Goal: Task Accomplishment & Management: Manage account settings

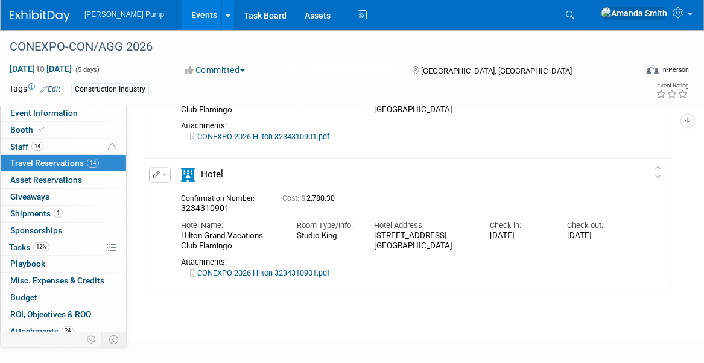
click at [182, 16] on link "Events" at bounding box center [204, 15] width 44 height 30
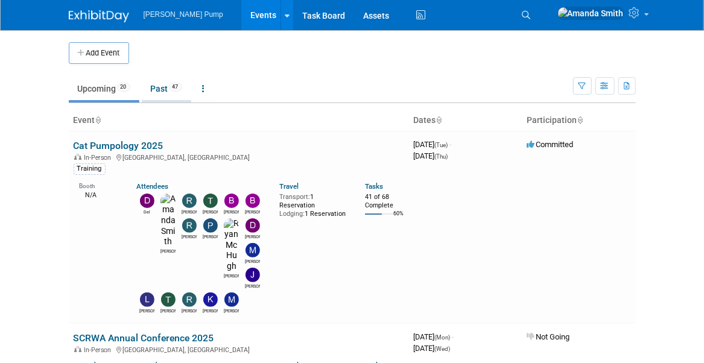
click at [161, 84] on link "Past 47" at bounding box center [166, 88] width 49 height 23
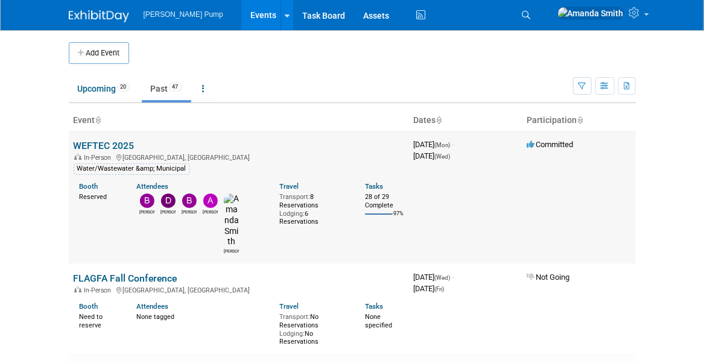
click at [97, 145] on link "WEFTEC 2025" at bounding box center [104, 145] width 61 height 11
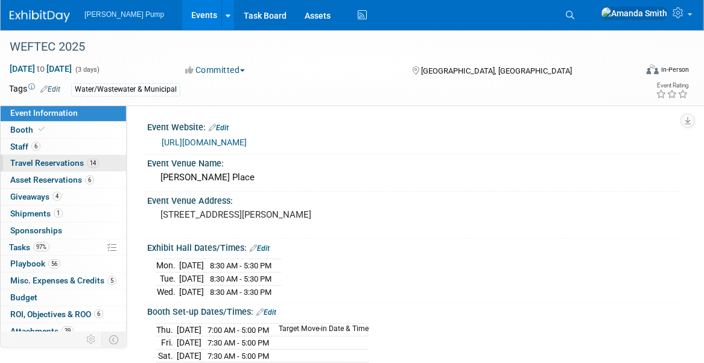
click at [50, 162] on span "Travel Reservations 14" at bounding box center [54, 163] width 89 height 10
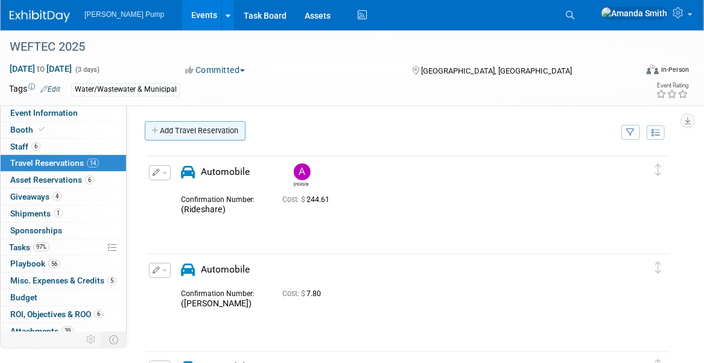
click at [192, 131] on link "Add Travel Reservation" at bounding box center [195, 130] width 101 height 19
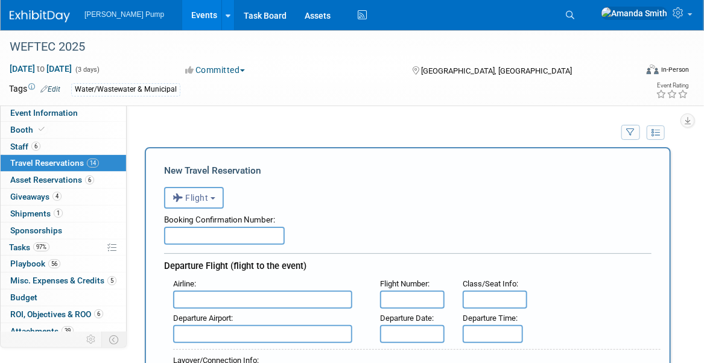
click at [194, 193] on span "Flight" at bounding box center [190, 198] width 36 height 10
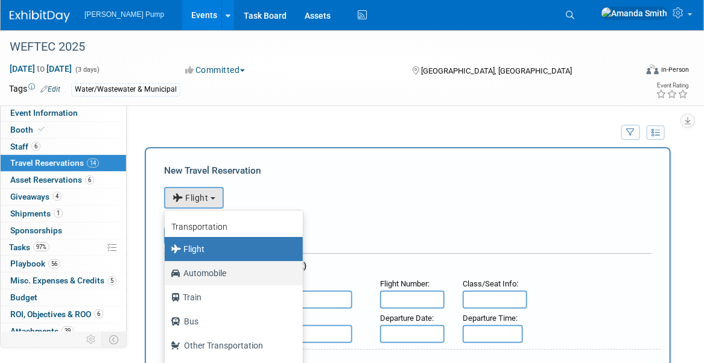
click at [221, 267] on label "Automobile" at bounding box center [231, 272] width 120 height 19
click at [166, 268] on input "Automobile" at bounding box center [163, 272] width 8 height 8
select select "4"
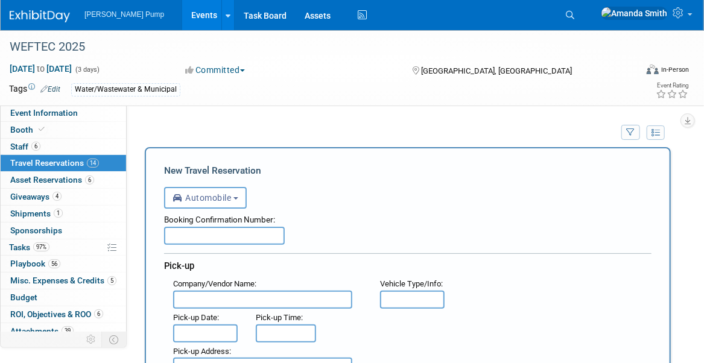
click at [219, 234] on input "text" at bounding box center [224, 236] width 121 height 18
type input "Uber"
click at [206, 301] on input "text" at bounding box center [262, 300] width 179 height 18
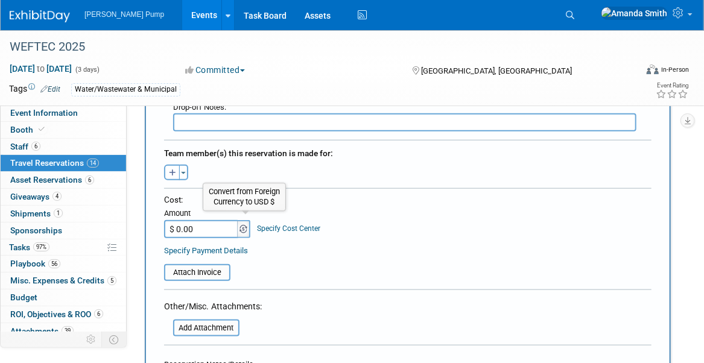
scroll to position [482, 0]
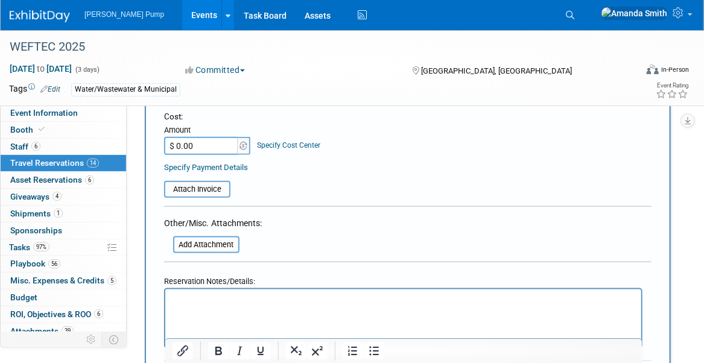
type input "Uber"
click at [205, 307] on html at bounding box center [403, 297] width 476 height 17
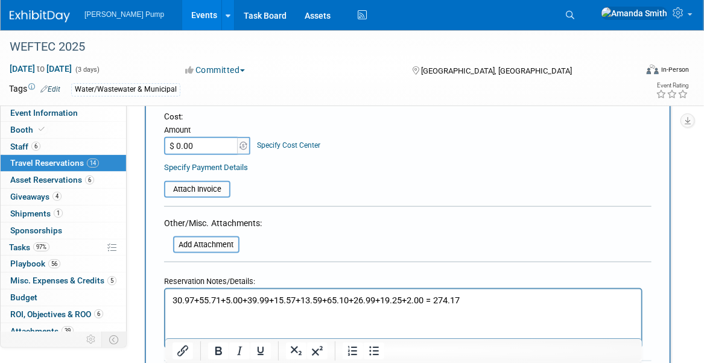
click at [207, 140] on input "$ 0.00" at bounding box center [201, 146] width 75 height 18
type input "$ 274.17"
click at [279, 191] on table "Attach Invoice" at bounding box center [407, 184] width 487 height 28
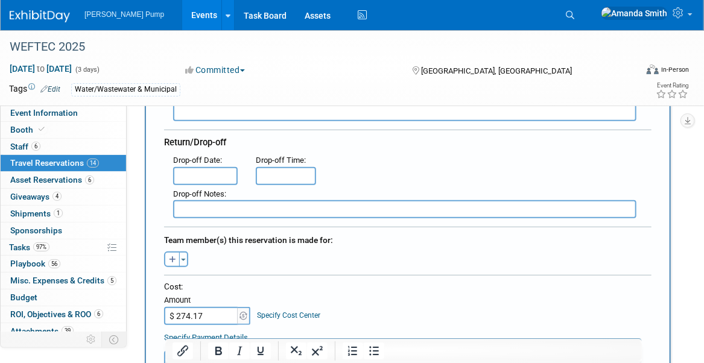
scroll to position [301, 0]
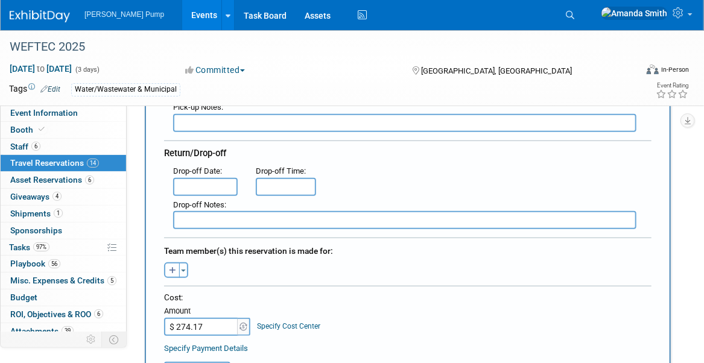
click at [167, 268] on button "button" at bounding box center [172, 270] width 16 height 16
select select
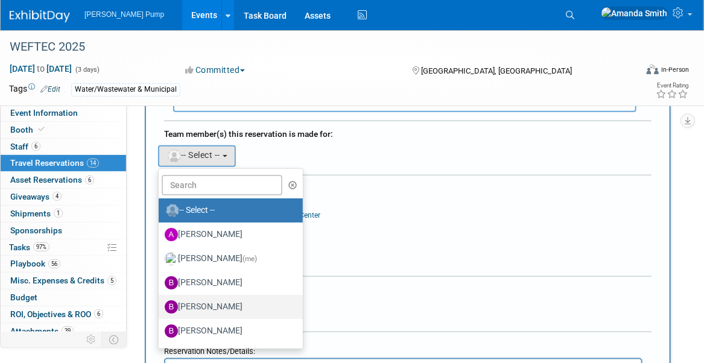
scroll to position [422, 0]
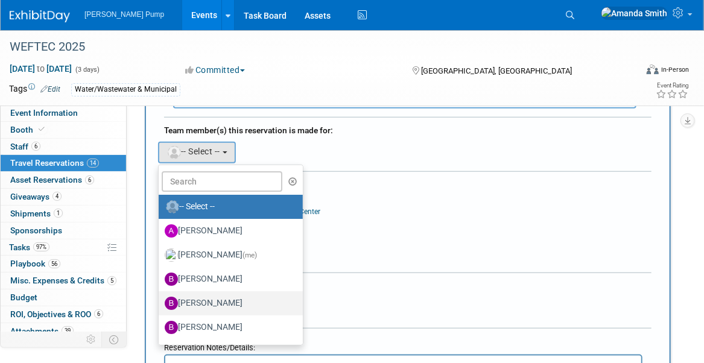
click at [229, 294] on label "Brian Lee" at bounding box center [228, 303] width 126 height 19
click at [160, 298] on input "Brian Lee" at bounding box center [157, 302] width 8 height 8
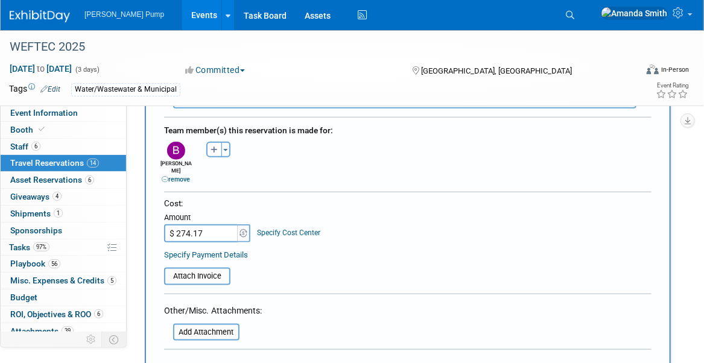
click at [369, 233] on div "Cost: Amount $ 274.17 Specify Cost Center Cost Center -- Not Specified --" at bounding box center [407, 229] width 487 height 63
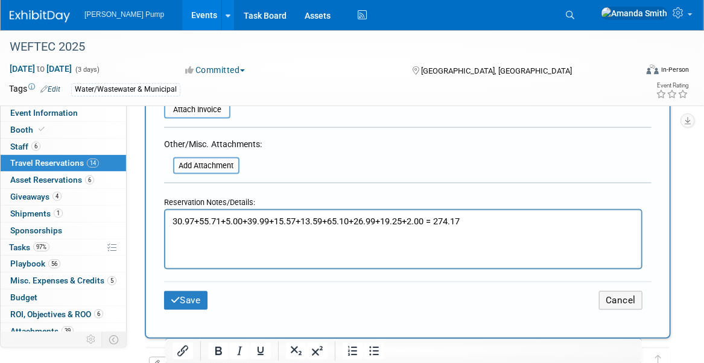
scroll to position [603, 0]
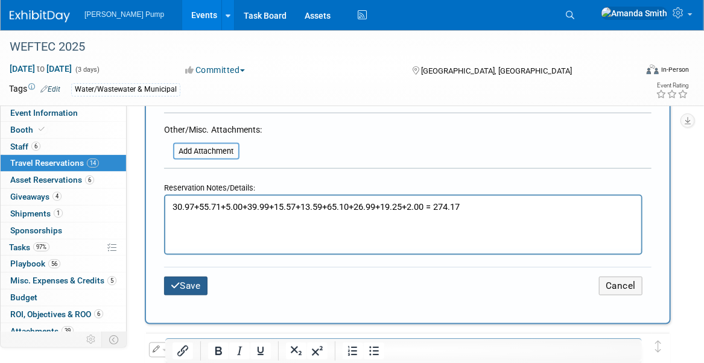
click at [186, 277] on button "Save" at bounding box center [185, 286] width 43 height 19
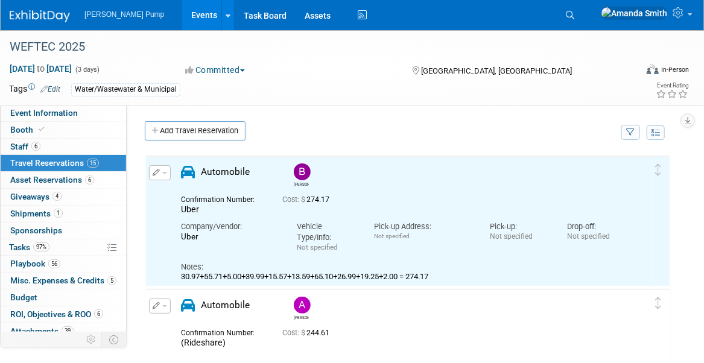
scroll to position [0, 0]
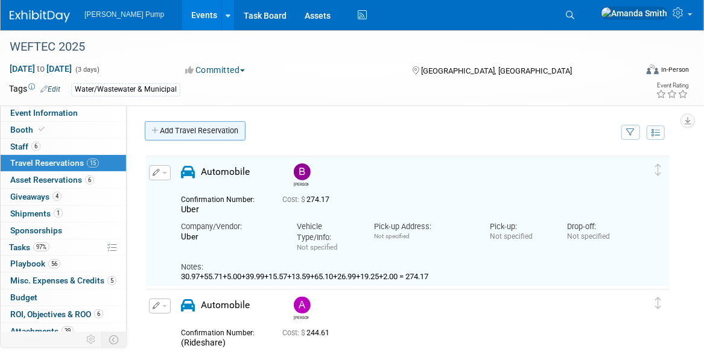
click at [191, 131] on link "Add Travel Reservation" at bounding box center [195, 130] width 101 height 19
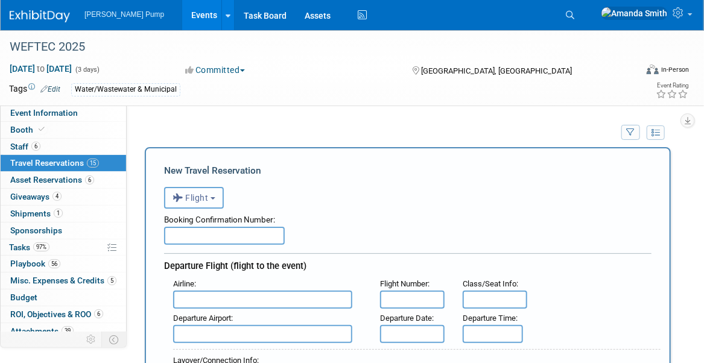
click at [201, 197] on span "Flight" at bounding box center [190, 198] width 36 height 10
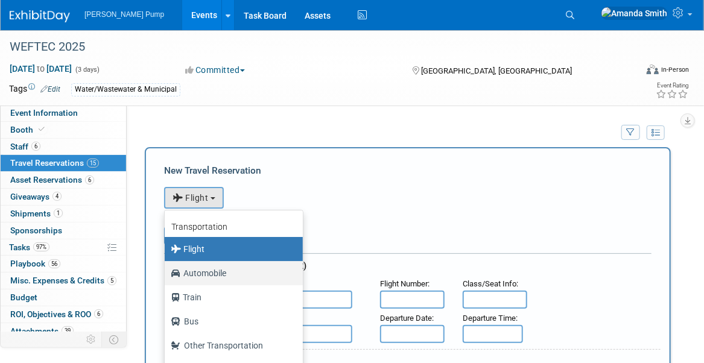
click at [197, 276] on label "Automobile" at bounding box center [231, 272] width 120 height 19
click at [166, 276] on input "Automobile" at bounding box center [163, 272] width 8 height 8
select select "4"
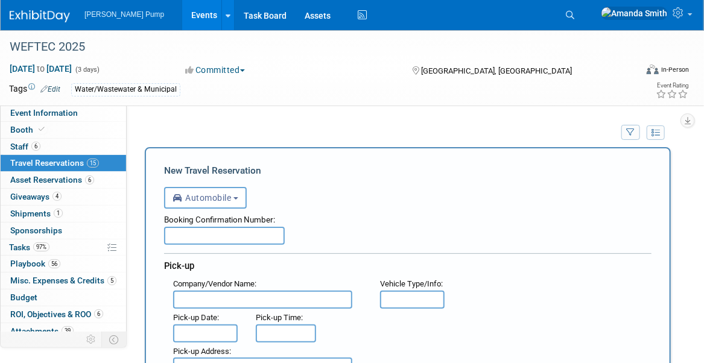
click at [189, 238] on input "text" at bounding box center [224, 236] width 121 height 18
type input "("
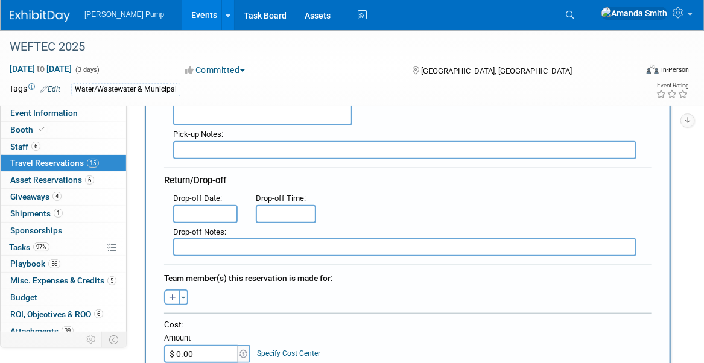
scroll to position [362, 0]
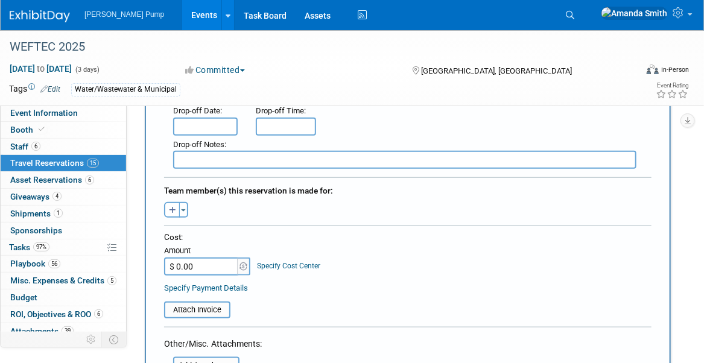
type input "(Parking)"
click at [198, 265] on input "$ 0.00" at bounding box center [201, 266] width 75 height 18
type input "$ 90.00"
click at [300, 294] on table "Attach Invoice" at bounding box center [407, 305] width 487 height 28
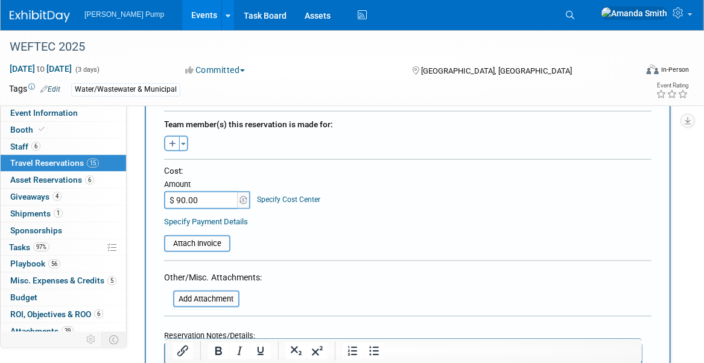
scroll to position [422, 0]
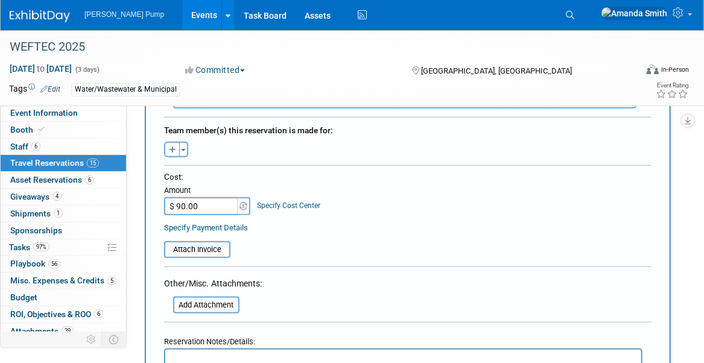
click at [177, 144] on button "button" at bounding box center [172, 150] width 16 height 16
select select
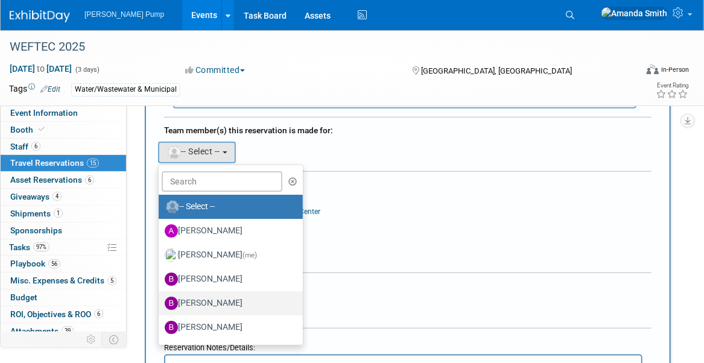
click at [230, 294] on label "[PERSON_NAME]" at bounding box center [228, 303] width 126 height 19
click at [160, 298] on input "[PERSON_NAME]" at bounding box center [157, 302] width 8 height 8
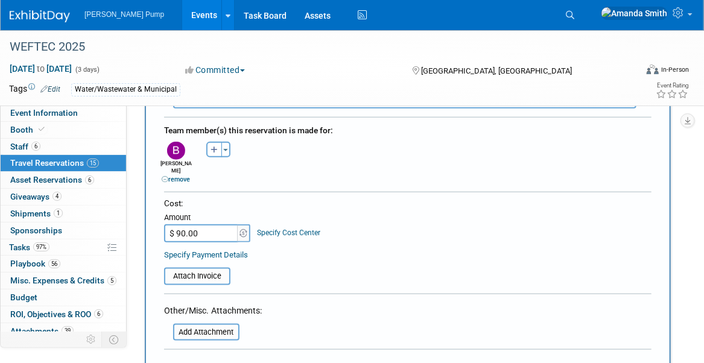
drag, startPoint x: 391, startPoint y: 247, endPoint x: 360, endPoint y: 247, distance: 31.4
click at [391, 257] on table "Attach Invoice" at bounding box center [407, 271] width 487 height 28
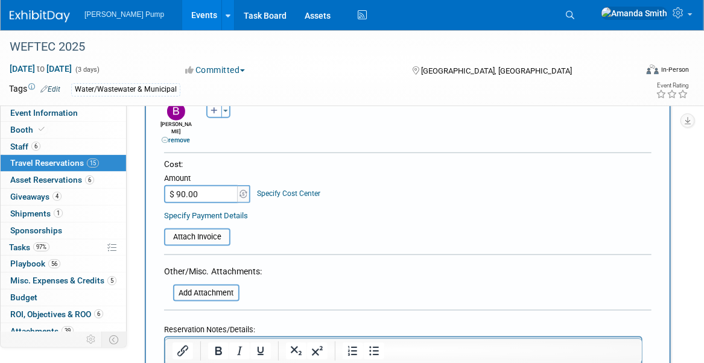
scroll to position [603, 0]
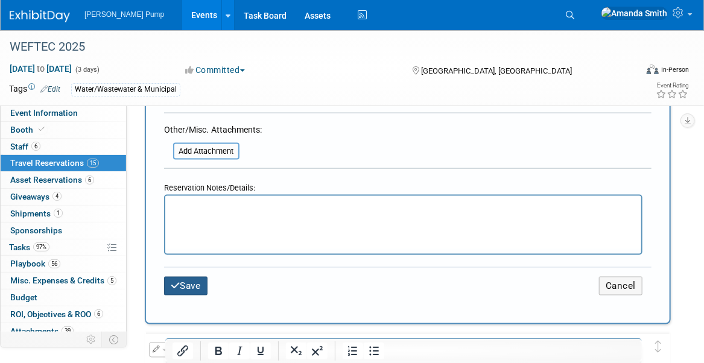
click at [174, 281] on icon "submit" at bounding box center [176, 285] width 10 height 9
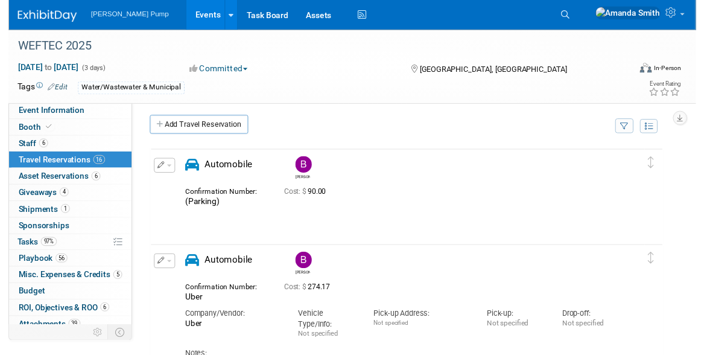
scroll to position [0, 0]
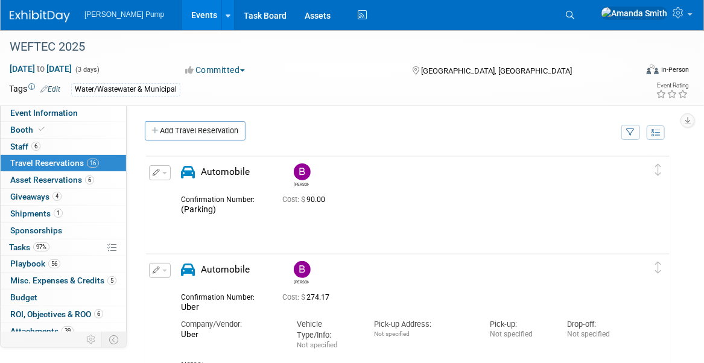
click at [153, 271] on icon "button" at bounding box center [157, 270] width 8 height 7
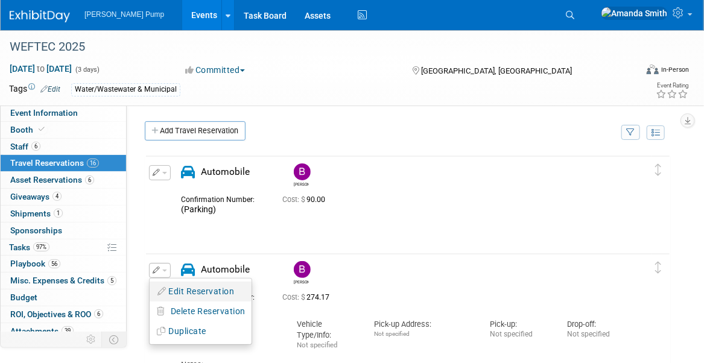
click at [166, 284] on button "Edit Reservation" at bounding box center [201, 291] width 102 height 17
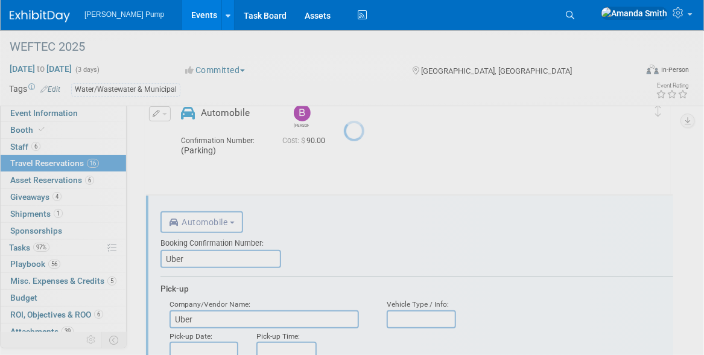
scroll to position [116, 0]
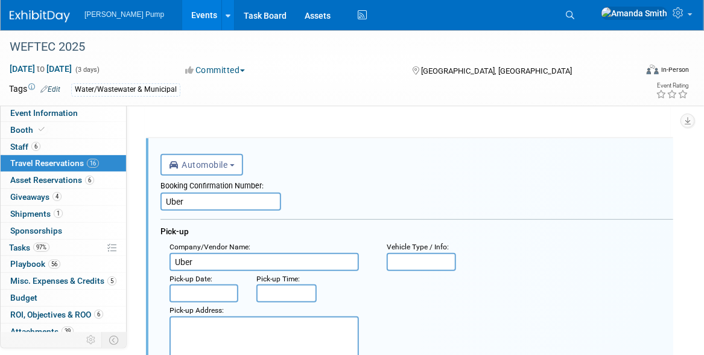
drag, startPoint x: 188, startPoint y: 201, endPoint x: 156, endPoint y: 201, distance: 32.0
type input "(Rideshare)"
drag, startPoint x: 620, startPoint y: 293, endPoint x: 608, endPoint y: 280, distance: 17.9
click at [620, 292] on div ": Pick-up Date : Pick-up Time :" at bounding box center [421, 287] width 522 height 32
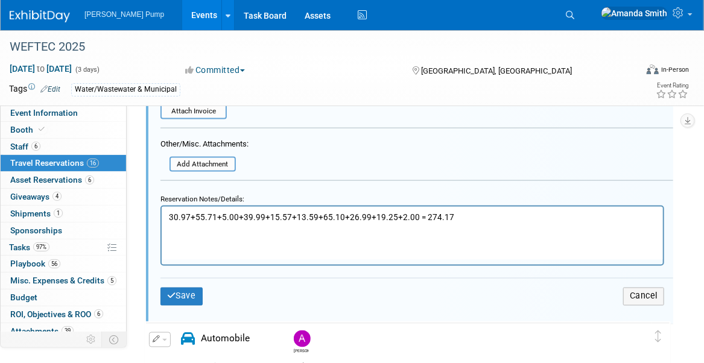
scroll to position [659, 0]
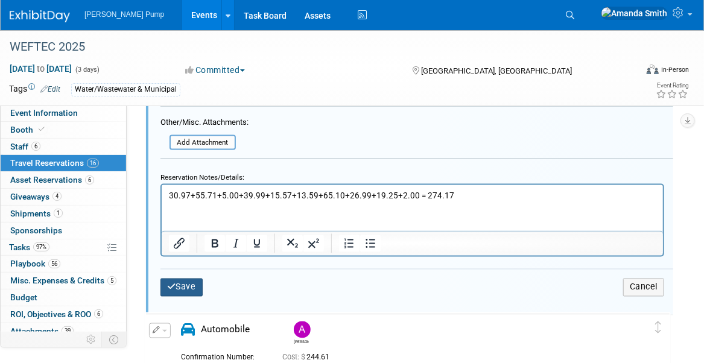
click at [192, 279] on button "Save" at bounding box center [181, 287] width 42 height 17
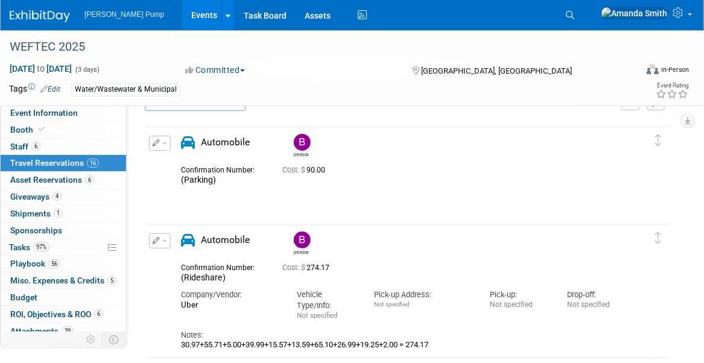
scroll to position [0, 0]
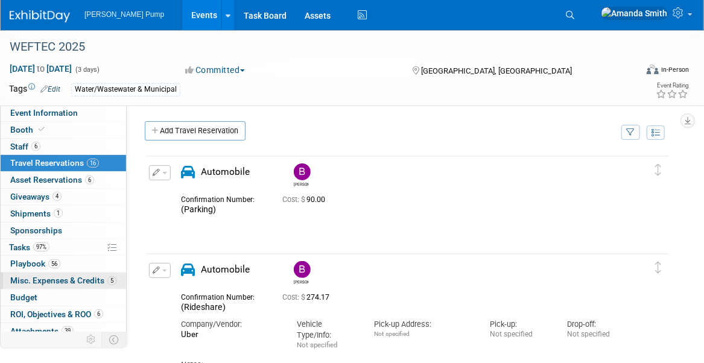
click at [48, 276] on span "Misc. Expenses & Credits 5" at bounding box center [63, 281] width 106 height 10
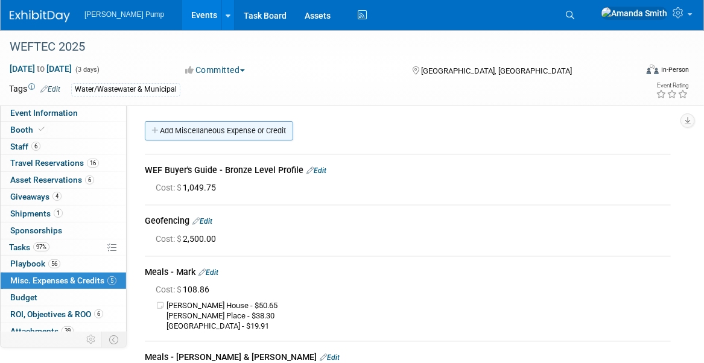
click at [232, 131] on link "Add Miscellaneous Expense or Credit" at bounding box center [219, 130] width 148 height 19
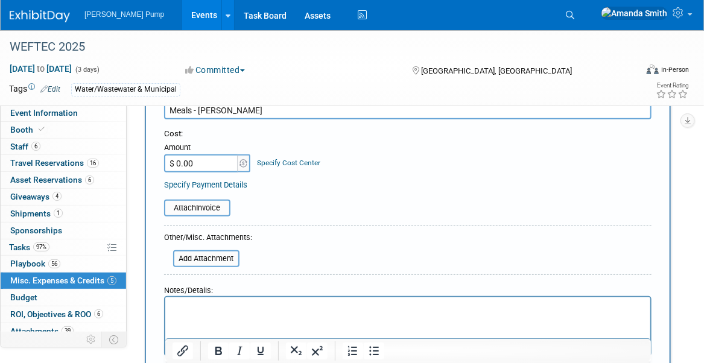
scroll to position [181, 0]
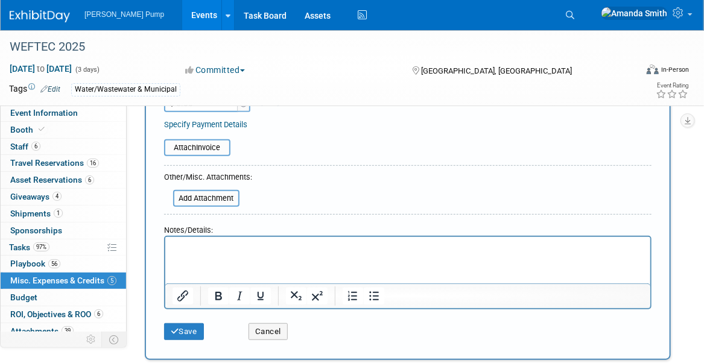
type input "Meals - Brian Lee"
click at [350, 254] on html at bounding box center [407, 245] width 485 height 17
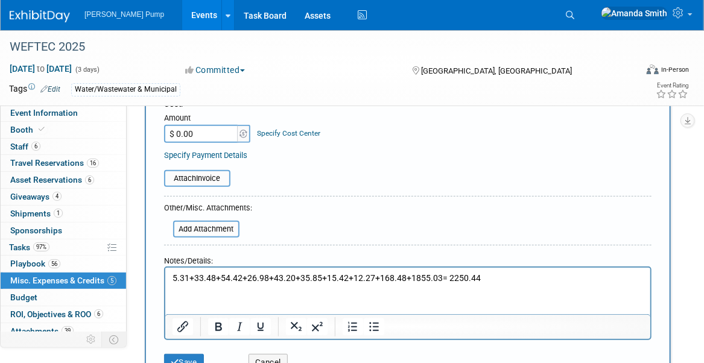
scroll to position [60, 0]
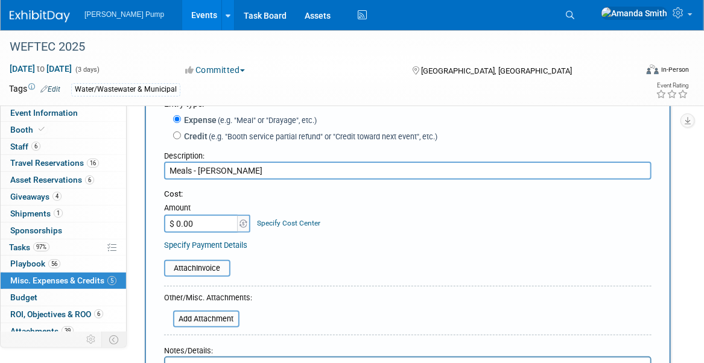
click at [198, 219] on input "$ 0.00" at bounding box center [201, 224] width 75 height 18
type input "$ 2,250.44"
click at [304, 245] on div "Specify Payment Details" at bounding box center [407, 245] width 487 height 13
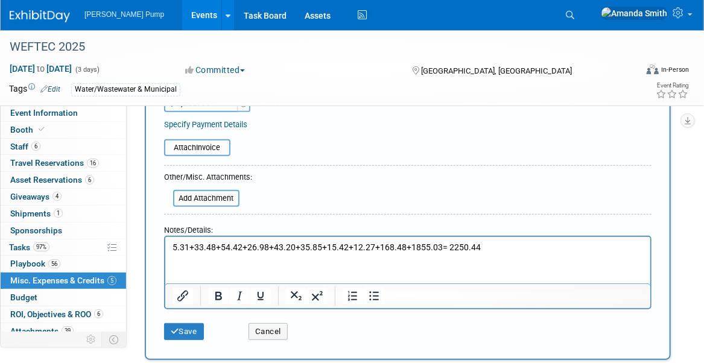
scroll to position [241, 0]
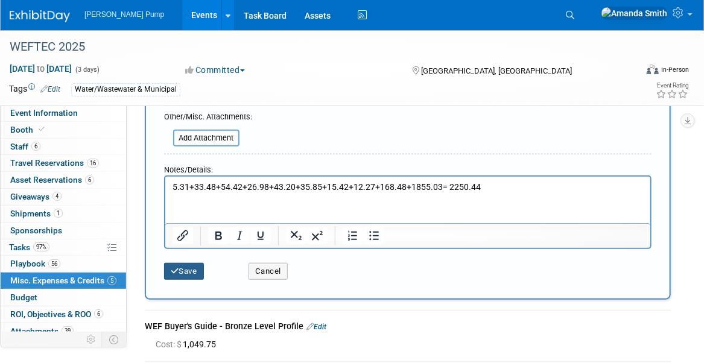
click at [186, 271] on button "Save" at bounding box center [184, 271] width 40 height 17
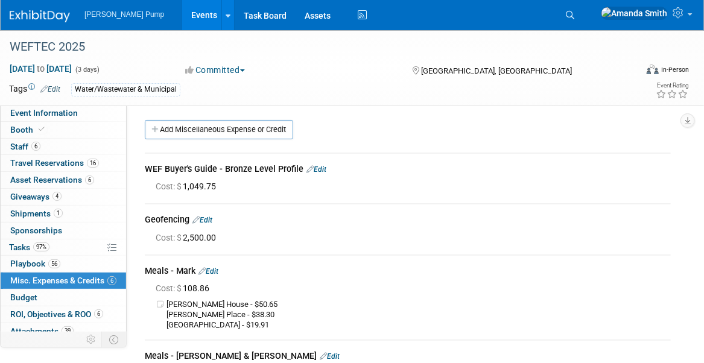
scroll to position [0, 0]
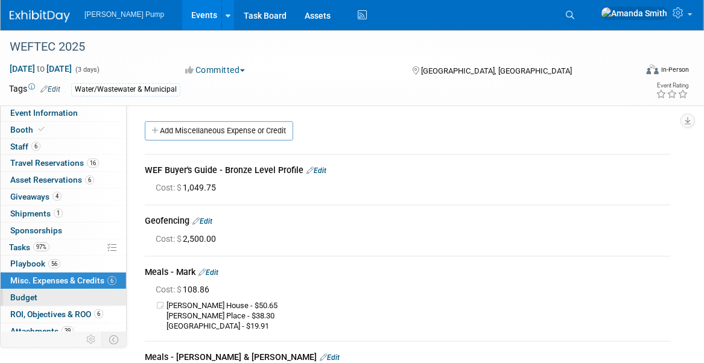
click at [28, 297] on span "Budget" at bounding box center [23, 297] width 27 height 10
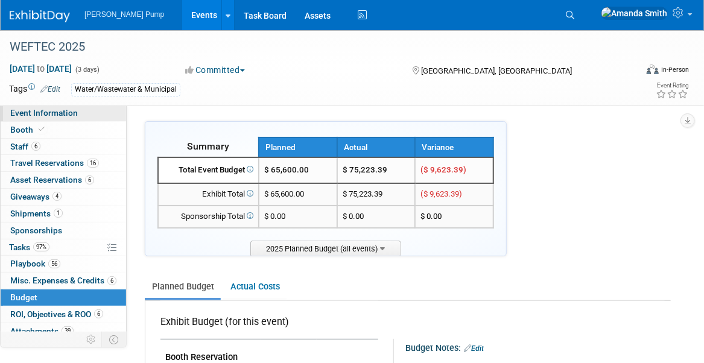
click at [62, 112] on span "Event Information" at bounding box center [44, 113] width 68 height 10
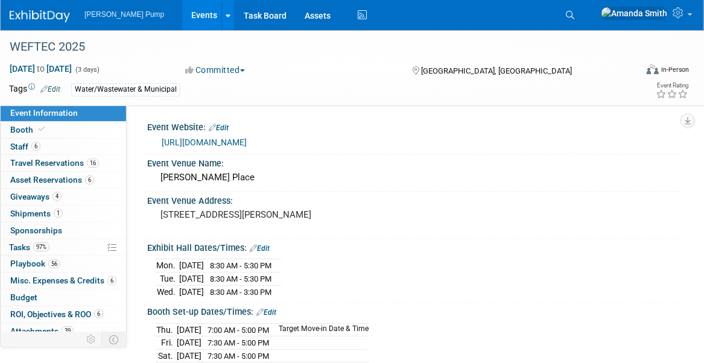
click at [182, 15] on link "Events" at bounding box center [204, 15] width 44 height 30
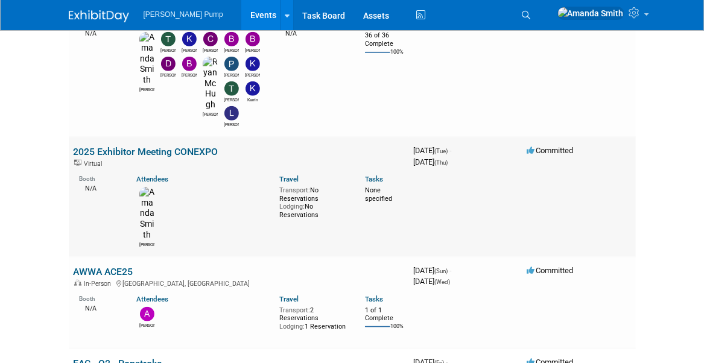
scroll to position [362, 0]
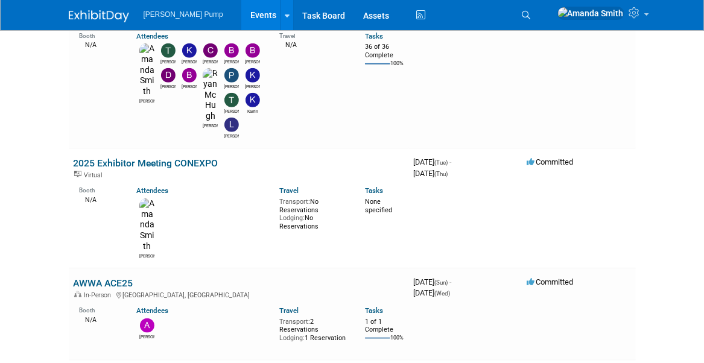
click at [96, 277] on link "AWWA ACE25" at bounding box center [104, 282] width 60 height 11
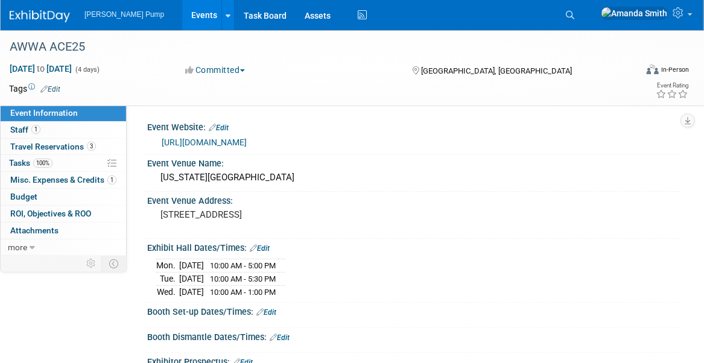
click at [212, 139] on link "[URL][DOMAIN_NAME]" at bounding box center [204, 142] width 85 height 10
click at [72, 68] on span "[DATE] to [DATE]" at bounding box center [40, 68] width 63 height 11
select select "5"
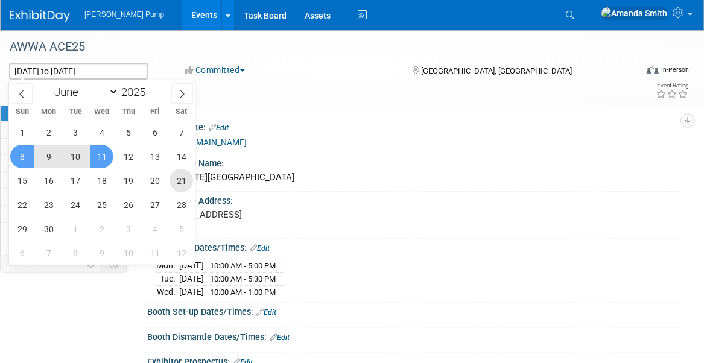
click at [178, 180] on span "21" at bounding box center [181, 181] width 24 height 24
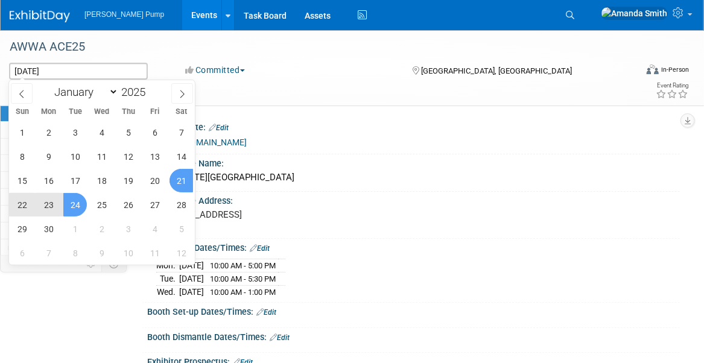
click at [80, 204] on span "24" at bounding box center [75, 205] width 24 height 24
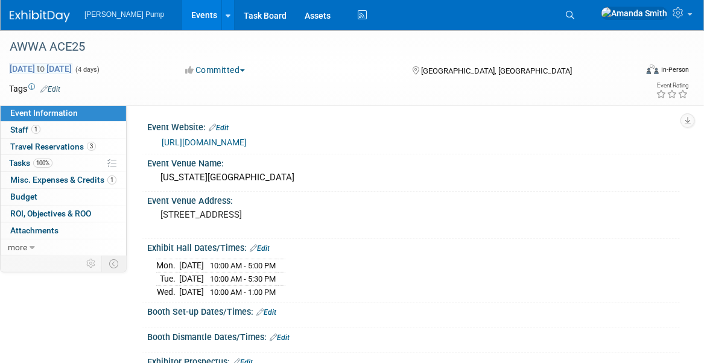
click at [72, 70] on span "[DATE] to [DATE]" at bounding box center [40, 68] width 63 height 11
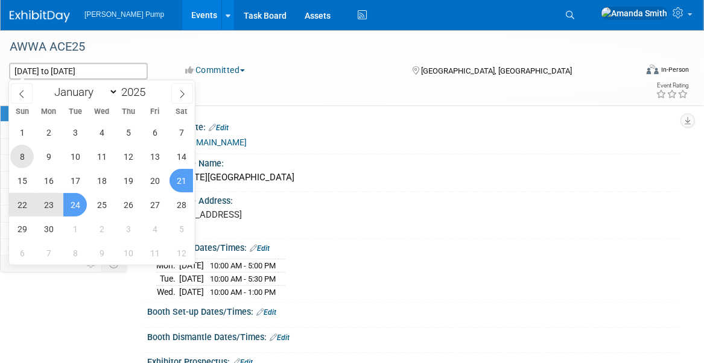
click at [27, 153] on span "8" at bounding box center [22, 157] width 24 height 24
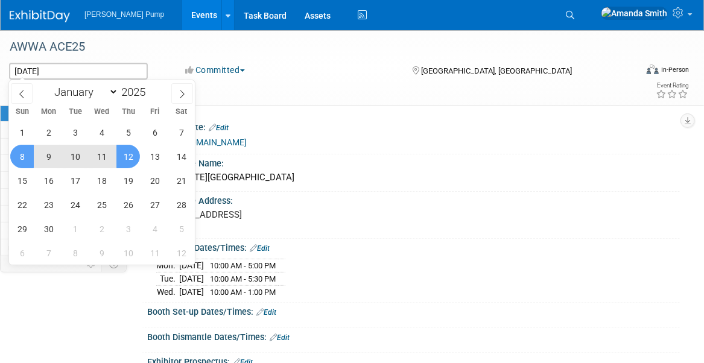
click at [118, 156] on span "12" at bounding box center [128, 157] width 24 height 24
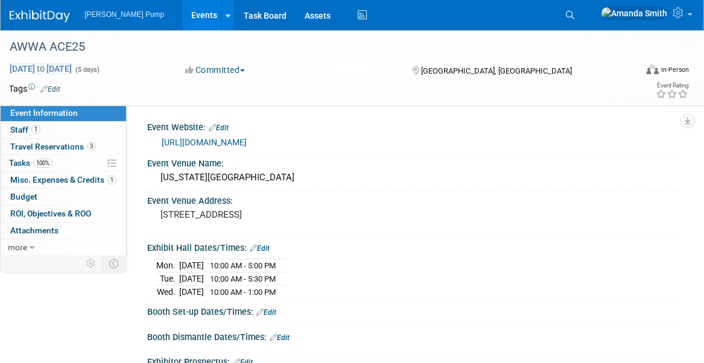
click at [30, 70] on span "Jun 8, 2025 to Jun 12, 2025" at bounding box center [40, 68] width 63 height 11
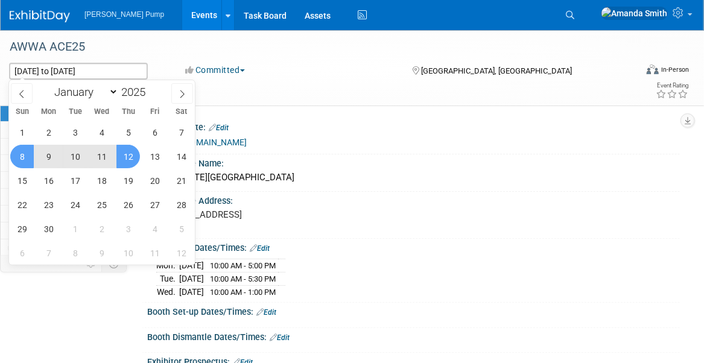
click at [51, 153] on span "9" at bounding box center [49, 157] width 24 height 24
type input "Jun 9, 2025"
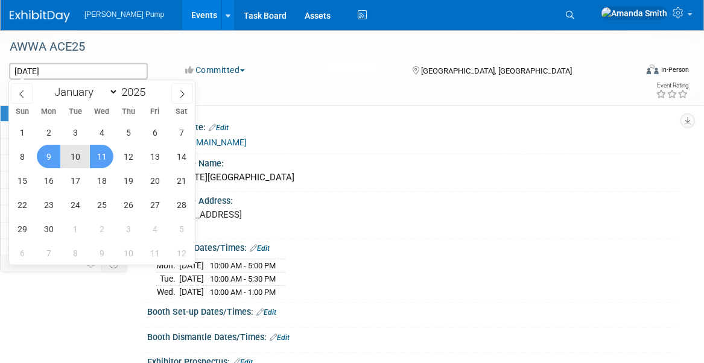
click at [103, 154] on span "11" at bounding box center [102, 157] width 24 height 24
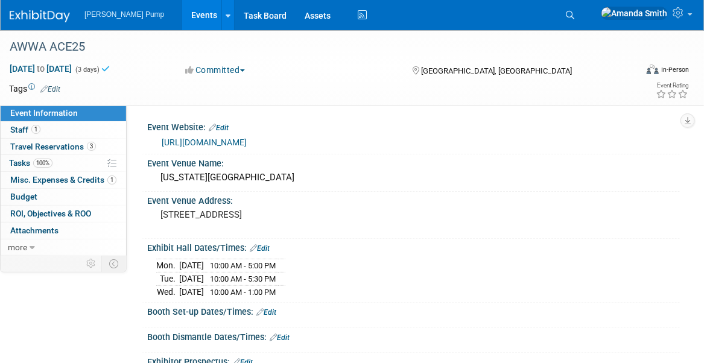
click at [250, 85] on td at bounding box center [312, 89] width 505 height 12
click at [182, 17] on link "Events" at bounding box center [204, 15] width 44 height 30
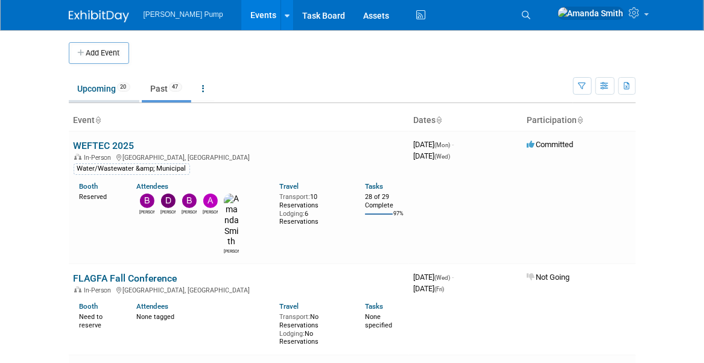
click at [102, 84] on link "Upcoming 20" at bounding box center [104, 88] width 71 height 23
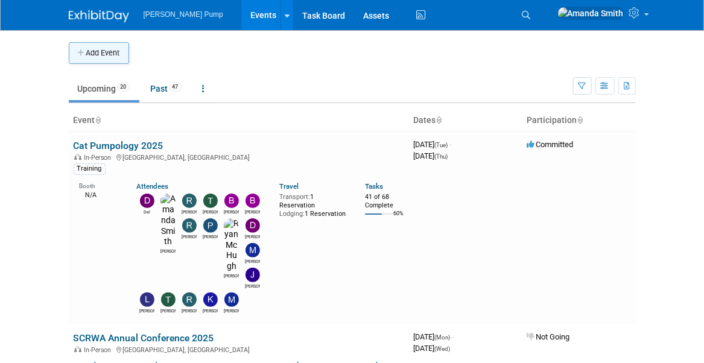
click at [96, 50] on button "Add Event" at bounding box center [99, 53] width 60 height 22
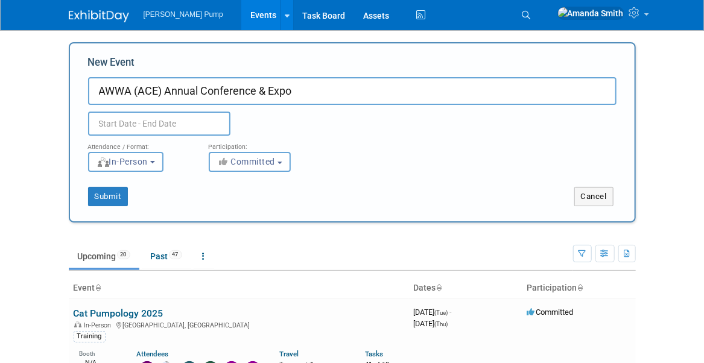
click at [157, 91] on input "AWWA (ACE) Annual Conference & Expo" at bounding box center [352, 91] width 528 height 28
type input "AWWA (ACE26) Annual Conference & Expo"
click at [128, 122] on input "text" at bounding box center [159, 124] width 142 height 24
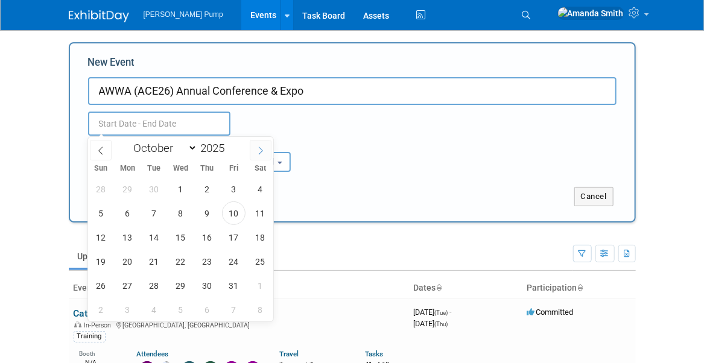
click at [257, 153] on icon at bounding box center [260, 151] width 8 height 8
select select "11"
click at [257, 153] on icon at bounding box center [260, 151] width 8 height 8
type input "2026"
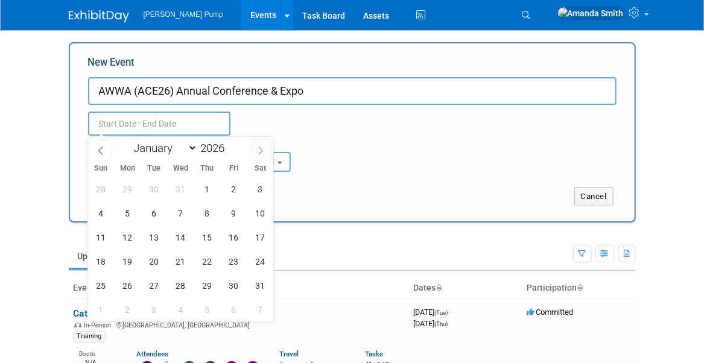
click at [257, 153] on icon at bounding box center [260, 151] width 8 height 8
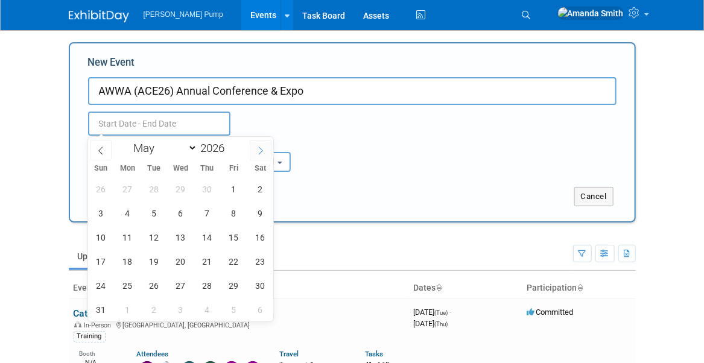
select select "5"
click at [104, 262] on span "21" at bounding box center [101, 262] width 24 height 24
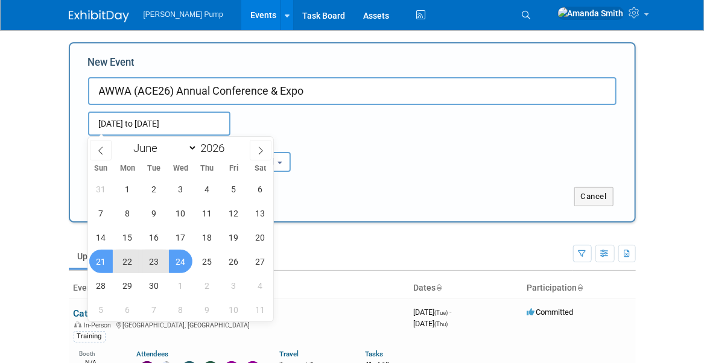
click at [177, 257] on span "24" at bounding box center [181, 262] width 24 height 24
type input "Jun 21, 2026 to Jun 24, 2026"
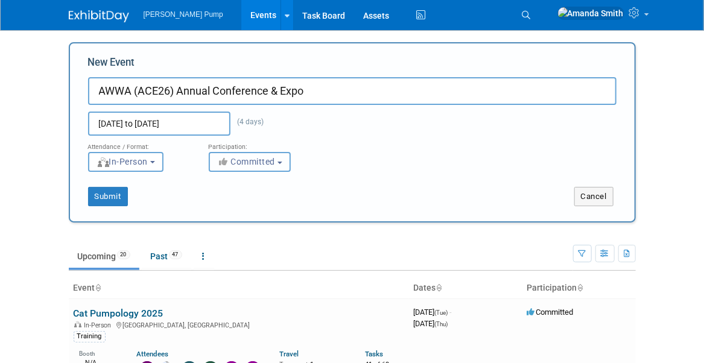
click at [256, 161] on span "Committed" at bounding box center [246, 162] width 58 height 10
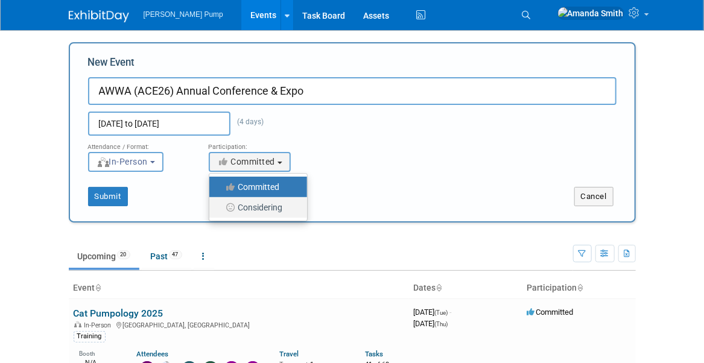
click at [280, 209] on label "Considering" at bounding box center [255, 208] width 80 height 16
click at [220, 209] on input "Considering" at bounding box center [216, 208] width 8 height 8
select select "2"
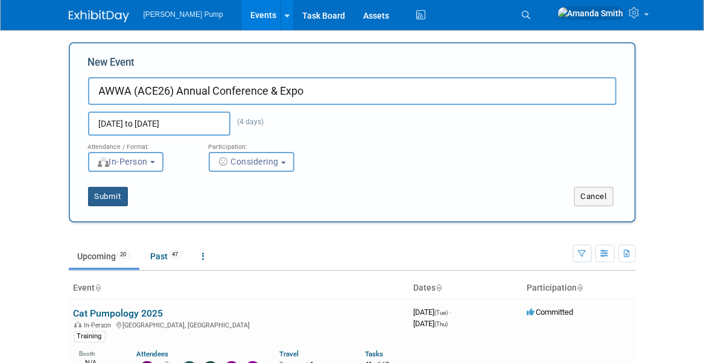
click at [120, 197] on button "Submit" at bounding box center [108, 196] width 40 height 19
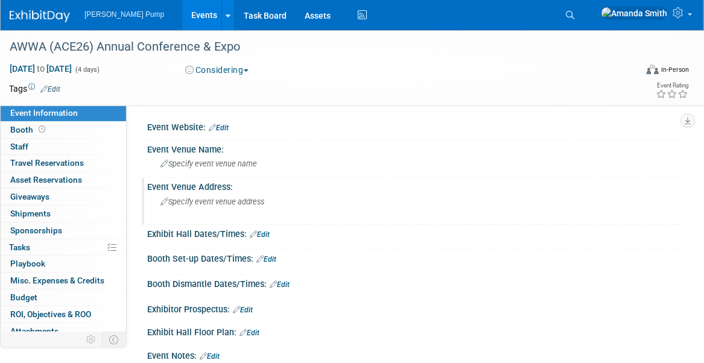
click at [203, 201] on span "Specify event venue address" at bounding box center [212, 201] width 104 height 9
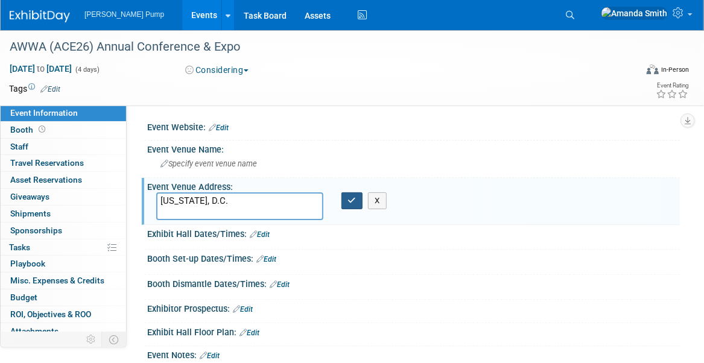
type textarea "[US_STATE], D.C."
click at [356, 203] on button "button" at bounding box center [352, 200] width 22 height 17
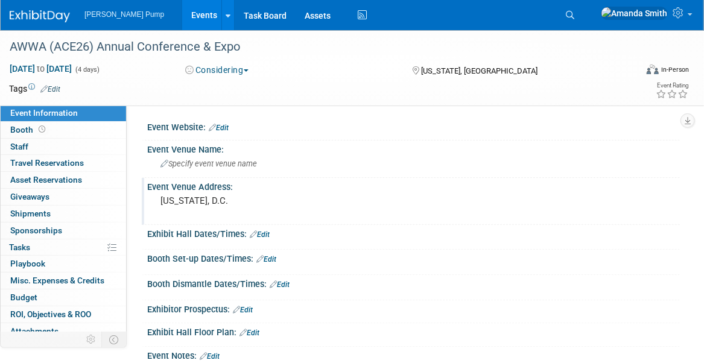
click at [222, 128] on link "Edit" at bounding box center [219, 128] width 20 height 8
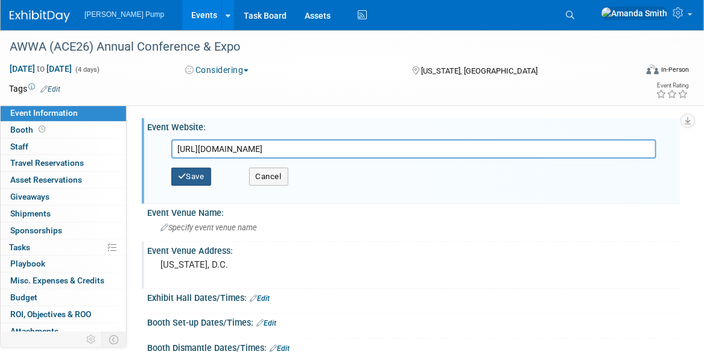
type input "https://ace.awwa.org/"
click at [183, 176] on icon "button" at bounding box center [182, 176] width 8 height 8
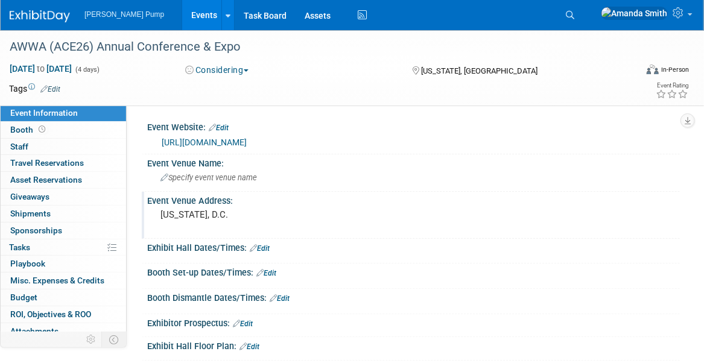
click at [182, 13] on link "Events" at bounding box center [204, 15] width 44 height 30
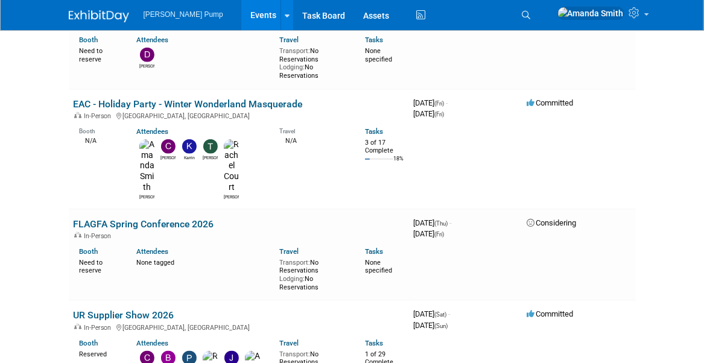
scroll to position [422, 0]
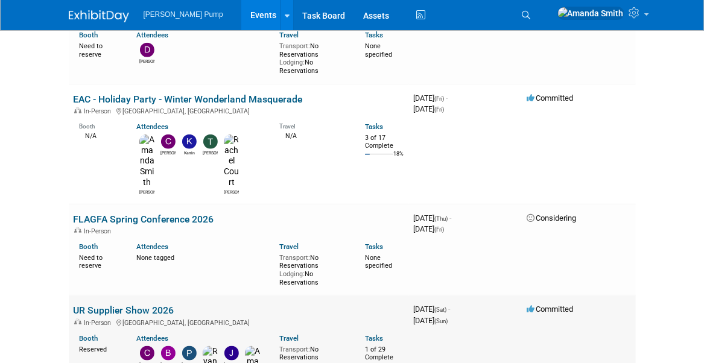
click at [93, 304] on link "UR Supplier Show 2026" at bounding box center [124, 309] width 101 height 11
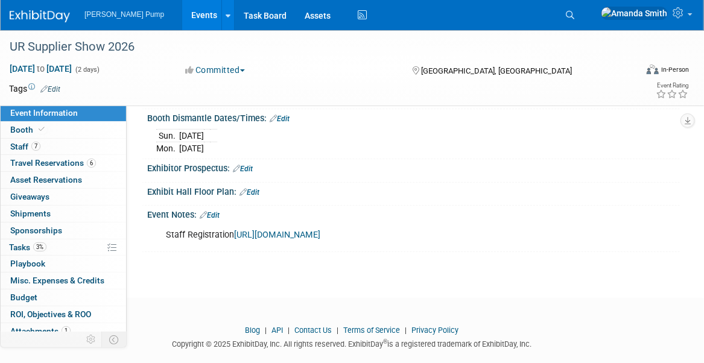
scroll to position [295, 0]
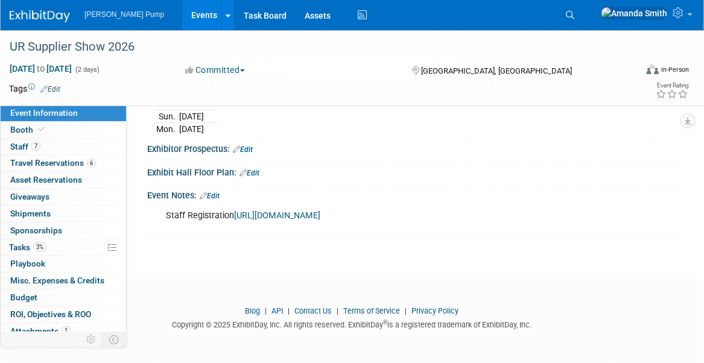
click at [288, 210] on link "[URL][DOMAIN_NAME]" at bounding box center [277, 215] width 86 height 10
click at [32, 142] on span "7" at bounding box center [35, 146] width 9 height 9
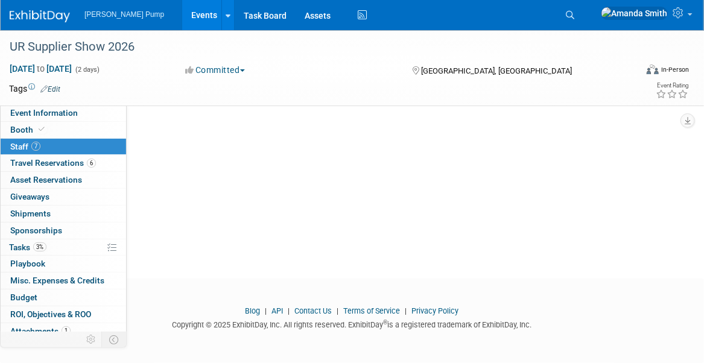
scroll to position [0, 0]
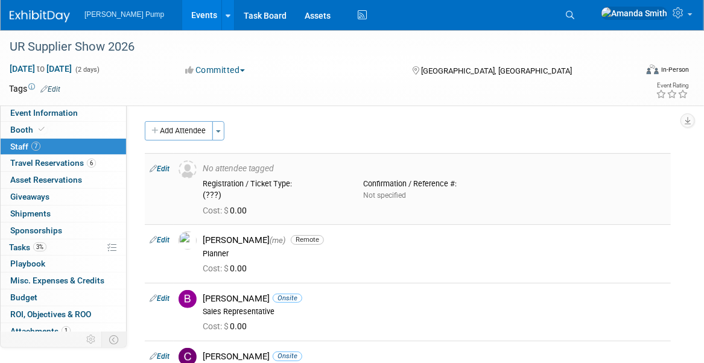
click at [164, 169] on link "Edit" at bounding box center [160, 169] width 20 height 8
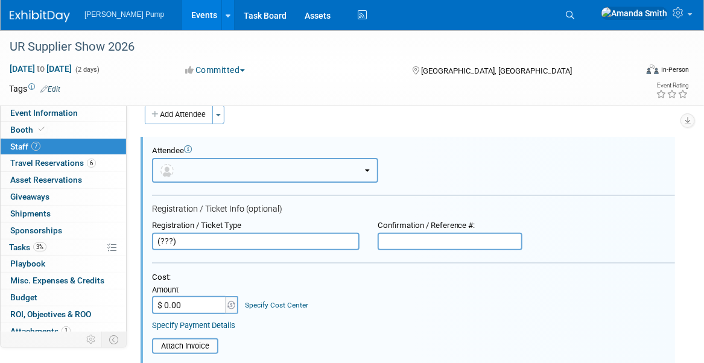
click at [195, 169] on button "button" at bounding box center [265, 170] width 226 height 25
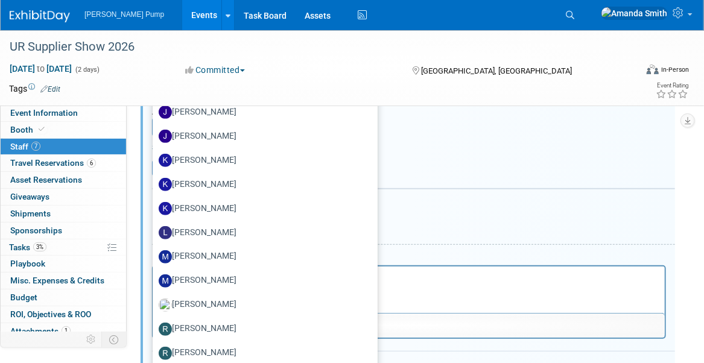
scroll to position [197, 0]
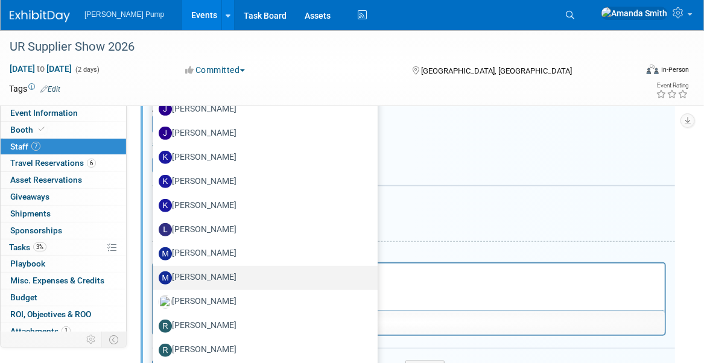
click at [226, 272] on label "[PERSON_NAME]" at bounding box center [262, 277] width 207 height 19
click at [154, 273] on input "[PERSON_NAME]" at bounding box center [151, 277] width 8 height 8
select select "9eba81da-840e-4a07-9ca1-318d607da98e"
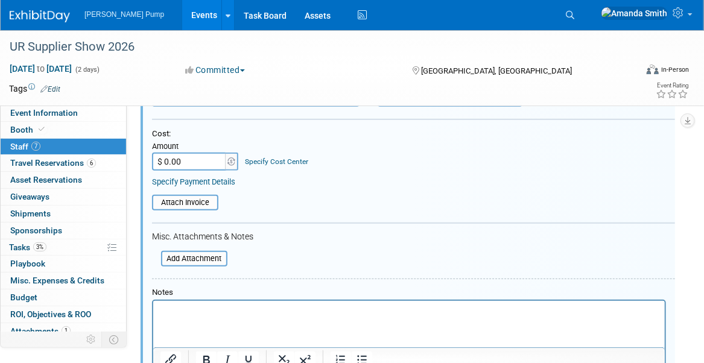
click at [396, 195] on table "Attach Invoice" at bounding box center [413, 203] width 523 height 16
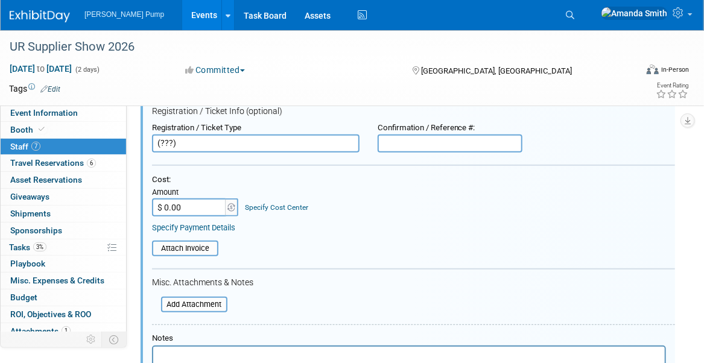
scroll to position [0, 0]
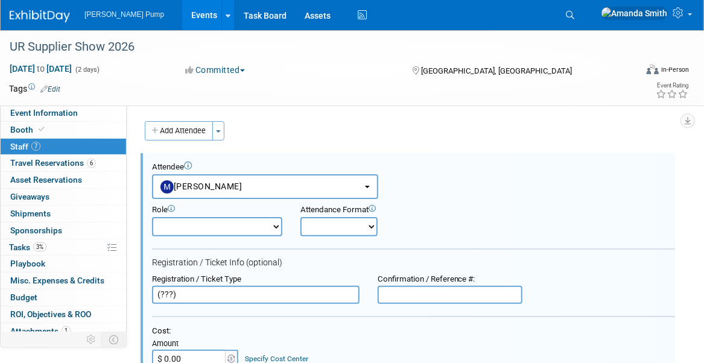
click at [207, 229] on select "Demonstrator Host Planner Presenter Sales Representative Set-up/Dismantle Crew …" at bounding box center [217, 226] width 130 height 19
select select "4"
click at [152, 217] on select "Demonstrator Host Planner Presenter Sales Representative Set-up/Dismantle Crew …" at bounding box center [217, 226] width 130 height 19
click at [333, 228] on select "Onsite Remote" at bounding box center [338, 226] width 77 height 19
select select "1"
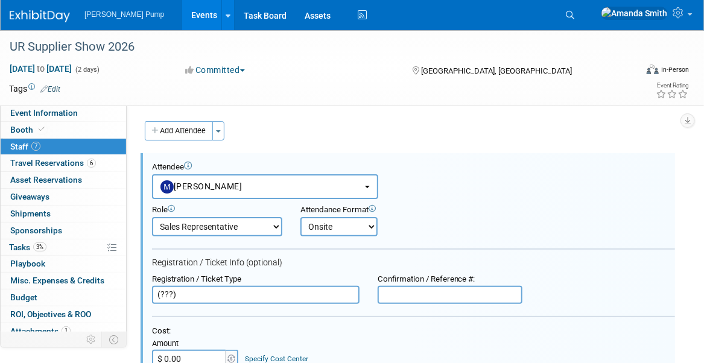
click at [300, 217] on select "Onsite Remote" at bounding box center [338, 226] width 77 height 19
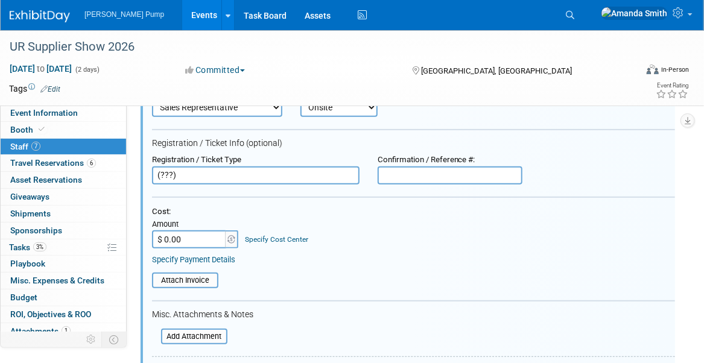
scroll to position [121, 0]
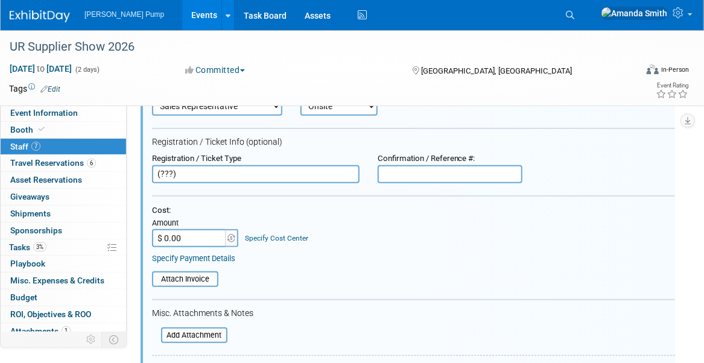
click at [178, 178] on input "(???)" at bounding box center [255, 174] width 207 height 18
drag, startPoint x: 185, startPoint y: 172, endPoint x: 136, endPoint y: 174, distance: 48.3
click at [136, 174] on div "Event Website: Edit https://www.rsvpbook.com/event_page.php?id=557069&p=4103 Ev…" at bounding box center [403, 108] width 553 height 248
type input "Exhibitor"
type input "1929086"
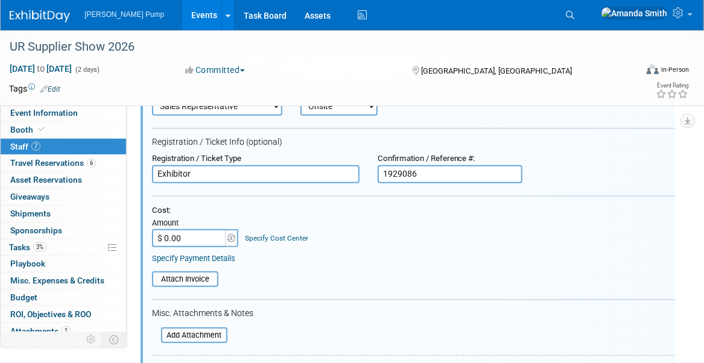
click at [349, 247] on div "Cost: Amount $ 0.00 Specify Cost Center Cost Center -- Not Specified --" at bounding box center [413, 235] width 523 height 58
click at [198, 235] on input "$ 0.00" at bounding box center [189, 238] width 75 height 18
click at [294, 266] on div "Attach Invoice" at bounding box center [413, 275] width 523 height 24
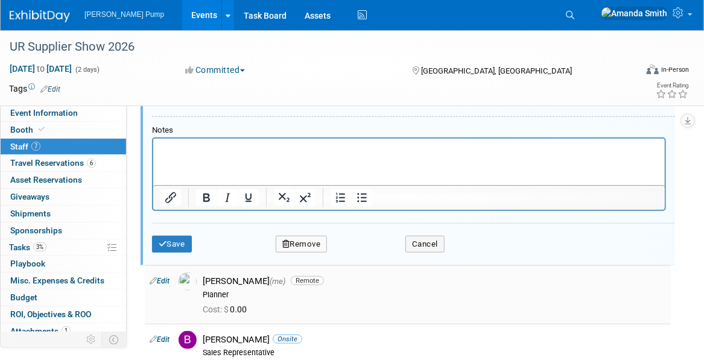
scroll to position [362, 0]
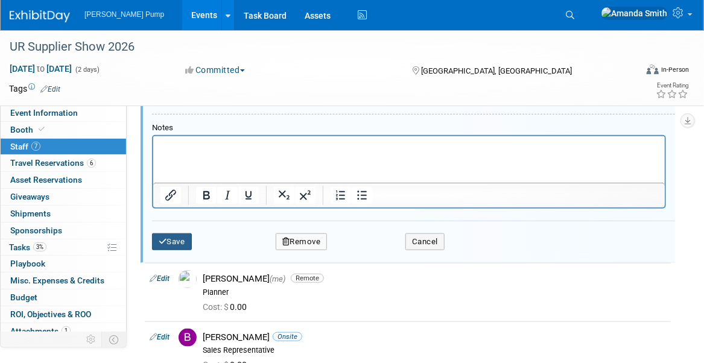
click at [184, 237] on button "Save" at bounding box center [172, 241] width 40 height 17
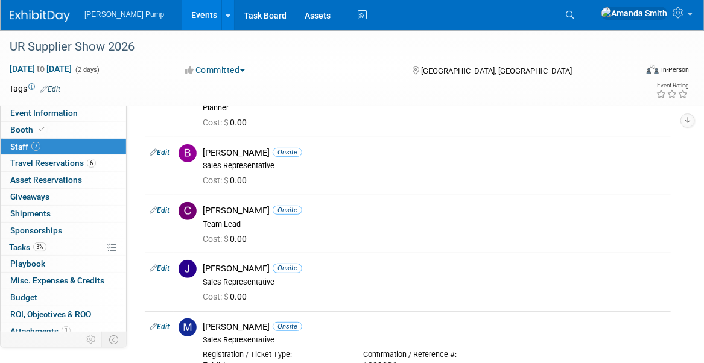
scroll to position [0, 0]
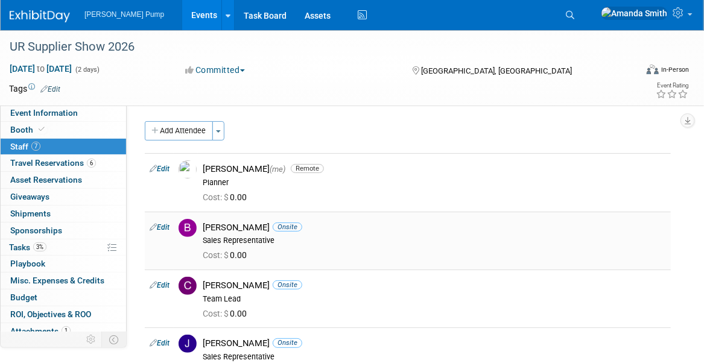
click at [165, 227] on link "Edit" at bounding box center [160, 227] width 20 height 8
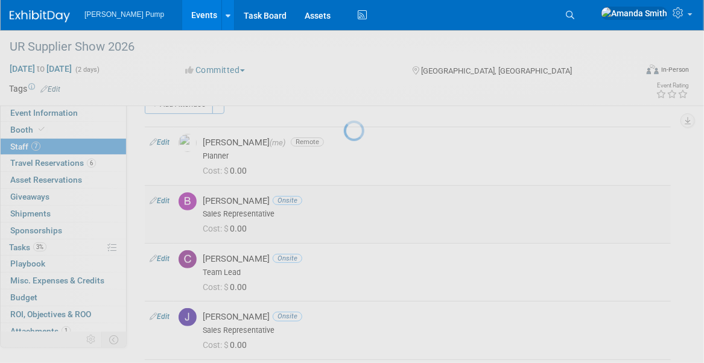
select select "c6377090-0479-432f-884c-13933d729982"
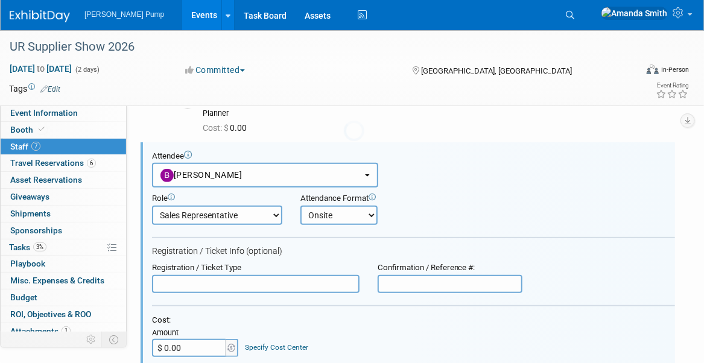
scroll to position [74, 0]
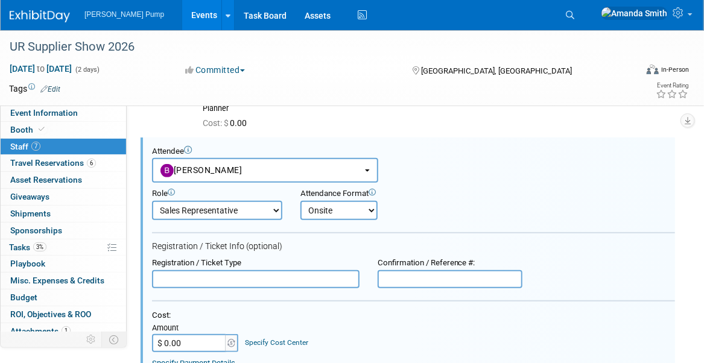
click at [206, 282] on input "text" at bounding box center [255, 279] width 207 height 18
type input "Exhibitor"
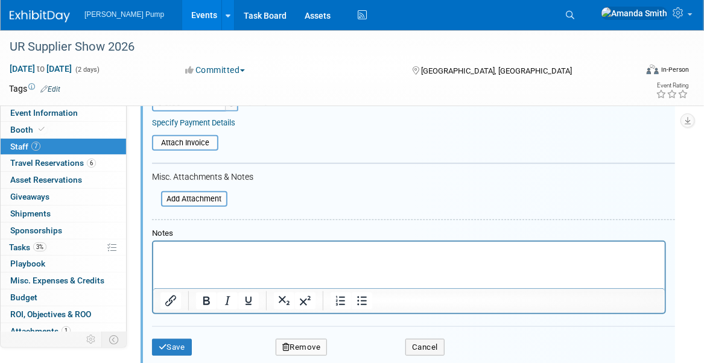
scroll to position [315, 0]
type input "1927514"
click at [183, 340] on button "Save" at bounding box center [172, 346] width 40 height 17
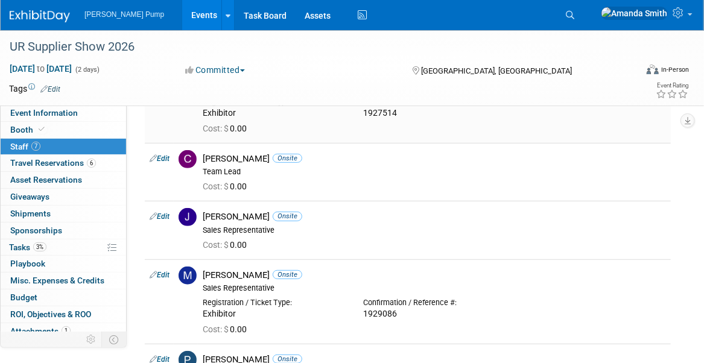
scroll to position [181, 0]
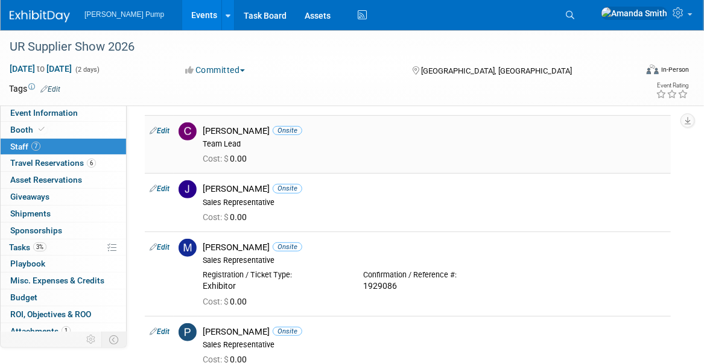
click at [163, 130] on link "Edit" at bounding box center [160, 131] width 20 height 8
select select "d9f3c46f-5835-4ef3-8dc8-4cee1f058589"
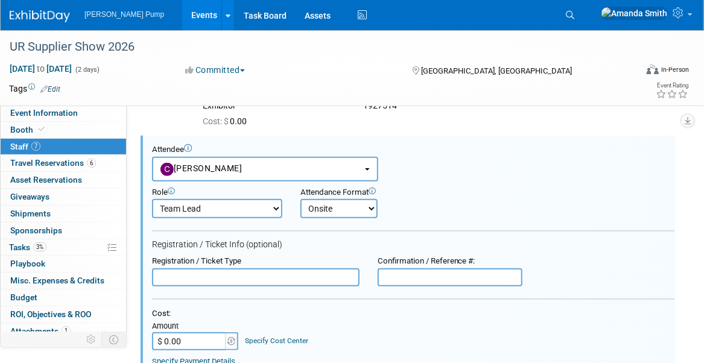
scroll to position [159, 0]
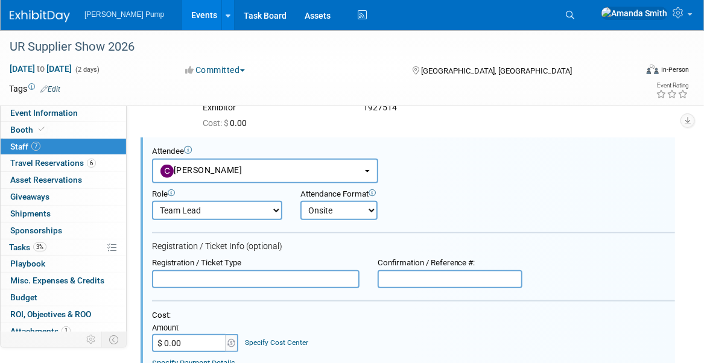
click at [207, 278] on input "text" at bounding box center [255, 279] width 207 height 18
type input "Exhibitor"
type input "1927511"
click at [330, 324] on div "Cost: Amount $ 0.00 Specify Cost Center Cost Center -- Not Specified --" at bounding box center [413, 332] width 523 height 42
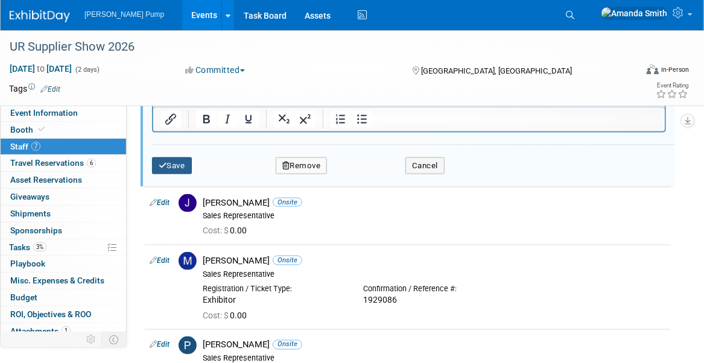
click at [180, 165] on button "Save" at bounding box center [172, 165] width 40 height 17
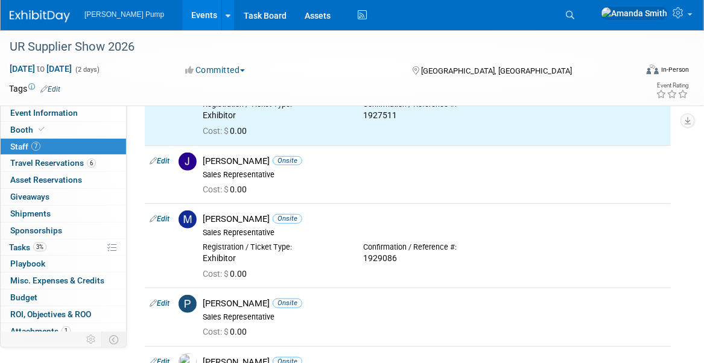
scroll to position [175, 0]
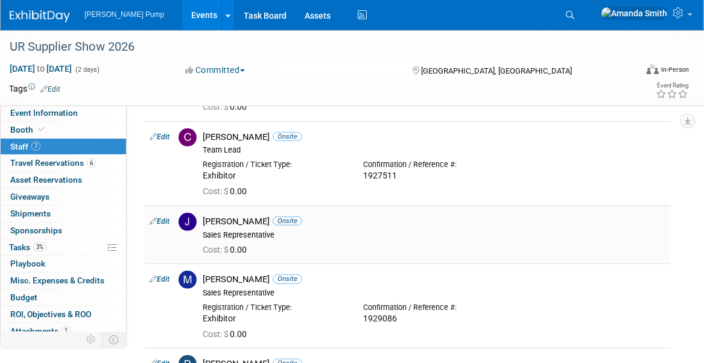
click at [165, 219] on link "Edit" at bounding box center [160, 221] width 20 height 8
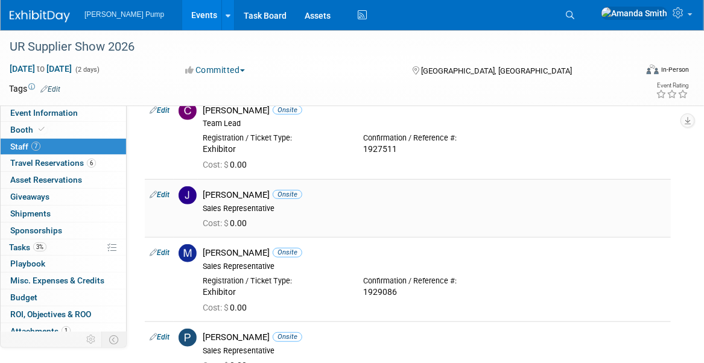
select select "08780ce9-a1ef-4b30-abbe-eca8081247fa"
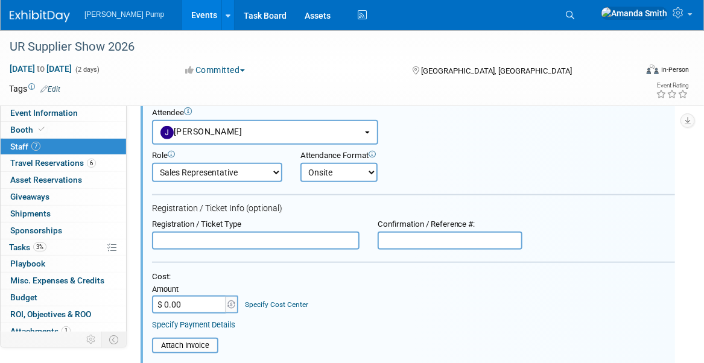
scroll to position [364, 0]
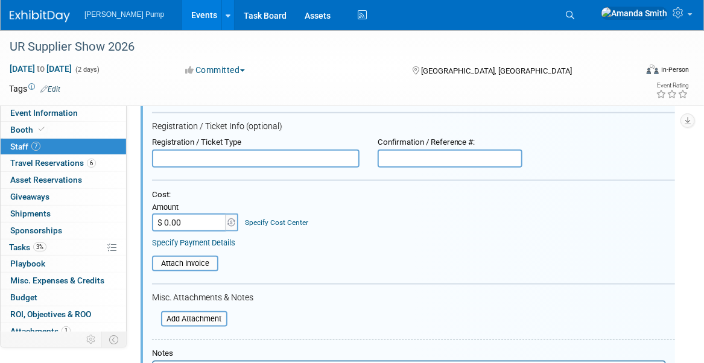
click at [202, 160] on input "text" at bounding box center [255, 159] width 207 height 18
type input "Exhibitor"
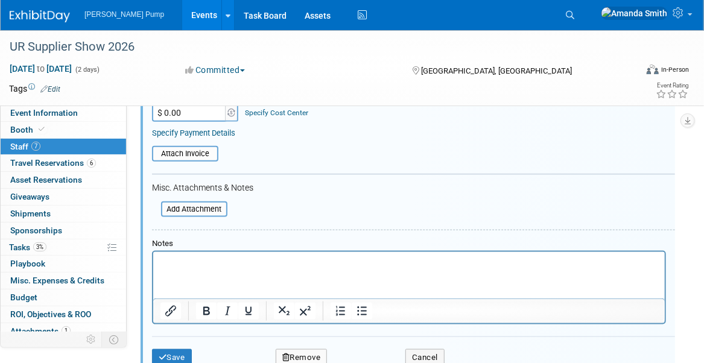
scroll to position [484, 0]
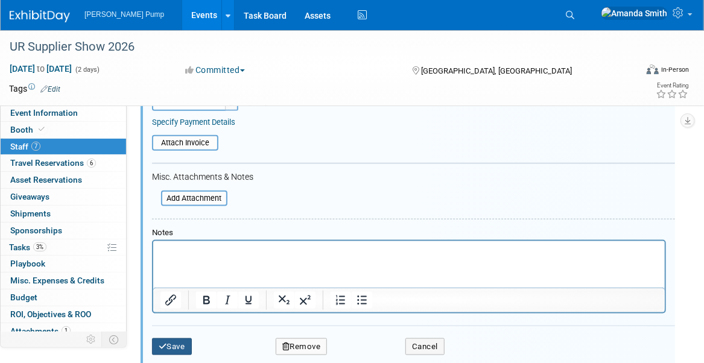
type input "1927519"
click at [166, 347] on icon "submit" at bounding box center [163, 346] width 8 height 8
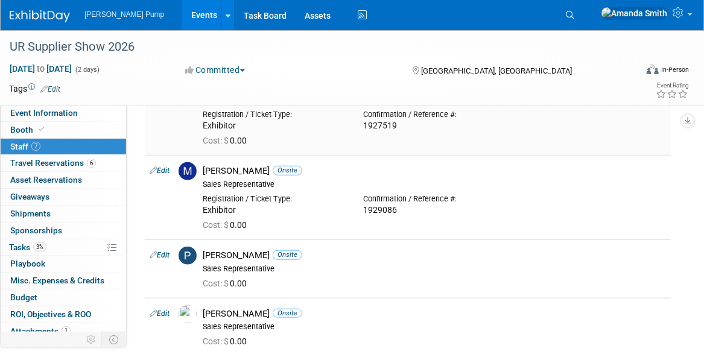
scroll to position [443, 0]
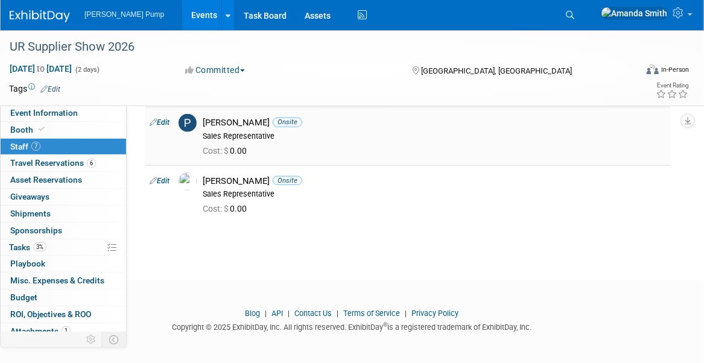
click at [164, 121] on link "Edit" at bounding box center [160, 122] width 20 height 8
select select "0363b888-0321-46b9-914b-98f70a82bc50"
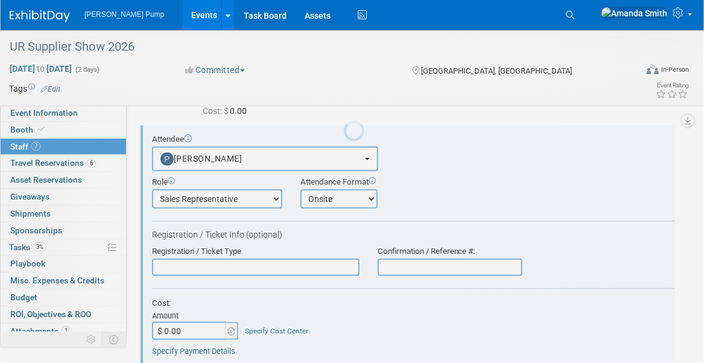
scroll to position [411, 0]
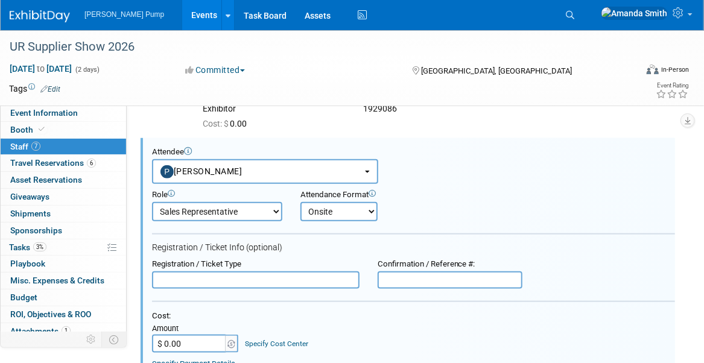
click at [241, 280] on input "text" at bounding box center [255, 280] width 207 height 18
type input "Exhibitor"
type input "1927518"
click at [488, 322] on div "Cost: Amount $ 0.00 Specify Cost Center Cost Center -- Not Specified --" at bounding box center [413, 332] width 523 height 42
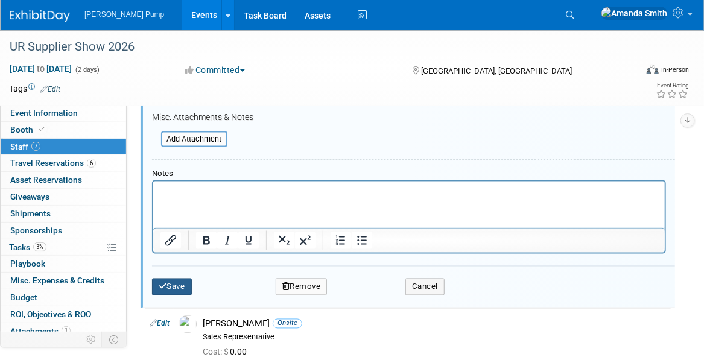
click at [177, 286] on button "Save" at bounding box center [172, 287] width 40 height 17
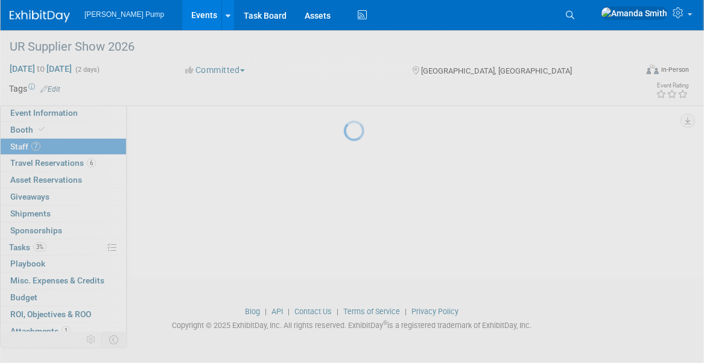
scroll to position [468, 0]
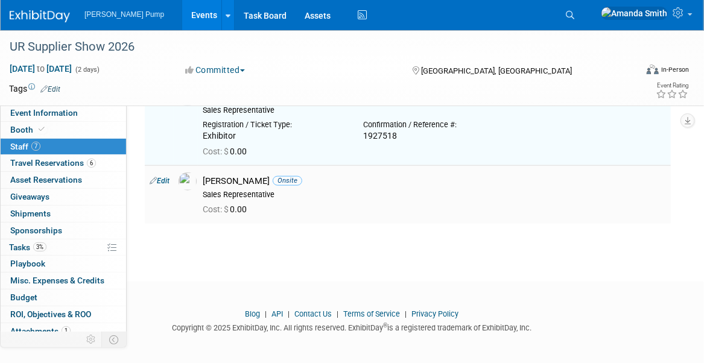
click at [162, 177] on link "Edit" at bounding box center [160, 181] width 20 height 8
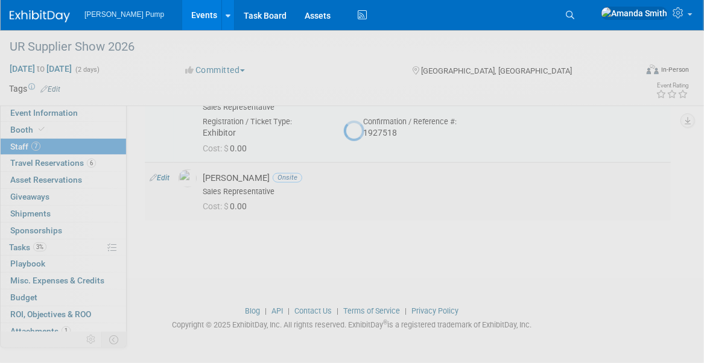
select select "87dd80c2-18a7-4b26-9444-8d325254dbc5"
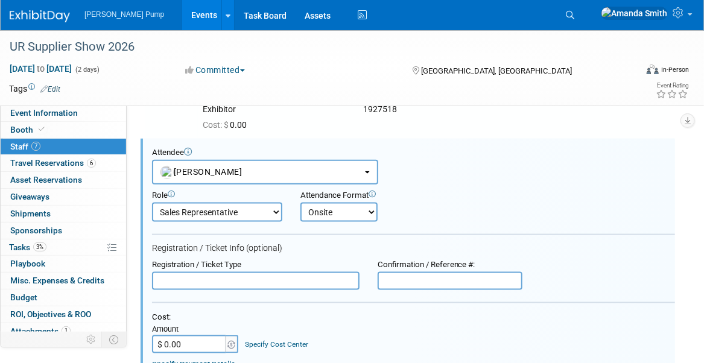
scroll to position [0, 0]
click at [203, 277] on input "text" at bounding box center [255, 280] width 207 height 18
type input "Exhibitor"
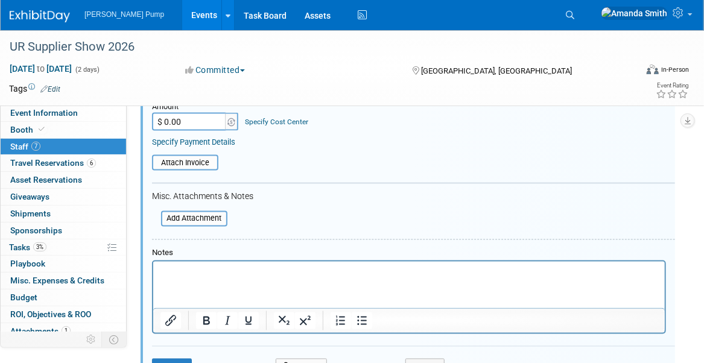
scroll to position [796, 0]
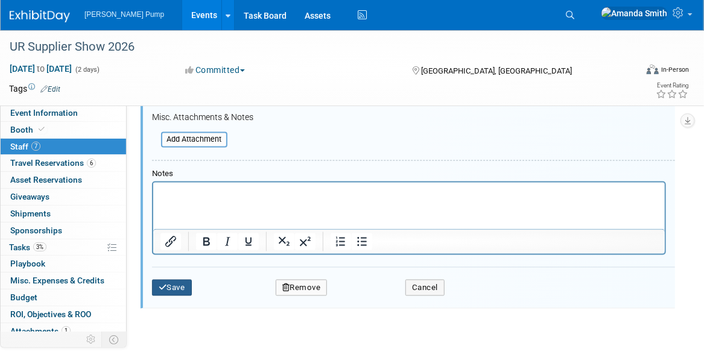
type input "1927517"
click at [188, 286] on button "Save" at bounding box center [172, 288] width 40 height 17
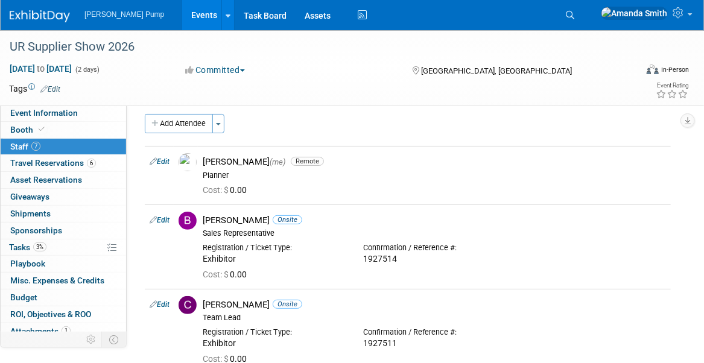
scroll to position [0, 0]
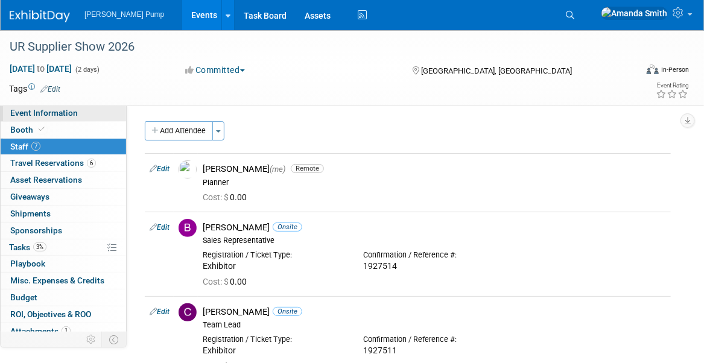
click at [43, 112] on span "Event Information" at bounding box center [44, 113] width 68 height 10
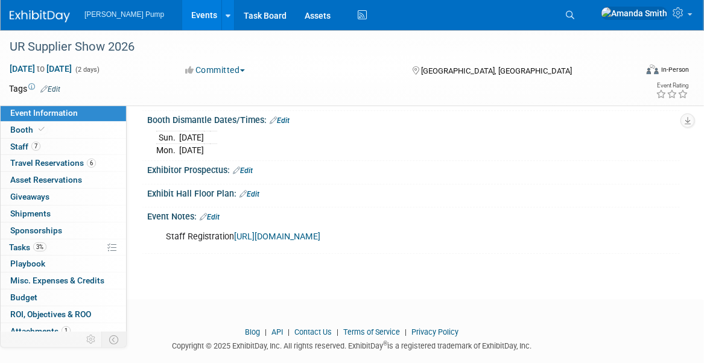
scroll to position [295, 0]
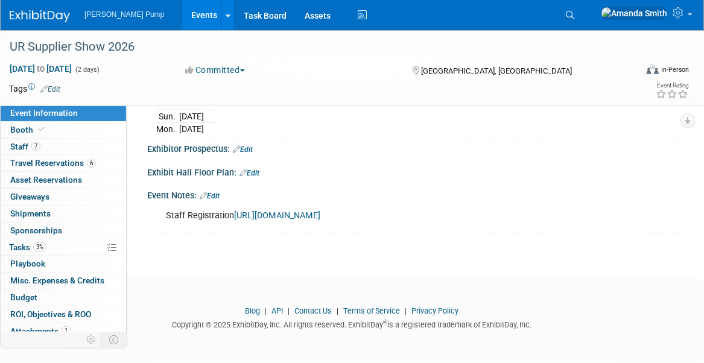
click at [215, 192] on link "Edit" at bounding box center [210, 196] width 20 height 8
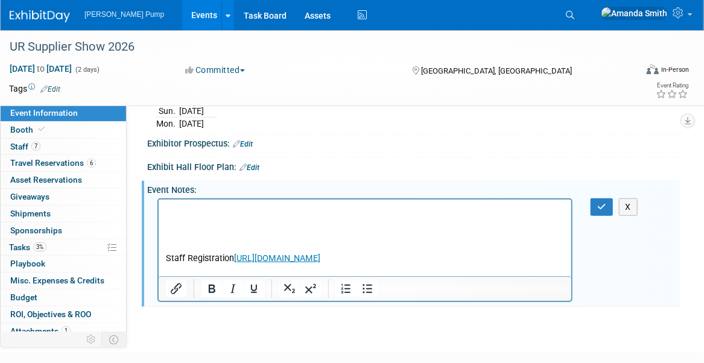
scroll to position [0, 0]
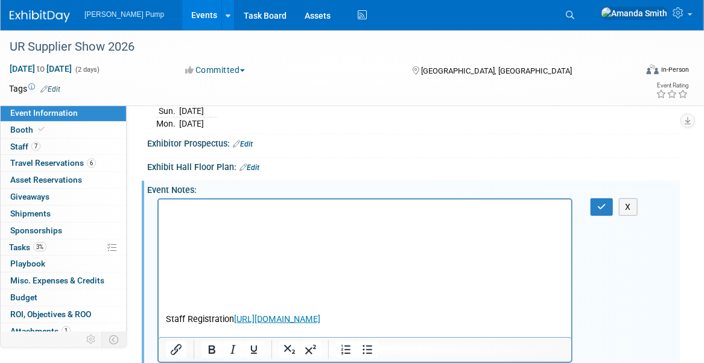
click at [219, 207] on p "Rich Text Area. Press ALT-0 for help." at bounding box center [364, 210] width 399 height 12
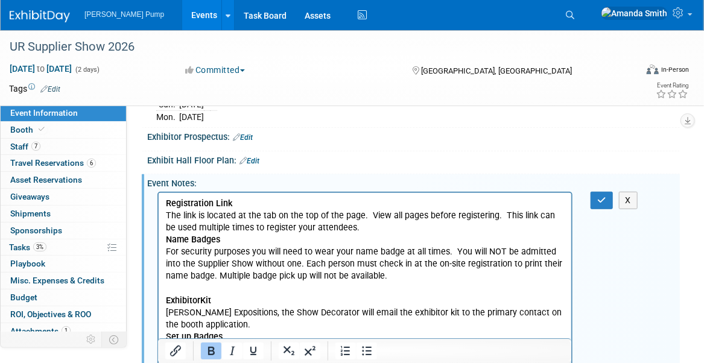
scroll to position [264, 0]
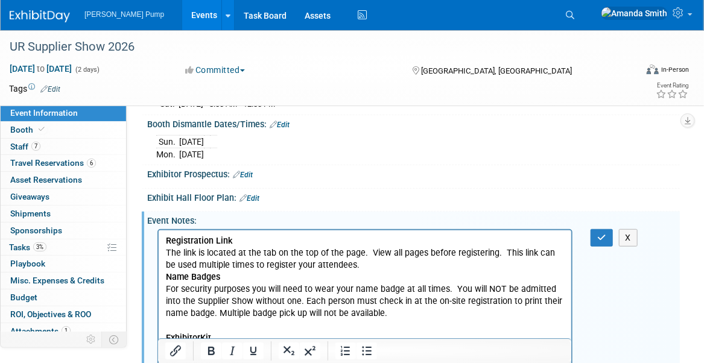
click at [205, 326] on p "Name Badges For security purposes you will need to wear your name badge at all …" at bounding box center [364, 319] width 399 height 97
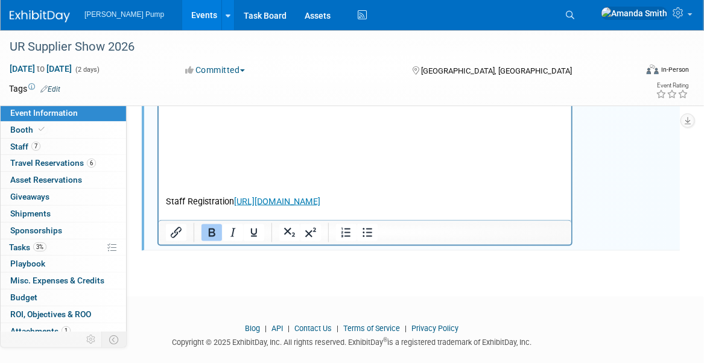
scroll to position [690, 0]
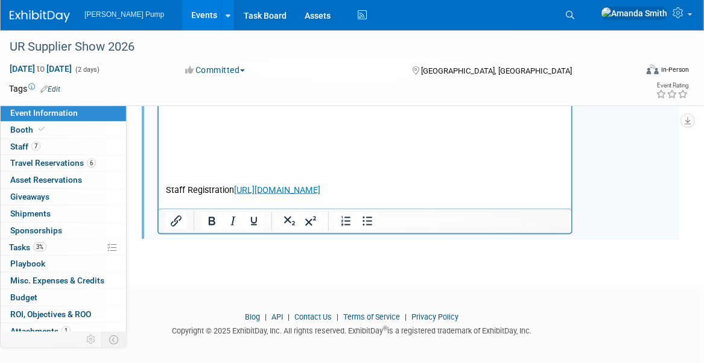
drag, startPoint x: 380, startPoint y: 201, endPoint x: 166, endPoint y: 186, distance: 214.6
click at [166, 186] on p "Staff Registration https://www.rsvpbook.com/dash.php?c=event_company_admin&a=ma…" at bounding box center [364, 191] width 399 height 12
copy p "Staff Registration https://www.rsvpbook.com/dash.php?c=event_company_admin&a=ma…"
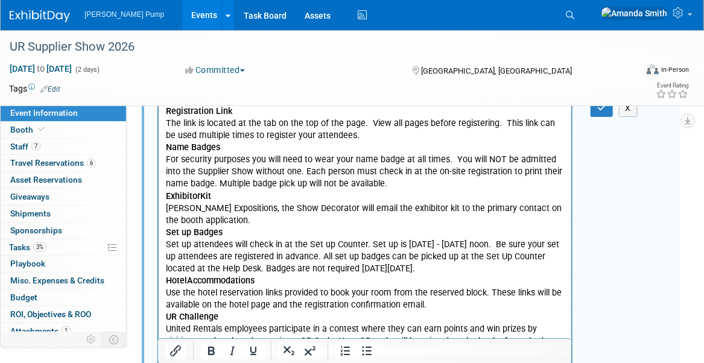
scroll to position [268, 0]
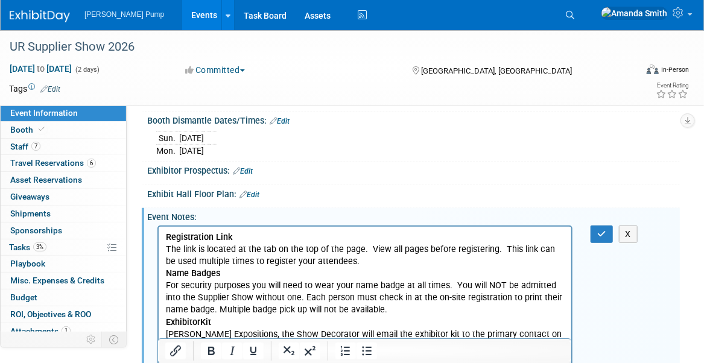
click at [352, 260] on p "Registration Link The link is located at the tab on the top of the page. View a…" at bounding box center [364, 249] width 399 height 36
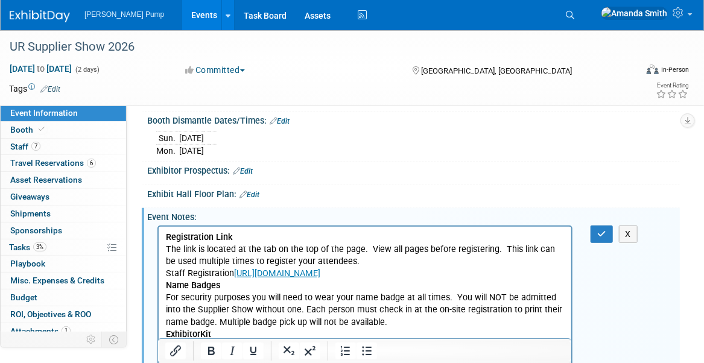
drag, startPoint x: 361, startPoint y: 262, endPoint x: 162, endPoint y: 248, distance: 200.1
click at [363, 251] on p "Registration Link The link is located at the tab on the top of the page. View a…" at bounding box center [364, 255] width 399 height 48
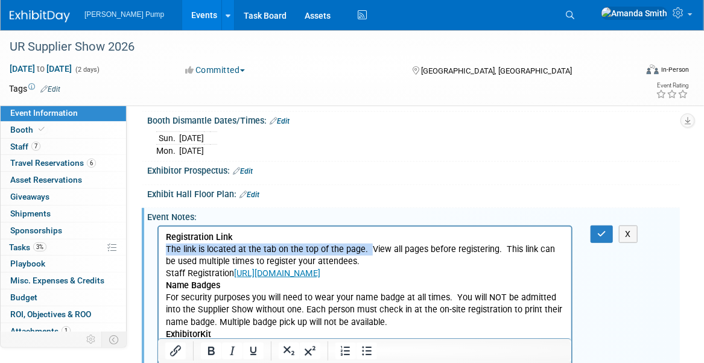
drag, startPoint x: 366, startPoint y: 248, endPoint x: 159, endPoint y: 250, distance: 207.4
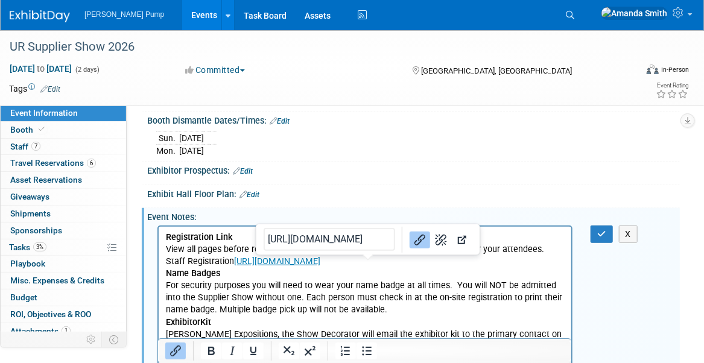
click at [435, 267] on p "Registration Link View all pages before registering. This link can be used mult…" at bounding box center [364, 249] width 399 height 36
click at [472, 267] on p "Registration Link View all pages before registering. This link can be used mult…" at bounding box center [364, 249] width 399 height 36
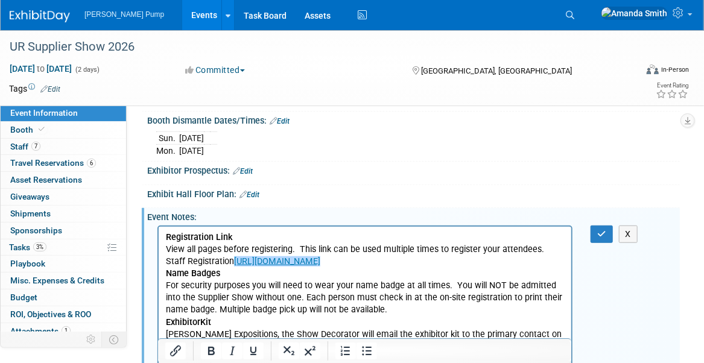
click at [447, 292] on p "Name Badges For security purposes you will need to wear your name badge at all …" at bounding box center [364, 309] width 399 height 85
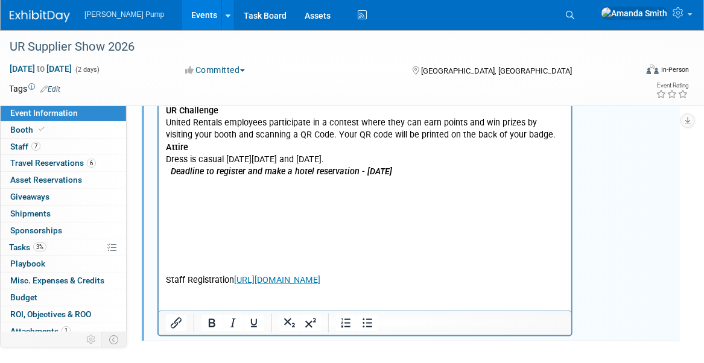
scroll to position [629, 0]
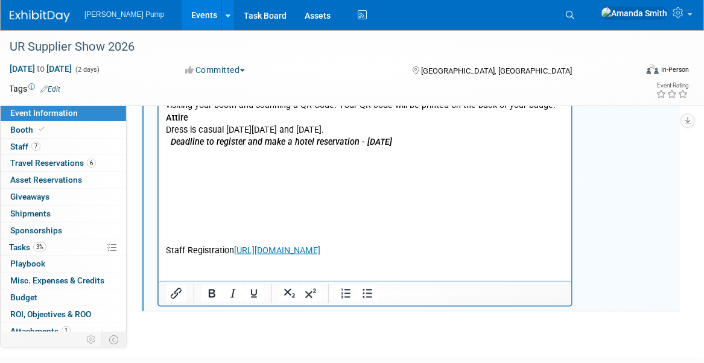
drag, startPoint x: 164, startPoint y: 218, endPoint x: 389, endPoint y: 274, distance: 231.8
click at [389, 257] on html "Registration Link View all pages before registering. This link can be used mult…" at bounding box center [364, 61] width 412 height 393
drag, startPoint x: 390, startPoint y: 276, endPoint x: 178, endPoint y: 186, distance: 229.9
click at [178, 186] on body "Registration Link View all pages before registering. This link can be used mult…" at bounding box center [365, 64] width 400 height 388
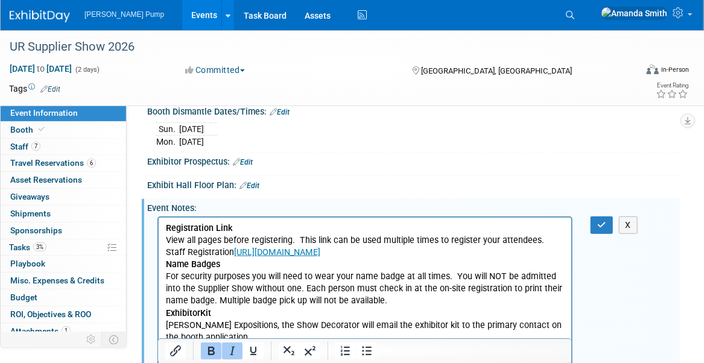
scroll to position [291, 0]
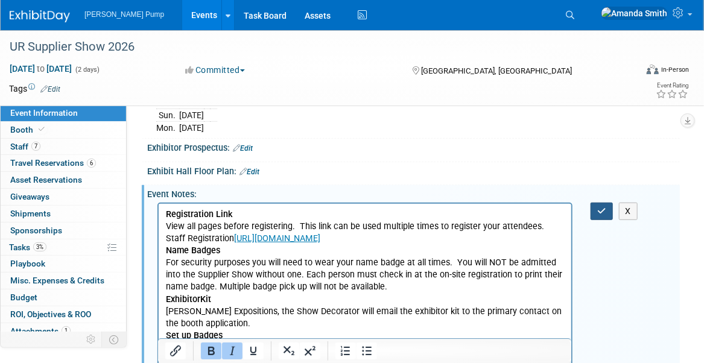
click at [604, 203] on button "button" at bounding box center [601, 211] width 22 height 17
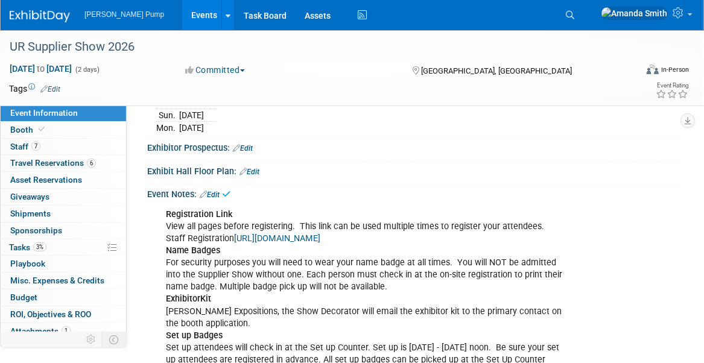
scroll to position [351, 0]
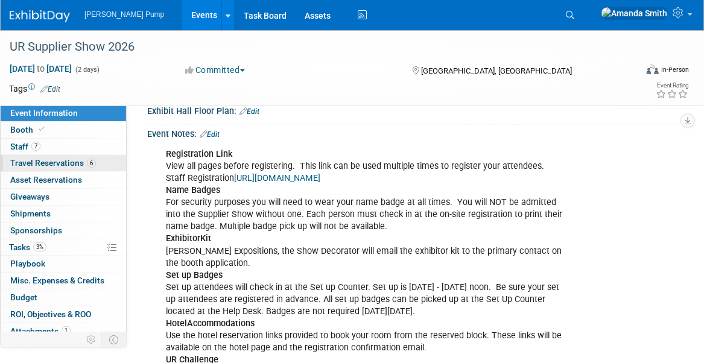
click at [45, 159] on span "Travel Reservations 6" at bounding box center [53, 163] width 86 height 10
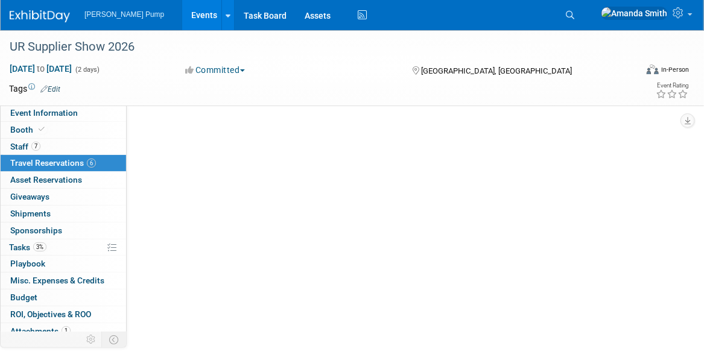
scroll to position [0, 0]
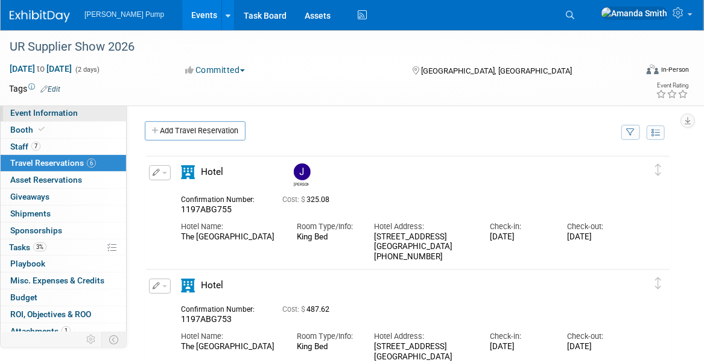
click at [61, 110] on span "Event Information" at bounding box center [44, 113] width 68 height 10
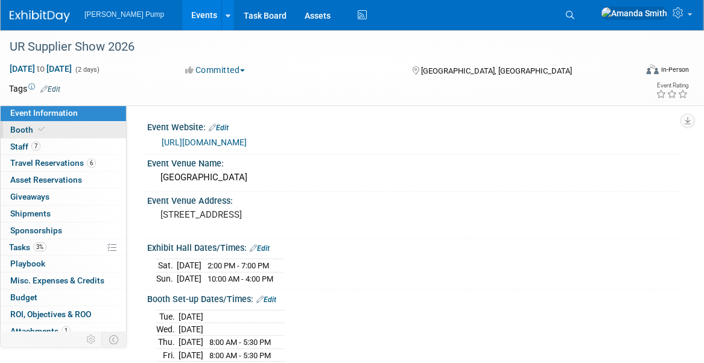
click at [16, 132] on span "Booth" at bounding box center [28, 130] width 37 height 10
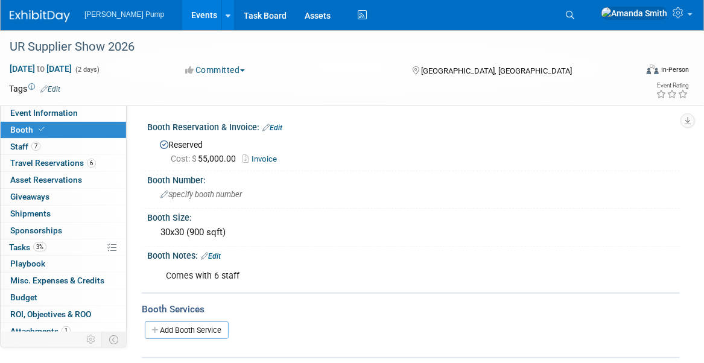
click at [218, 254] on link "Edit" at bounding box center [211, 256] width 20 height 8
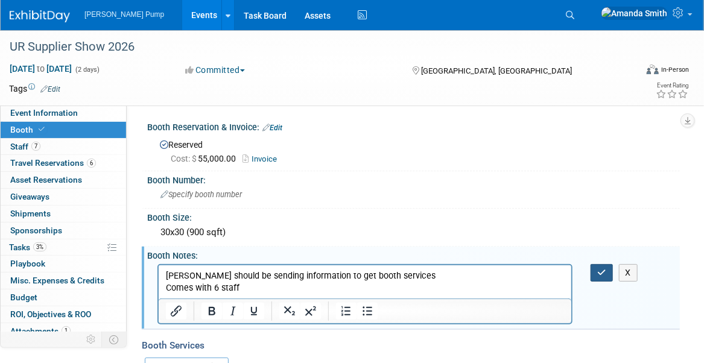
click at [606, 273] on button "button" at bounding box center [601, 272] width 22 height 17
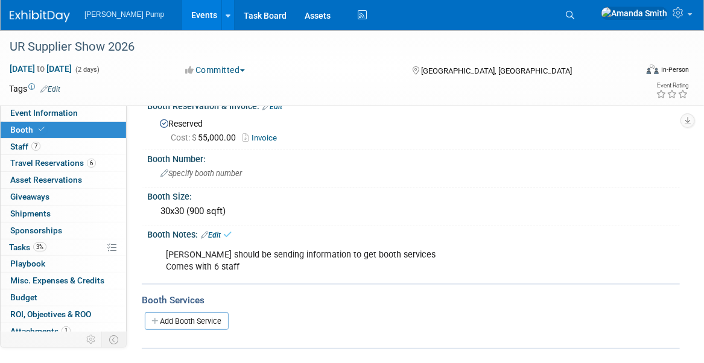
scroll to position [14, 0]
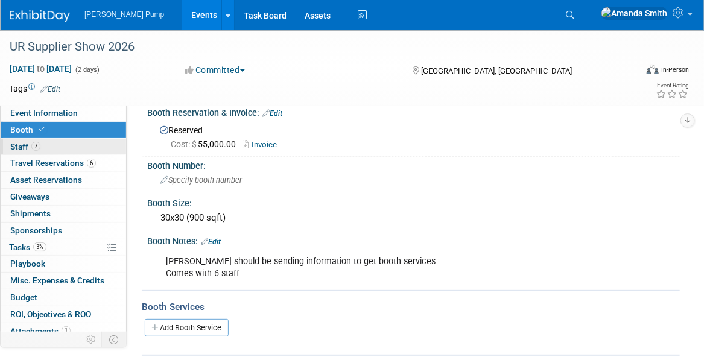
click at [26, 145] on span "Staff 7" at bounding box center [25, 147] width 30 height 10
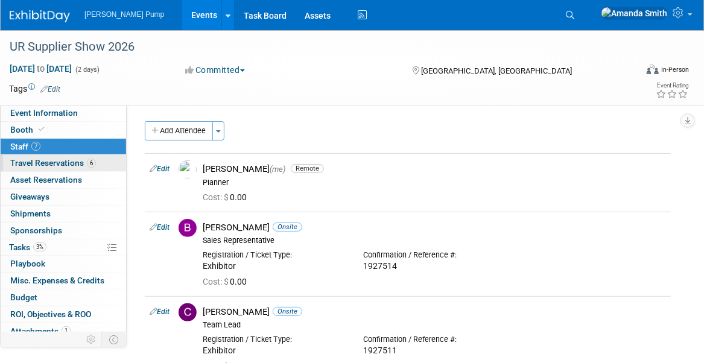
click at [24, 160] on span "Travel Reservations 6" at bounding box center [53, 163] width 86 height 10
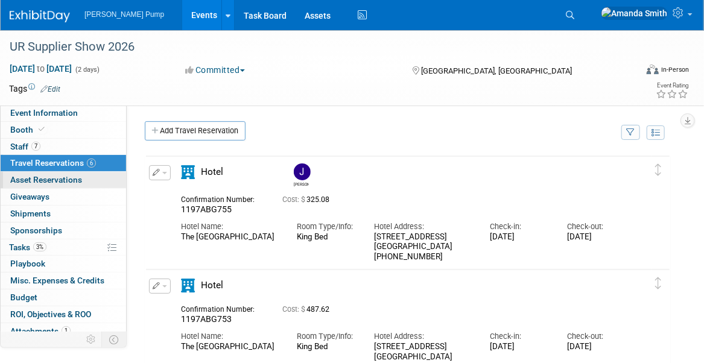
click at [36, 178] on span "Asset Reservations 0" at bounding box center [46, 180] width 72 height 10
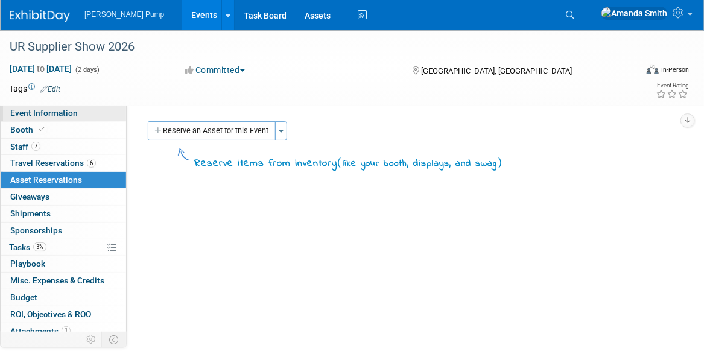
click at [25, 115] on span "Event Information" at bounding box center [44, 113] width 68 height 10
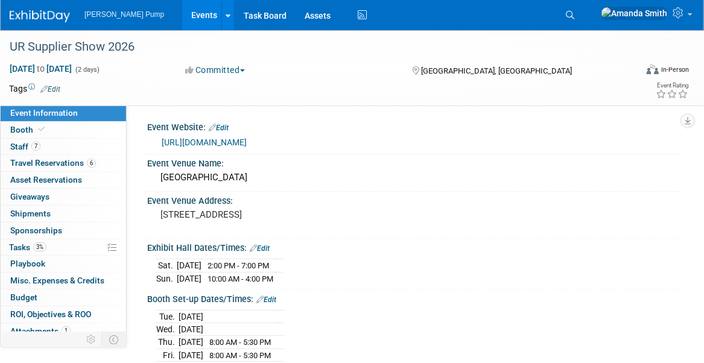
click at [185, 14] on link "Events" at bounding box center [204, 15] width 44 height 30
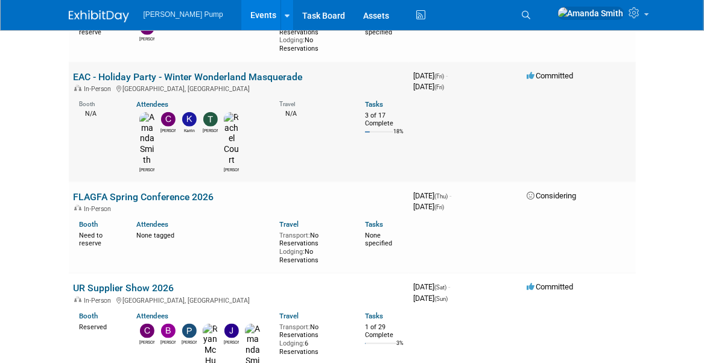
scroll to position [482, 0]
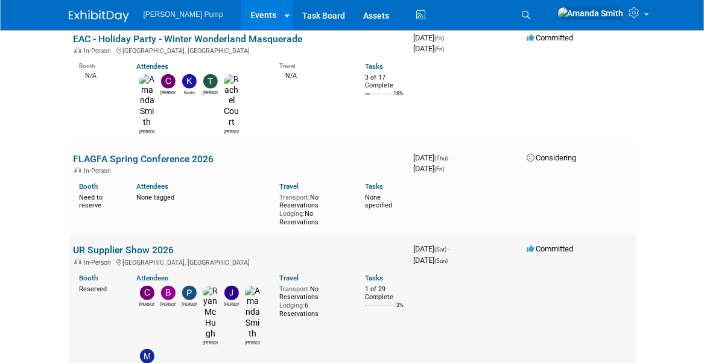
click at [125, 244] on link "UR Supplier Show 2026" at bounding box center [124, 249] width 101 height 11
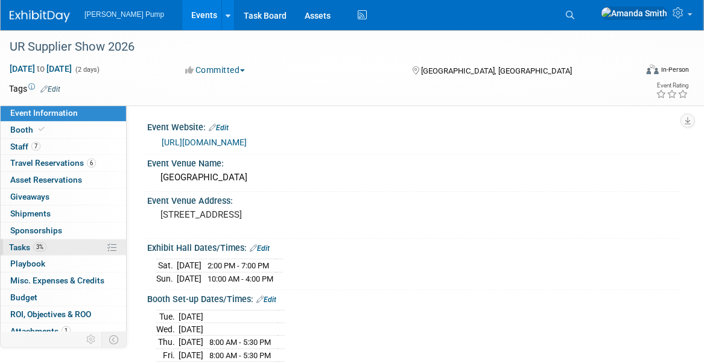
click at [27, 244] on span "Tasks 3%" at bounding box center [27, 247] width 37 height 10
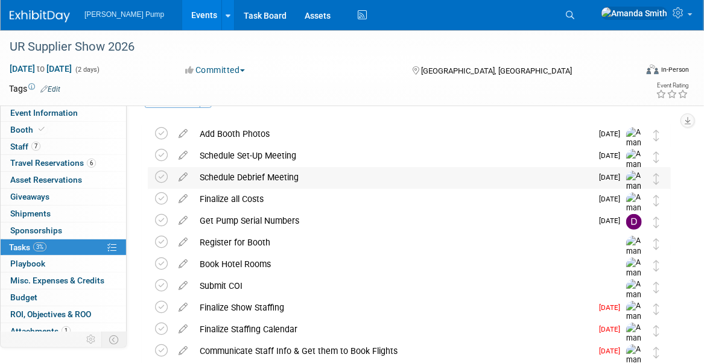
scroll to position [60, 0]
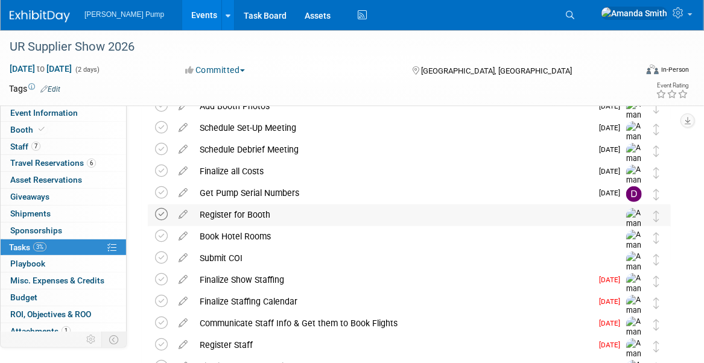
click at [160, 215] on icon at bounding box center [161, 214] width 13 height 13
click at [155, 234] on icon at bounding box center [161, 236] width 13 height 13
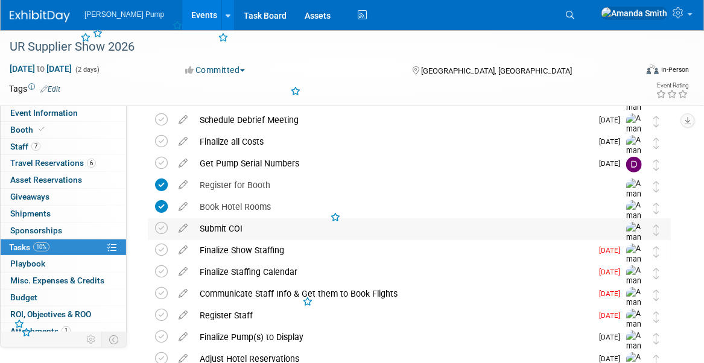
scroll to position [121, 0]
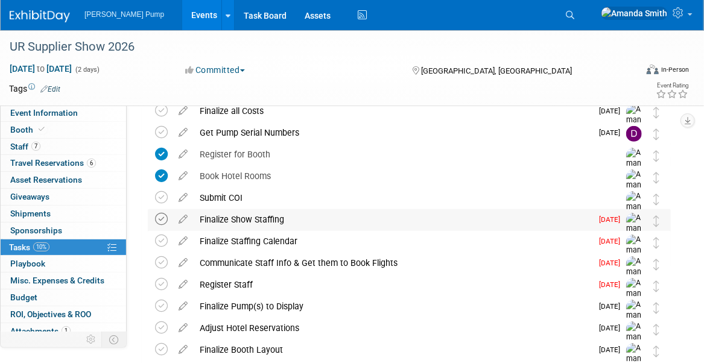
click at [155, 221] on icon at bounding box center [161, 219] width 13 height 13
click at [162, 282] on icon at bounding box center [161, 284] width 13 height 13
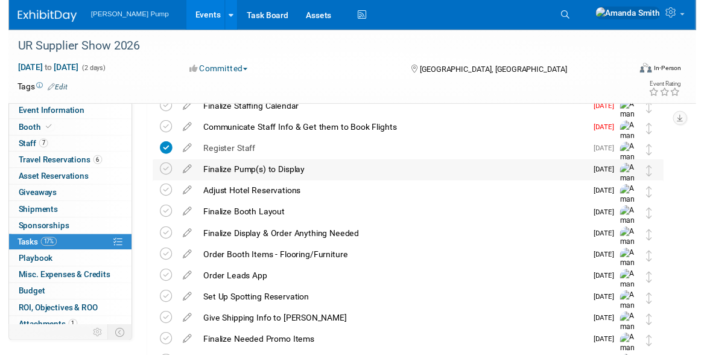
scroll to position [301, 0]
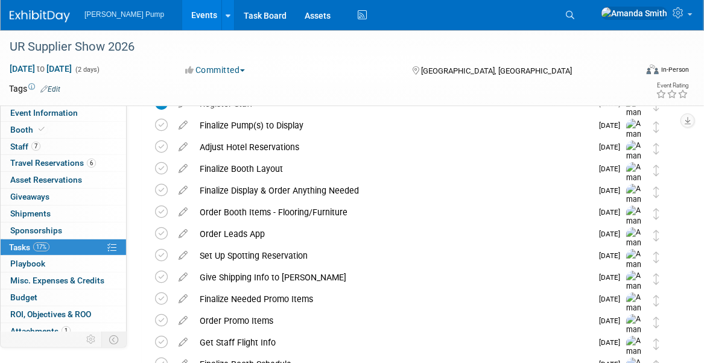
click at [183, 275] on icon at bounding box center [182, 274] width 21 height 15
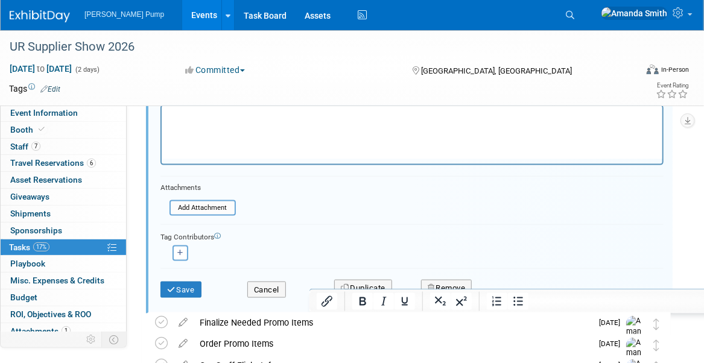
scroll to position [633, 0]
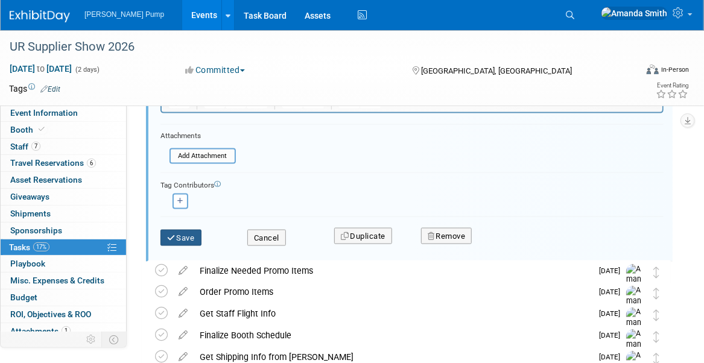
type input "Give Shipping Info to Shipping"
click at [190, 232] on button "Save" at bounding box center [180, 238] width 41 height 17
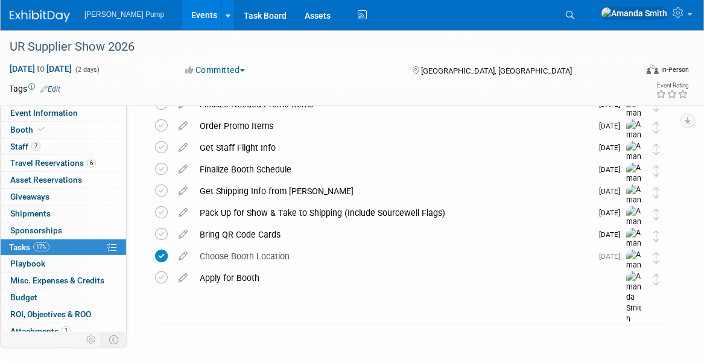
scroll to position [495, 0]
click at [165, 277] on icon at bounding box center [161, 279] width 13 height 13
click at [182, 192] on icon at bounding box center [182, 189] width 21 height 15
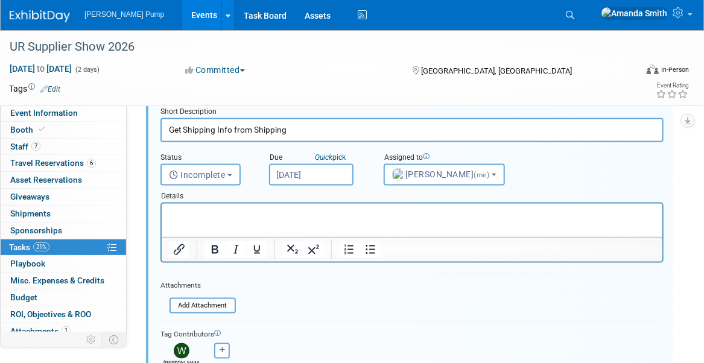
scroll to position [681, 0]
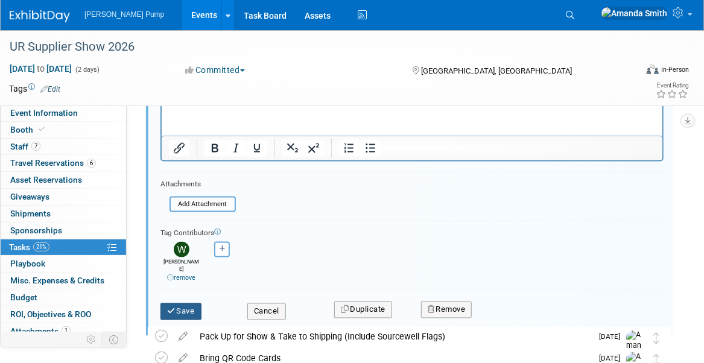
type input "Get Shipping Info from Shipping"
click at [183, 303] on button "Save" at bounding box center [180, 311] width 41 height 17
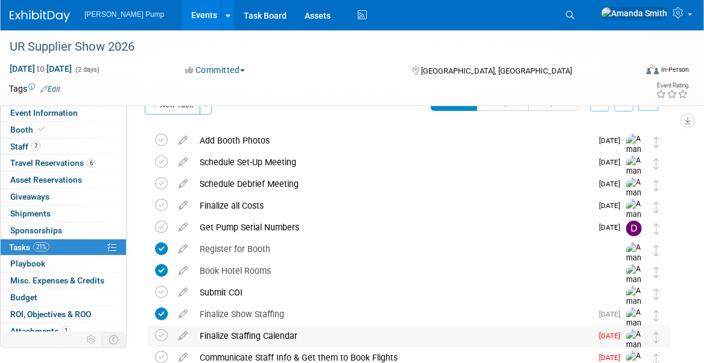
scroll to position [0, 0]
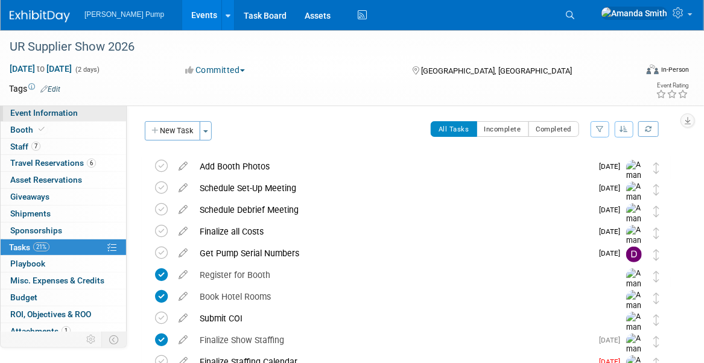
click at [20, 110] on span "Event Information" at bounding box center [44, 113] width 68 height 10
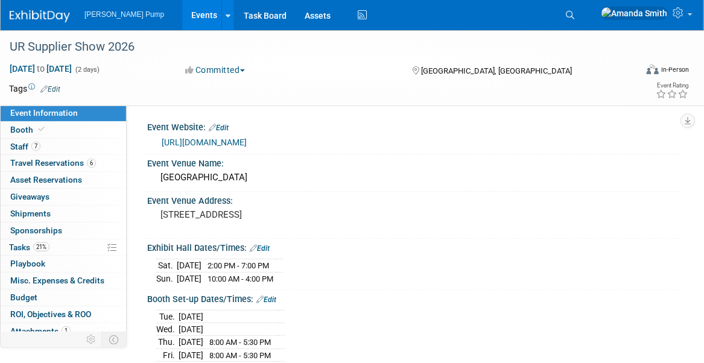
click at [182, 14] on link "Events" at bounding box center [204, 15] width 44 height 30
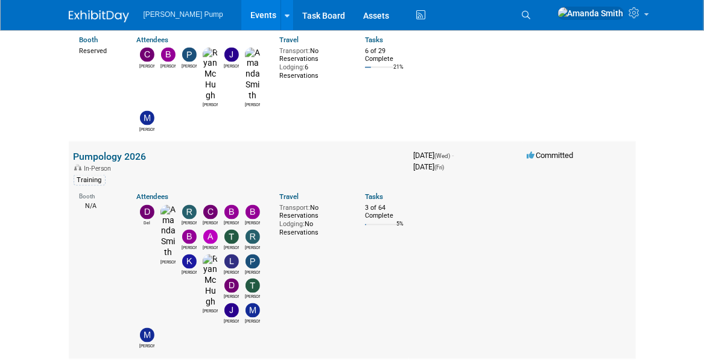
scroll to position [724, 0]
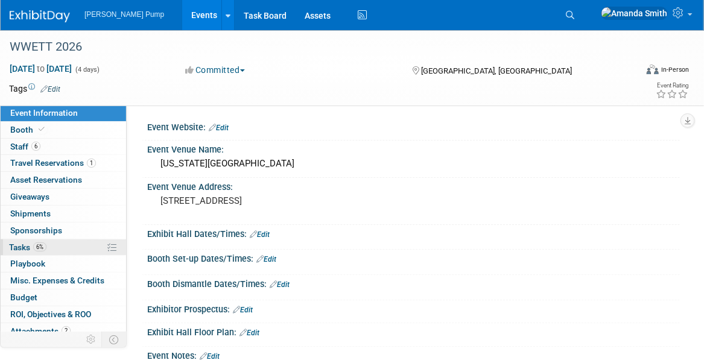
click at [63, 245] on link "6% Tasks 6%" at bounding box center [63, 247] width 125 height 16
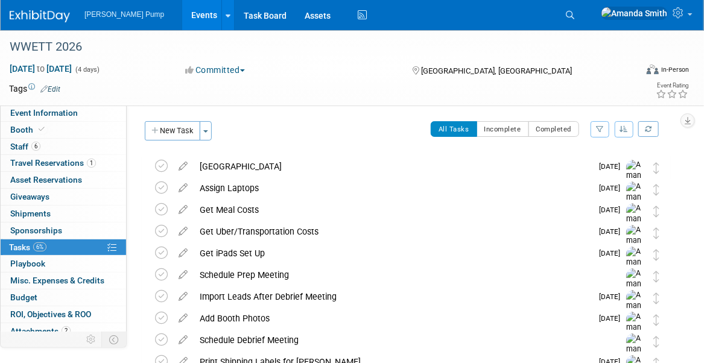
click at [626, 130] on icon "button" at bounding box center [624, 128] width 8 height 7
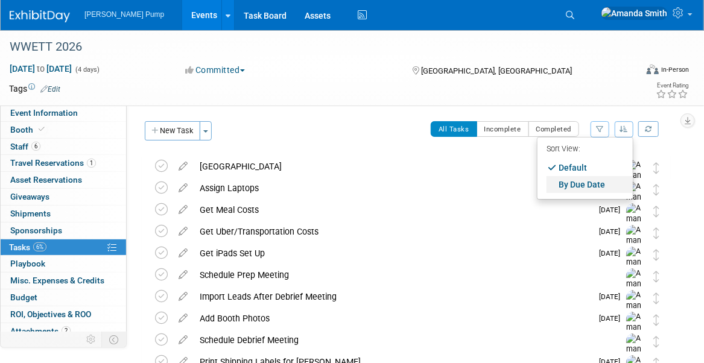
click at [586, 182] on link "By Due Date" at bounding box center [589, 184] width 86 height 17
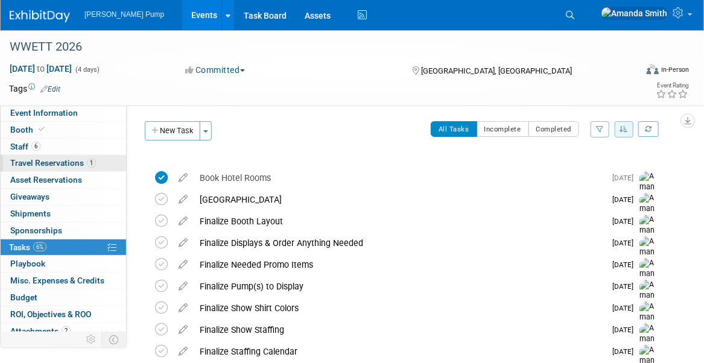
click at [26, 160] on span "Travel Reservations 1" at bounding box center [53, 163] width 86 height 10
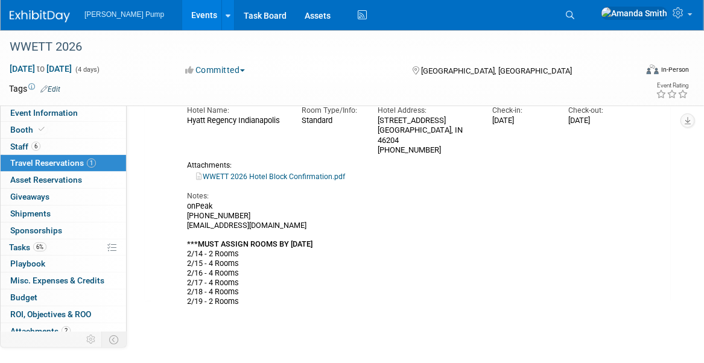
scroll to position [60, 0]
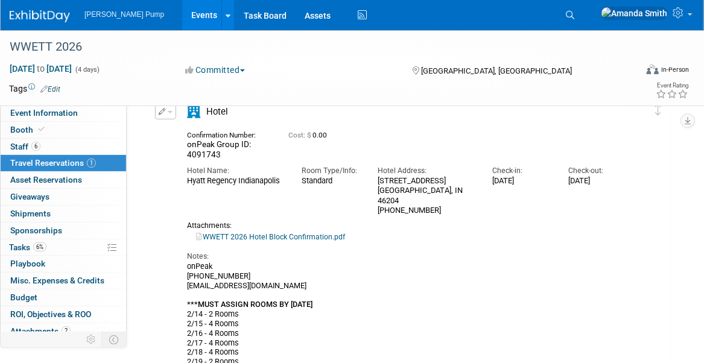
click at [280, 233] on link "WWETT 2026 Hotel Block Confirmation.pdf" at bounding box center [270, 237] width 149 height 8
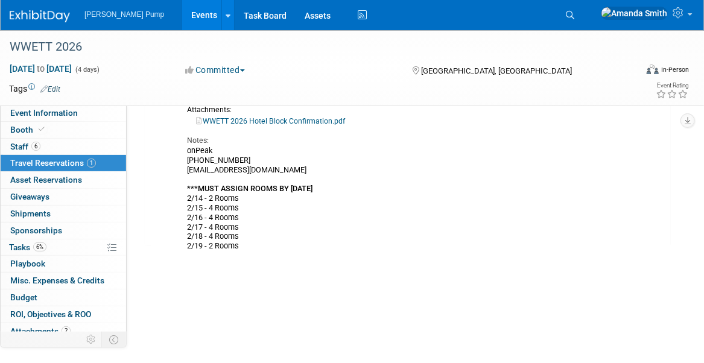
scroll to position [177, 0]
click at [16, 144] on span "Staff 6" at bounding box center [25, 147] width 30 height 10
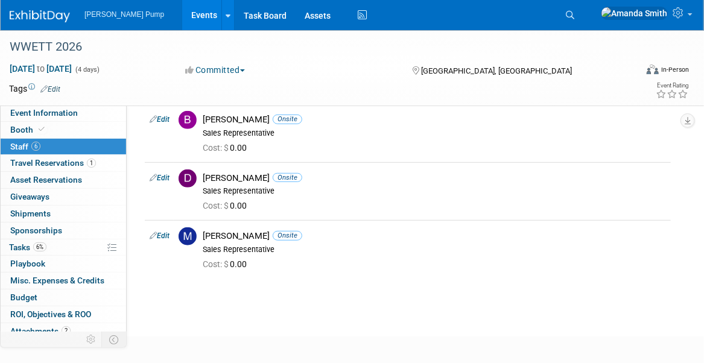
scroll to position [241, 0]
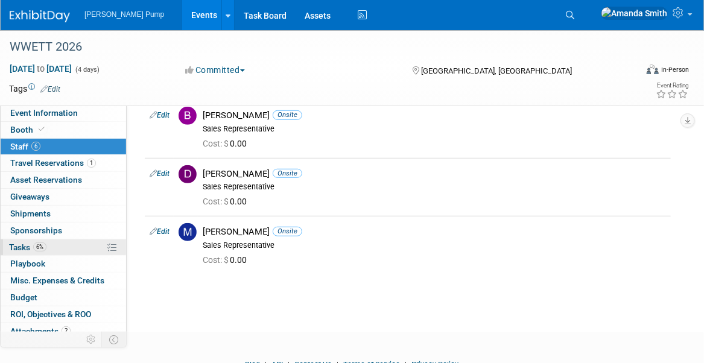
click at [21, 242] on span "Tasks 6%" at bounding box center [27, 247] width 37 height 10
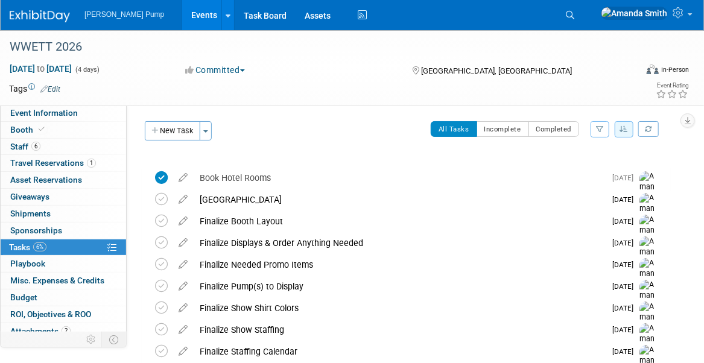
click at [182, 15] on link "Events" at bounding box center [204, 15] width 44 height 30
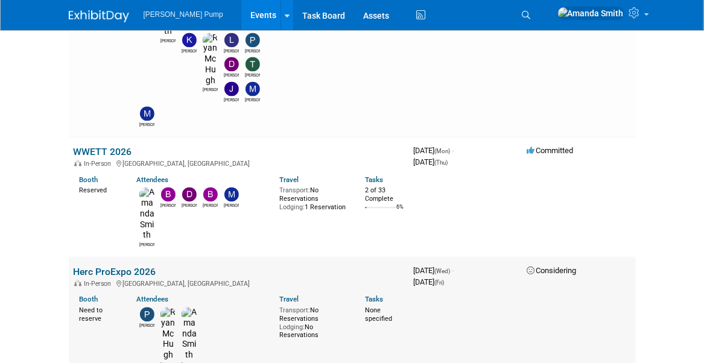
scroll to position [965, 0]
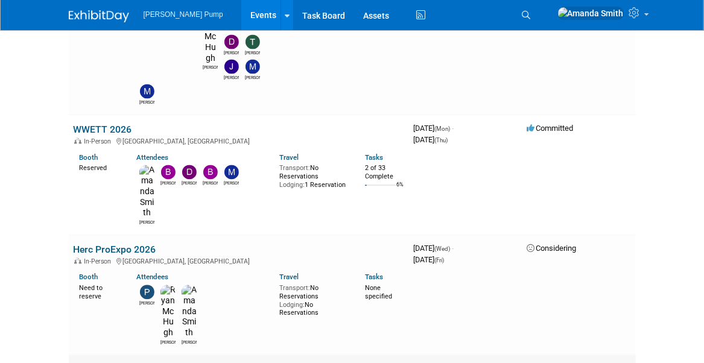
click at [106, 362] on link "Cat Allied Vendor Event" at bounding box center [123, 369] width 99 height 11
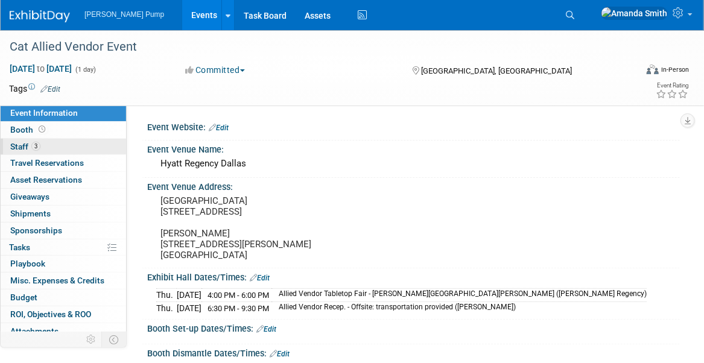
click at [24, 146] on span "Staff 3" at bounding box center [25, 147] width 30 height 10
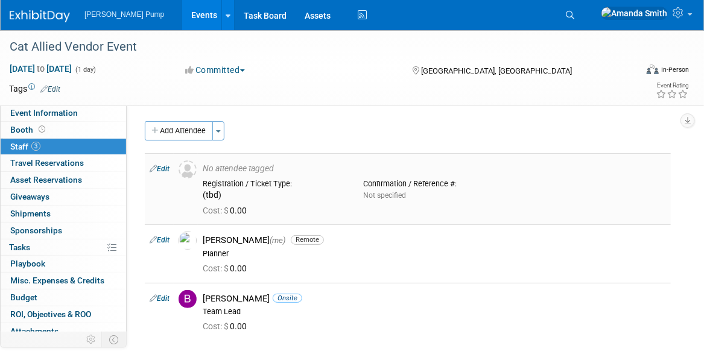
click at [166, 169] on link "Edit" at bounding box center [160, 169] width 20 height 8
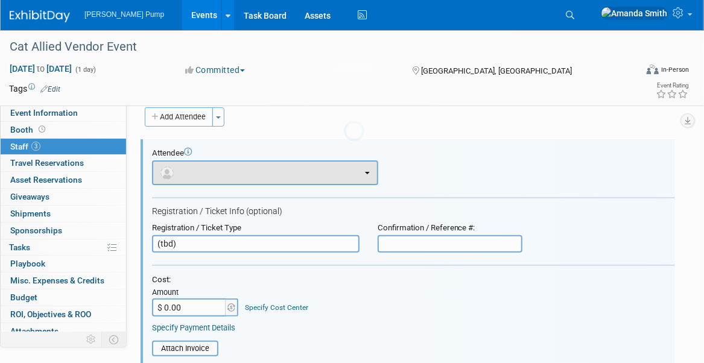
scroll to position [16, 0]
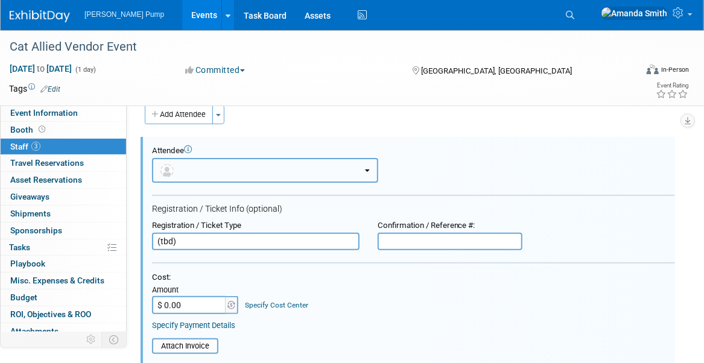
click at [205, 170] on button "button" at bounding box center [265, 170] width 226 height 25
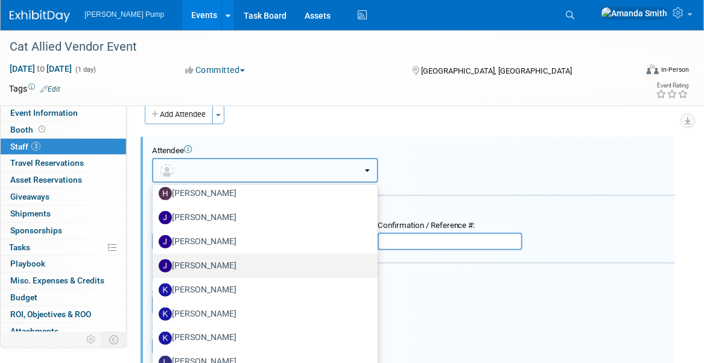
scroll to position [137, 0]
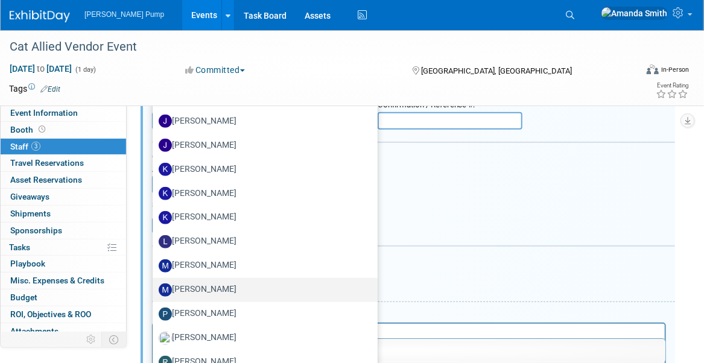
click at [239, 282] on label "[PERSON_NAME]" at bounding box center [262, 289] width 207 height 19
click at [154, 285] on input "[PERSON_NAME]" at bounding box center [151, 289] width 8 height 8
select select "9eba81da-840e-4a07-9ca1-318d607da98e"
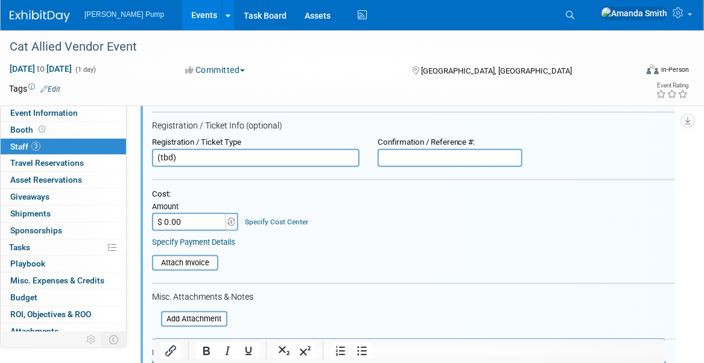
drag, startPoint x: 201, startPoint y: 154, endPoint x: 125, endPoint y: 159, distance: 76.1
click at [125, 159] on div "Event Information Event Info Booth Booth 3 Staff 3 Staff 0 Travel Reservations …" at bounding box center [352, 248] width 704 height 710
click at [396, 221] on div "Cost: Amount $ 0.00 Specify Cost Center Cost Center -- Not Specified --" at bounding box center [413, 210] width 523 height 42
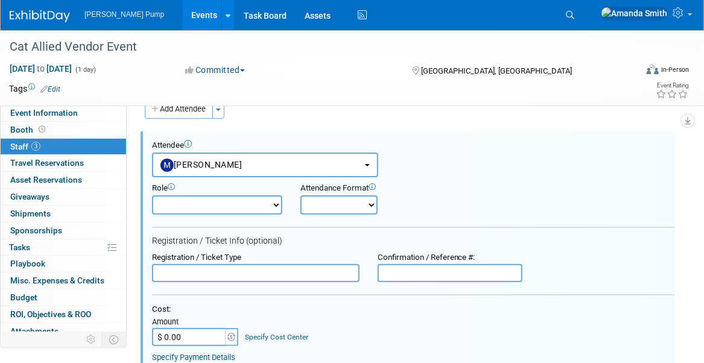
scroll to position [16, 0]
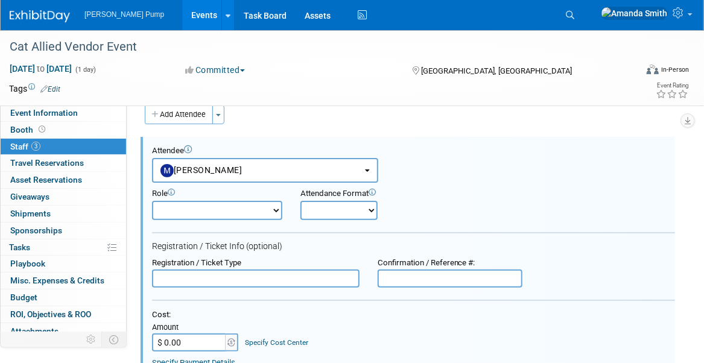
click at [181, 210] on select "Demonstrator Host Planner Presenter Sales Representative Set-up/Dismantle Crew …" at bounding box center [217, 210] width 130 height 19
select select "4"
click at [152, 201] on select "Demonstrator Host Planner Presenter Sales Representative Set-up/Dismantle Crew …" at bounding box center [217, 210] width 130 height 19
click at [328, 211] on select "Onsite Remote" at bounding box center [338, 210] width 77 height 19
select select "1"
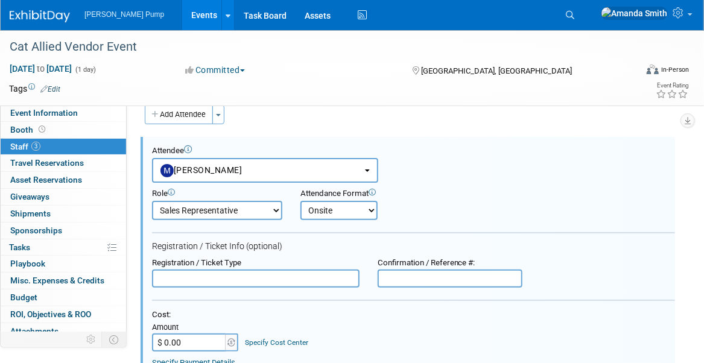
click at [300, 201] on select "Onsite Remote" at bounding box center [338, 210] width 77 height 19
click at [440, 213] on div "Role Demonstrator Host Planner Presenter Sales Representative" at bounding box center [413, 201] width 541 height 37
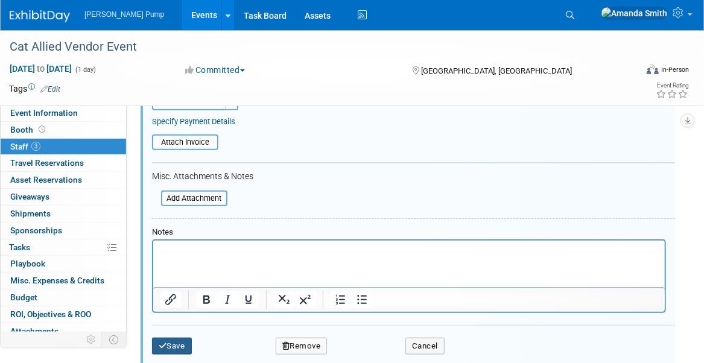
click at [170, 340] on button "Save" at bounding box center [172, 346] width 40 height 17
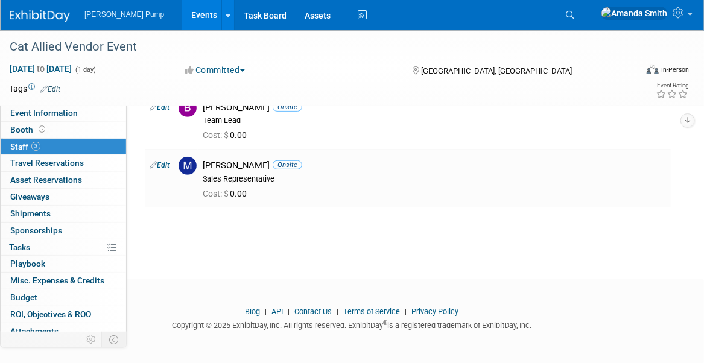
scroll to position [60, 0]
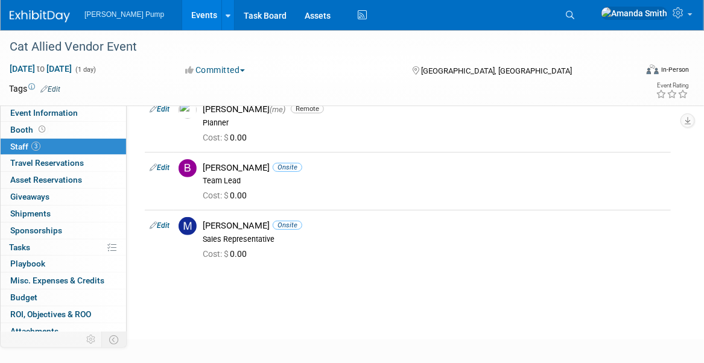
click at [183, 9] on link "Events" at bounding box center [204, 15] width 44 height 30
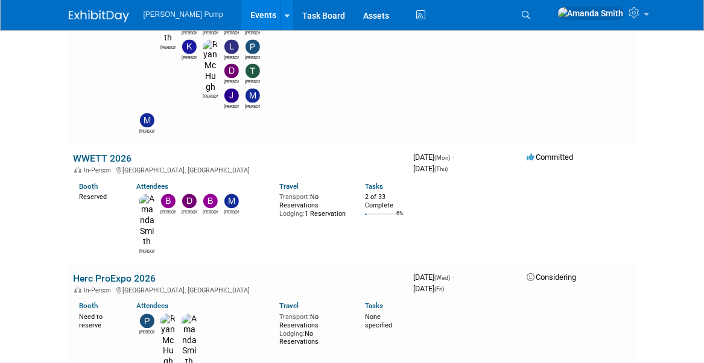
scroll to position [965, 0]
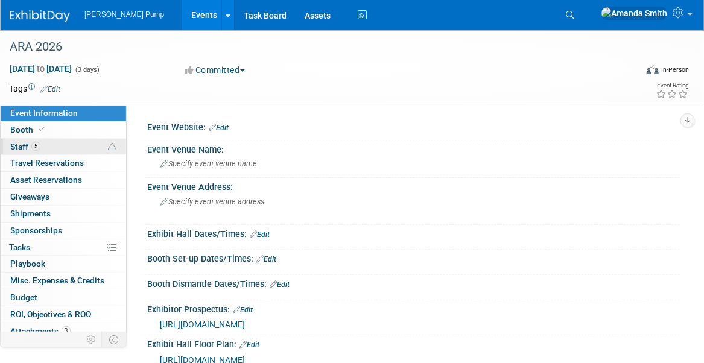
click at [60, 152] on link "5 Staff 5" at bounding box center [63, 147] width 125 height 16
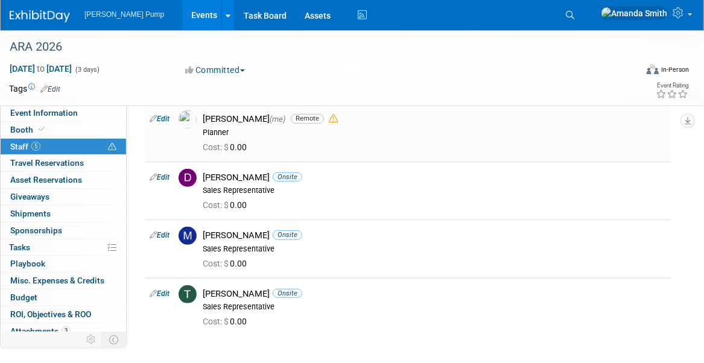
scroll to position [181, 0]
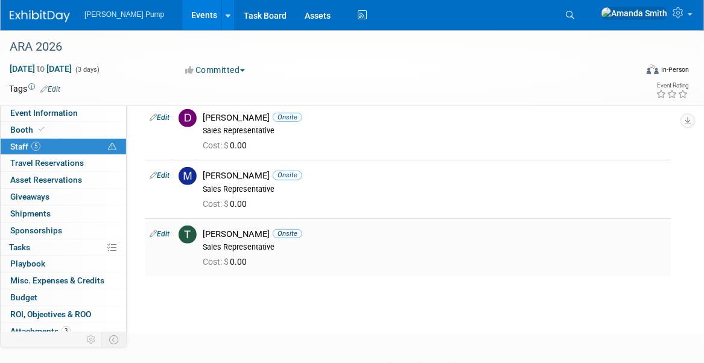
click at [160, 231] on link "Edit" at bounding box center [160, 234] width 20 height 8
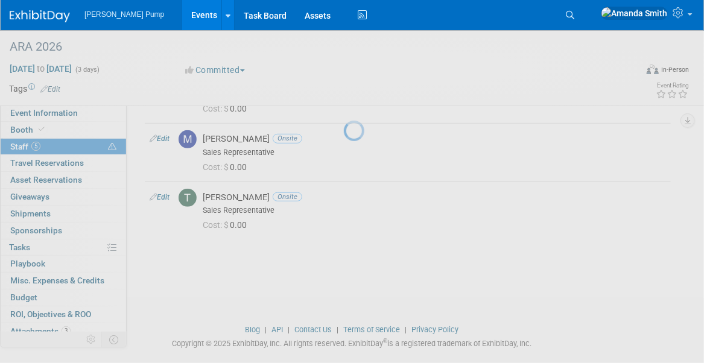
select select "e3643b5a-a2d7-4b3f-abc3-d8a10b73d7f9"
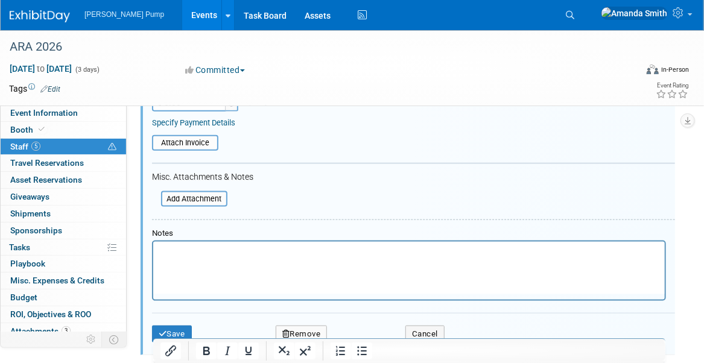
scroll to position [623, 0]
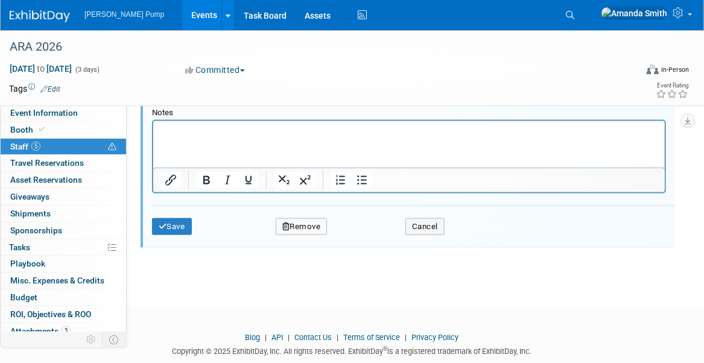
click at [304, 224] on button "Remove" at bounding box center [302, 226] width 52 height 17
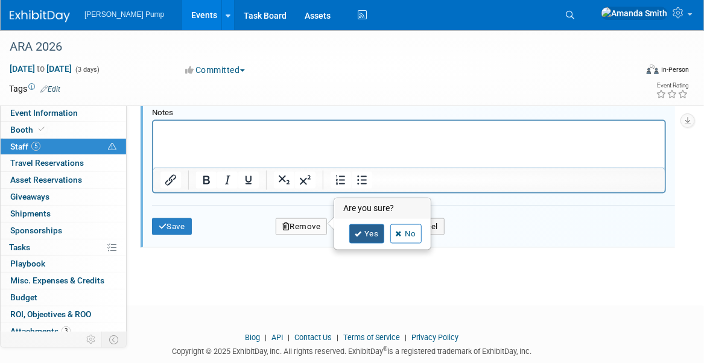
click at [376, 229] on link "Yes" at bounding box center [366, 233] width 35 height 19
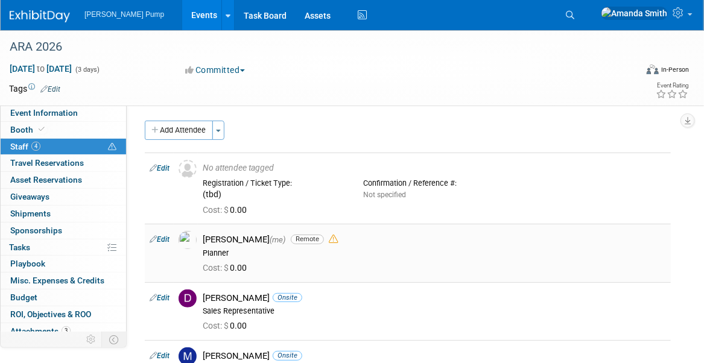
scroll to position [0, 0]
click at [160, 166] on link "Edit" at bounding box center [160, 169] width 20 height 8
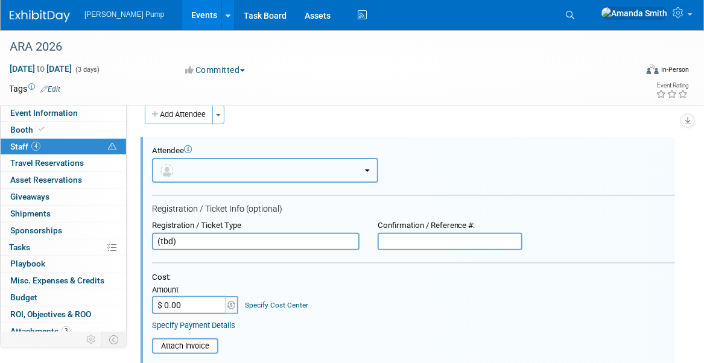
click at [210, 166] on button "button" at bounding box center [265, 170] width 226 height 25
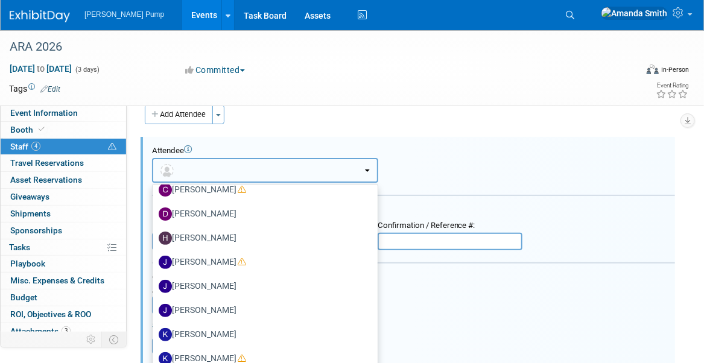
scroll to position [201, 0]
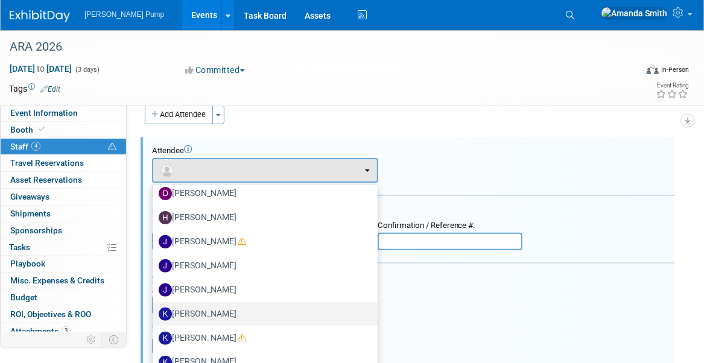
click at [197, 310] on label "Karrin Scott" at bounding box center [262, 313] width 207 height 19
click at [154, 310] on input "Karrin Scott" at bounding box center [151, 313] width 8 height 8
select select "3ace27f3-cfdd-4602-baea-9b99c521b817"
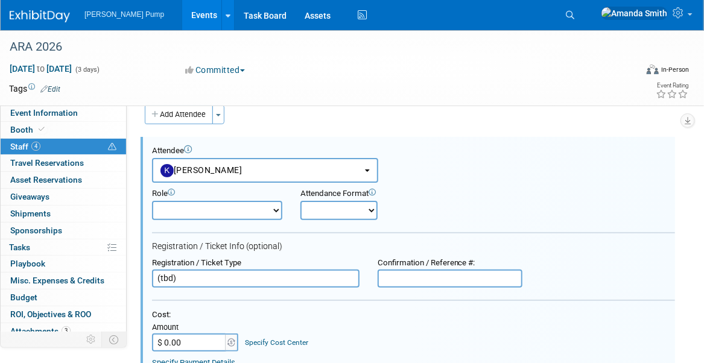
click at [222, 212] on select "Demonstrator Host Planner Presenter Sales Representative Set-up/Dismantle Crew …" at bounding box center [217, 210] width 130 height 19
select select "4"
click at [152, 201] on select "Demonstrator Host Planner Presenter Sales Representative Set-up/Dismantle Crew …" at bounding box center [217, 210] width 130 height 19
click at [352, 209] on select "Onsite Remote" at bounding box center [338, 210] width 77 height 19
select select "1"
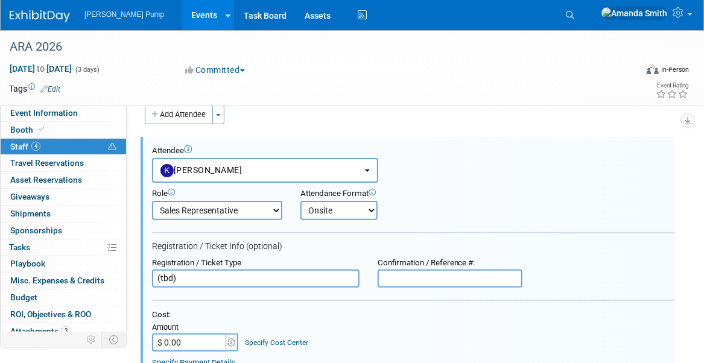
click at [300, 201] on select "Onsite Remote" at bounding box center [338, 210] width 77 height 19
click at [444, 186] on div "Role Demonstrator Host Planner Presenter Sales Representative" at bounding box center [413, 201] width 541 height 37
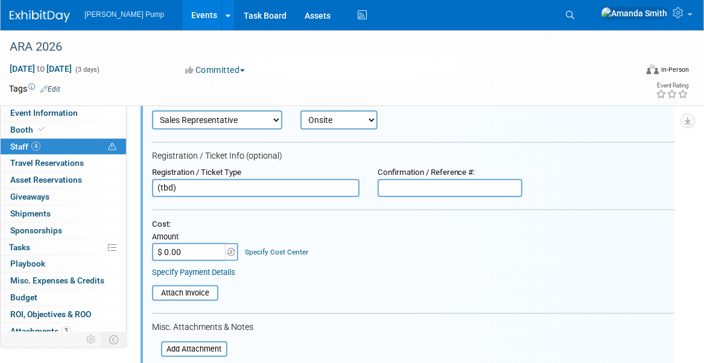
scroll to position [137, 0]
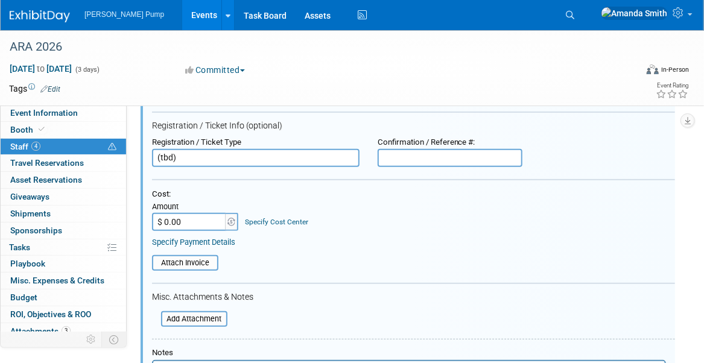
drag, startPoint x: 183, startPoint y: 158, endPoint x: 120, endPoint y: 168, distance: 64.0
click at [120, 168] on div "Event Information Event Info Booth Booth 4 Staff 4 Staff 0 Travel Reservations …" at bounding box center [352, 283] width 704 height 781
click at [386, 210] on div "Cost: Amount $ 0.00 Specify Cost Center Cost Center -- Not Specified --" at bounding box center [413, 210] width 523 height 42
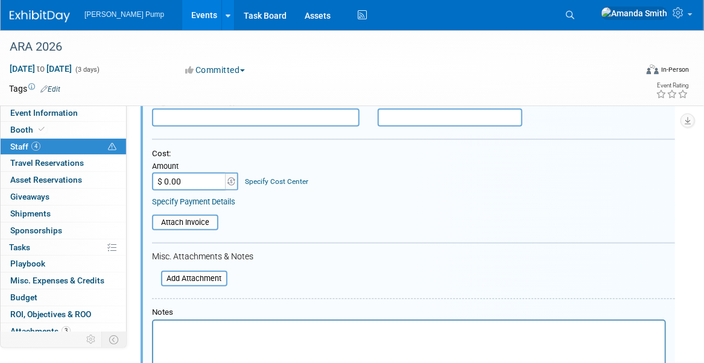
scroll to position [318, 0]
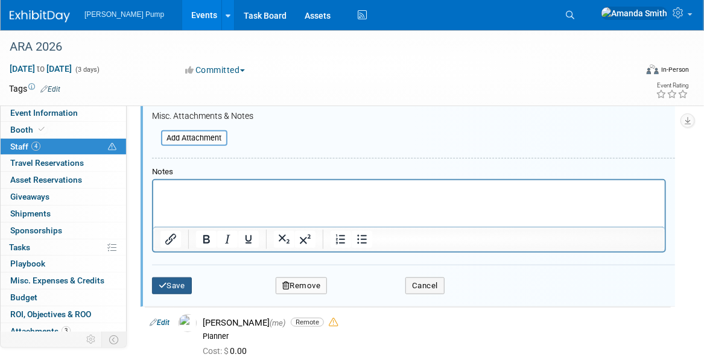
click at [160, 285] on icon "submit" at bounding box center [163, 286] width 8 height 8
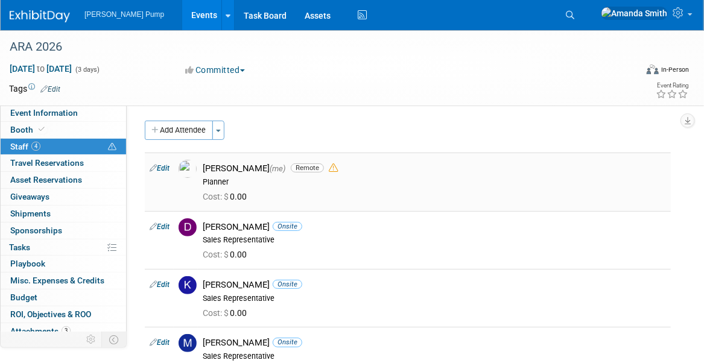
scroll to position [0, 0]
click at [189, 129] on button "Add Attendee" at bounding box center [179, 130] width 68 height 19
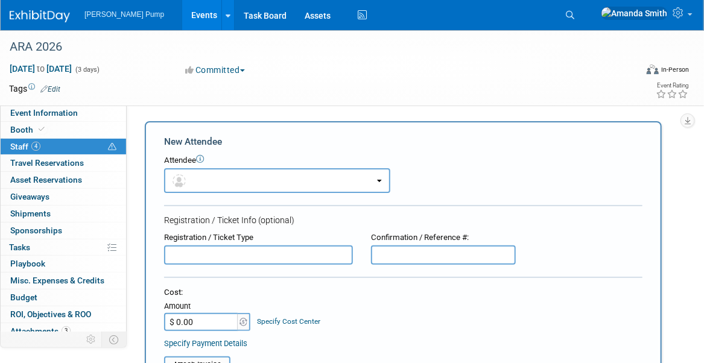
click at [212, 256] on input "text" at bounding box center [258, 254] width 189 height 19
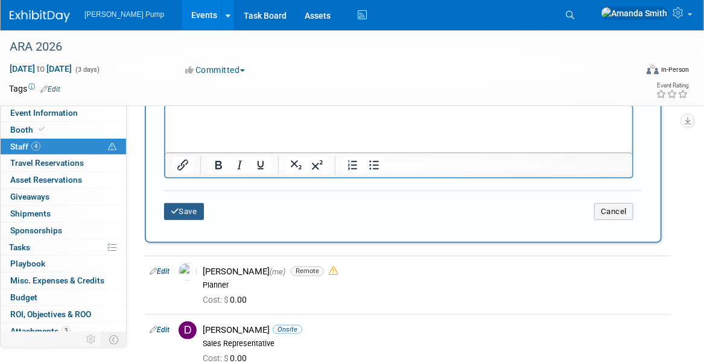
type input "(tbd)"
click at [203, 213] on button "Save" at bounding box center [184, 211] width 40 height 17
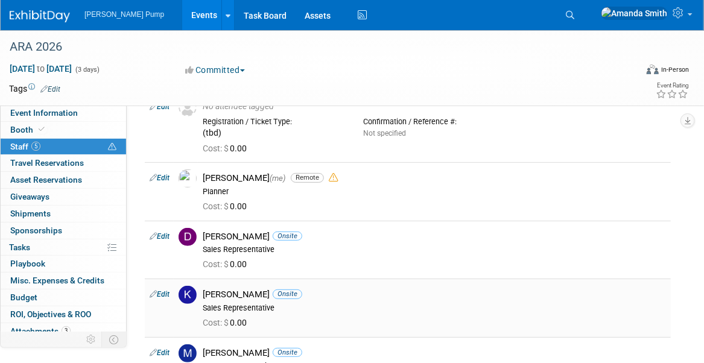
scroll to position [121, 0]
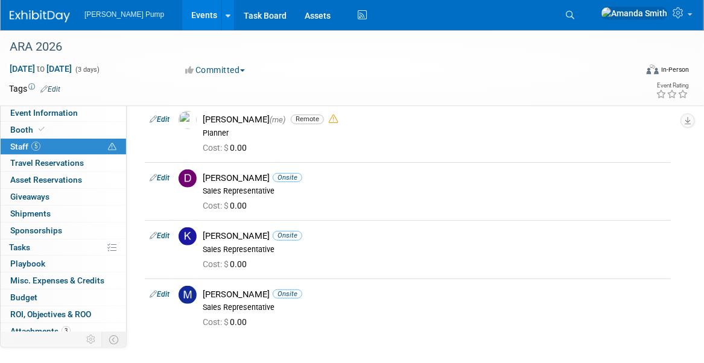
click at [182, 10] on link "Events" at bounding box center [204, 15] width 44 height 30
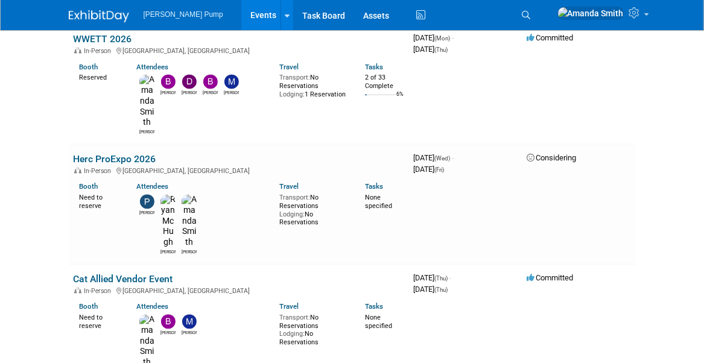
scroll to position [1085, 0]
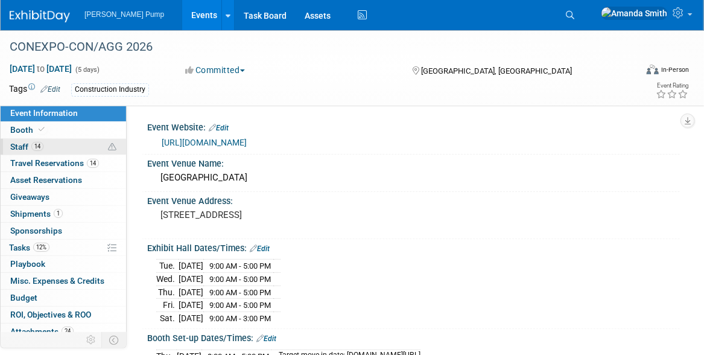
click at [17, 148] on span "Staff 14" at bounding box center [26, 147] width 33 height 10
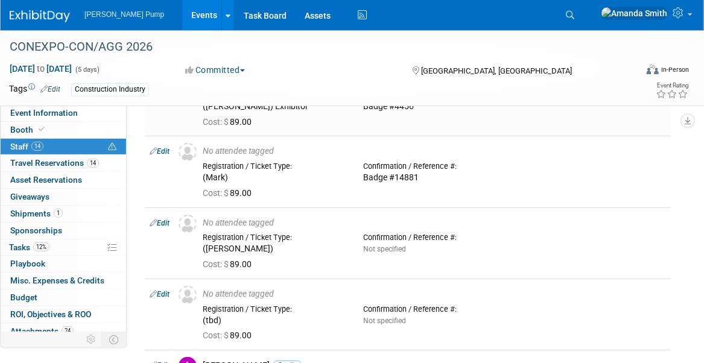
scroll to position [121, 0]
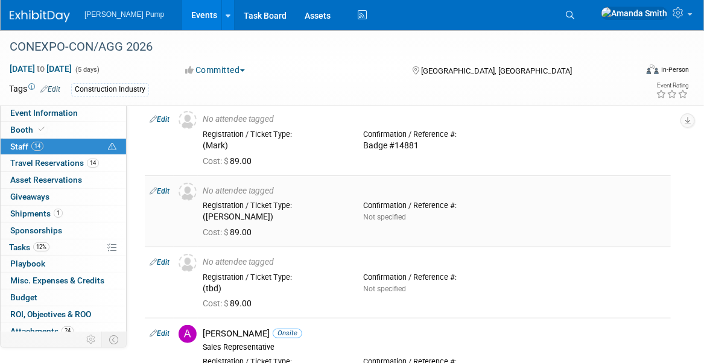
click at [167, 189] on link "Edit" at bounding box center [160, 191] width 20 height 8
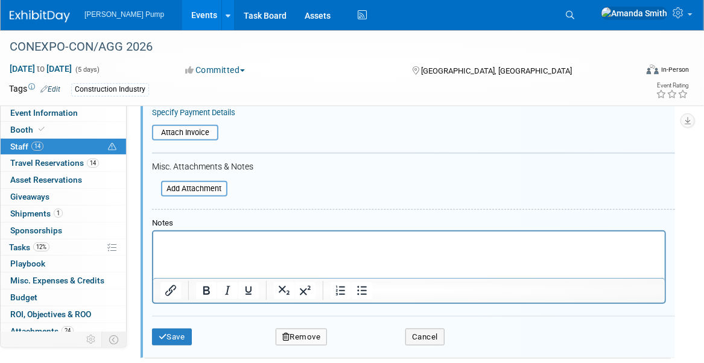
scroll to position [400, 0]
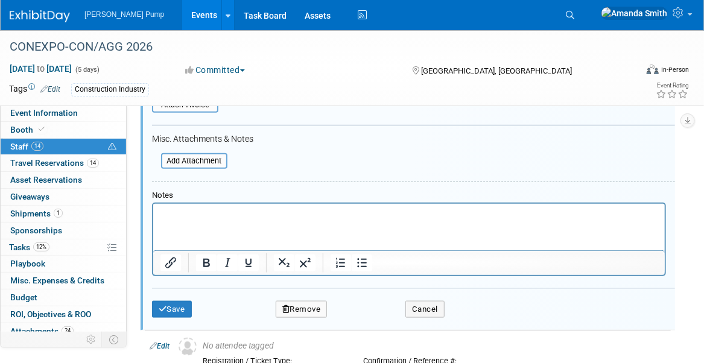
click at [295, 306] on button "Remove" at bounding box center [302, 309] width 52 height 17
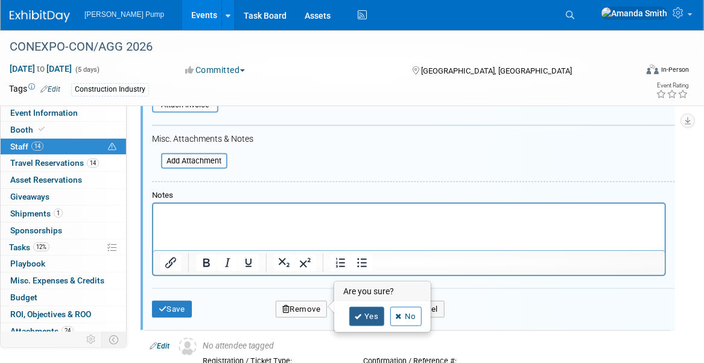
click at [365, 318] on link "Yes" at bounding box center [366, 316] width 35 height 19
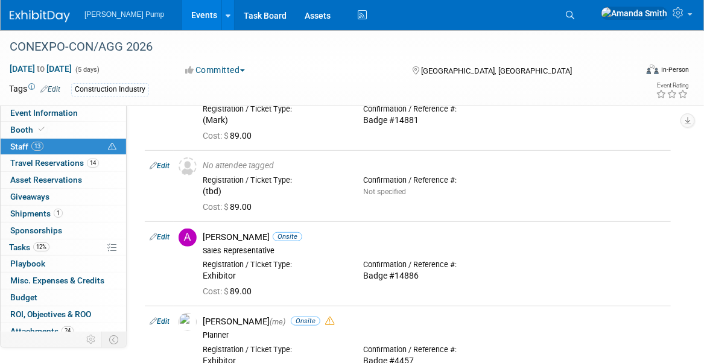
scroll to position [38, 0]
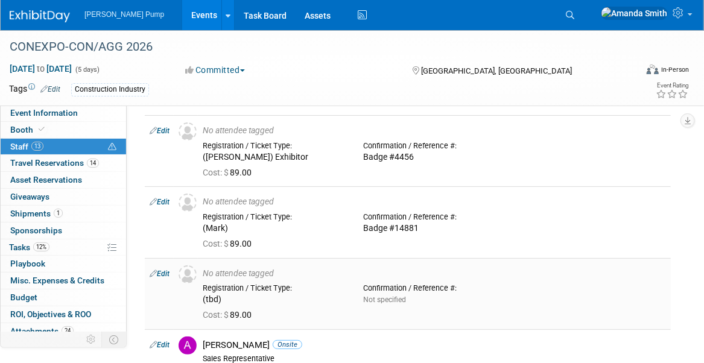
click at [166, 271] on link "Edit" at bounding box center [160, 274] width 20 height 8
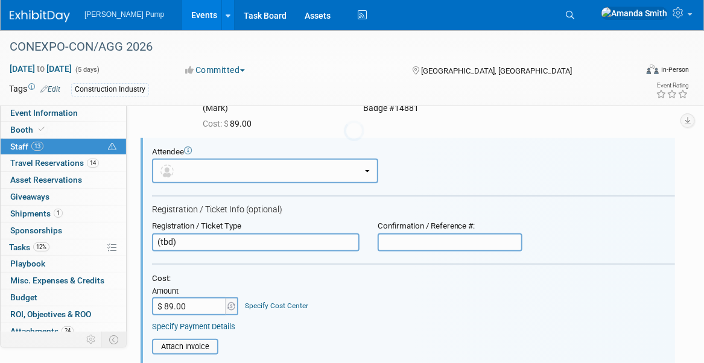
scroll to position [159, 0]
click at [198, 172] on button "button" at bounding box center [265, 170] width 226 height 25
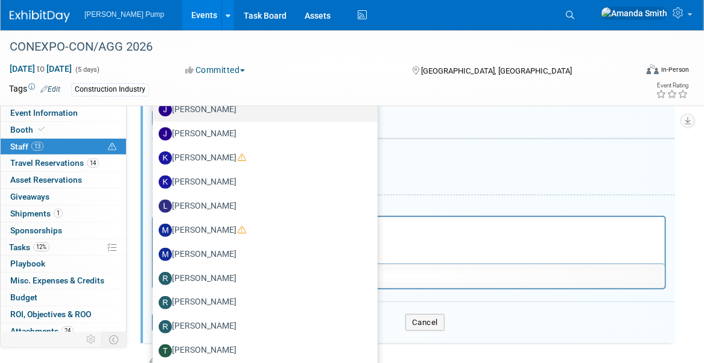
scroll to position [400, 0]
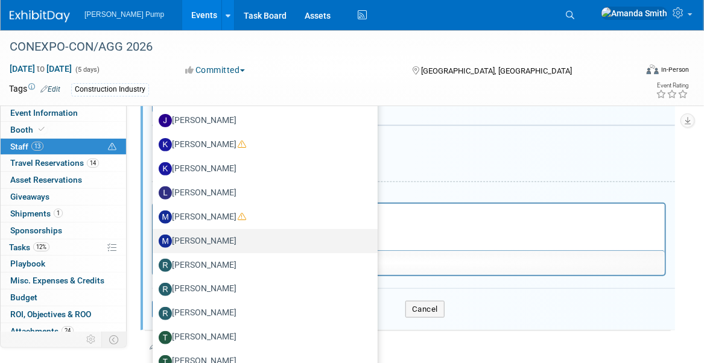
click at [221, 236] on label "[PERSON_NAME]" at bounding box center [262, 241] width 207 height 19
click at [154, 236] on input "[PERSON_NAME]" at bounding box center [151, 240] width 8 height 8
select select "9eba81da-840e-4a07-9ca1-318d607da98e"
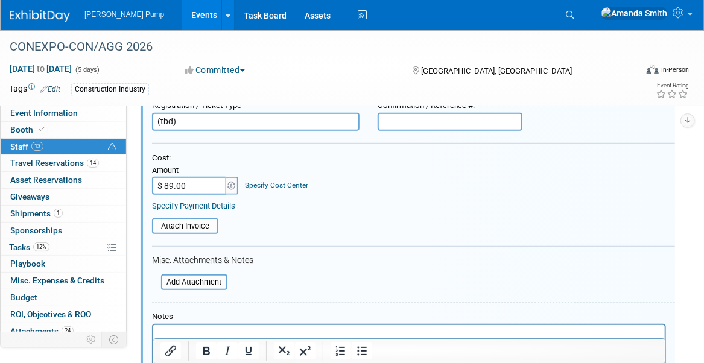
scroll to position [256, 0]
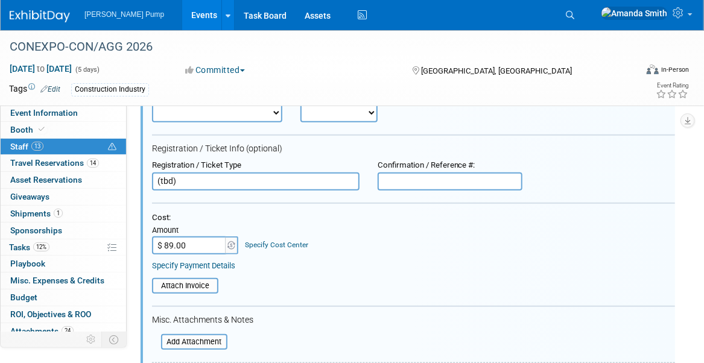
drag, startPoint x: 189, startPoint y: 180, endPoint x: 144, endPoint y: 184, distance: 45.4
click at [144, 184] on div "Registration / Ticket Type (tbd)" at bounding box center [256, 175] width 226 height 30
click at [324, 231] on div "Cost: Amount $ 89.00 Specify Cost Center Cost Center -- Not Specified --" at bounding box center [413, 234] width 523 height 42
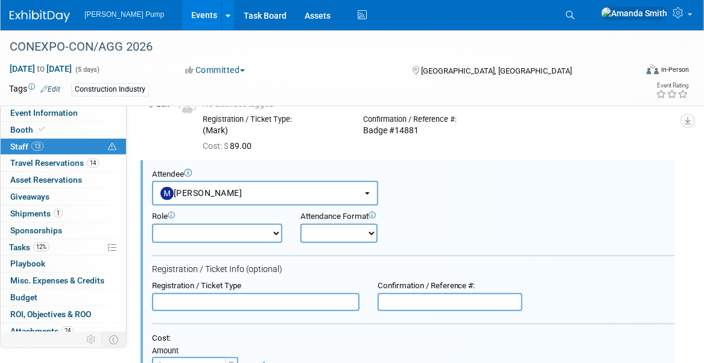
click at [212, 231] on select "Demonstrator Host Planner Presenter Sales Representative Set-up/Dismantle Crew …" at bounding box center [217, 233] width 130 height 19
select select "4"
click at [152, 224] on select "Demonstrator Host Planner Presenter Sales Representative Set-up/Dismantle Crew …" at bounding box center [217, 233] width 130 height 19
click at [315, 233] on select "Onsite Remote" at bounding box center [338, 233] width 77 height 19
select select "1"
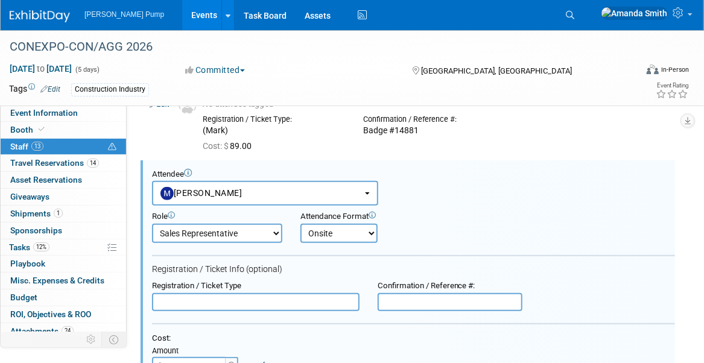
click at [300, 224] on select "Onsite Remote" at bounding box center [338, 233] width 77 height 19
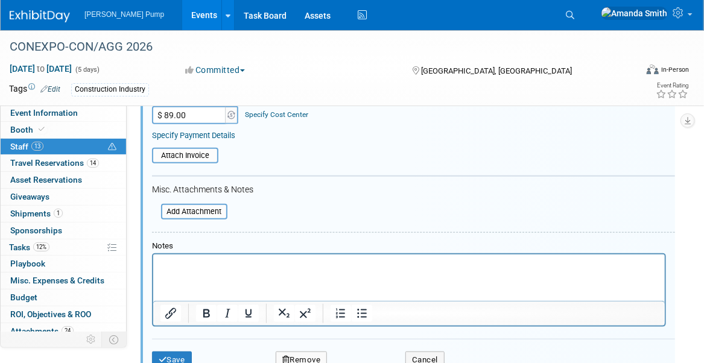
scroll to position [437, 0]
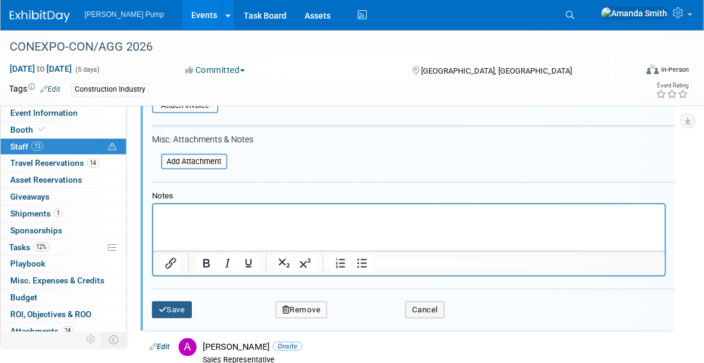
click at [174, 308] on button "Save" at bounding box center [172, 309] width 40 height 17
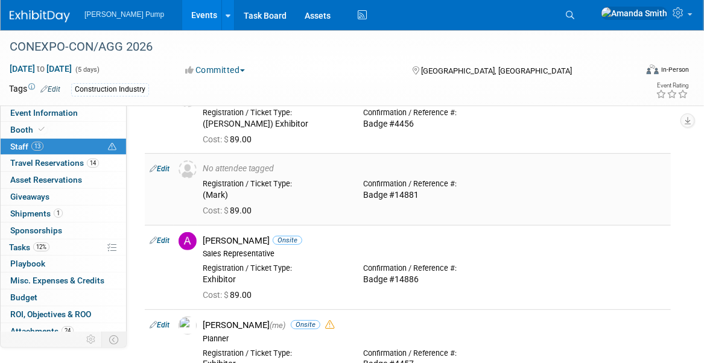
scroll to position [15, 0]
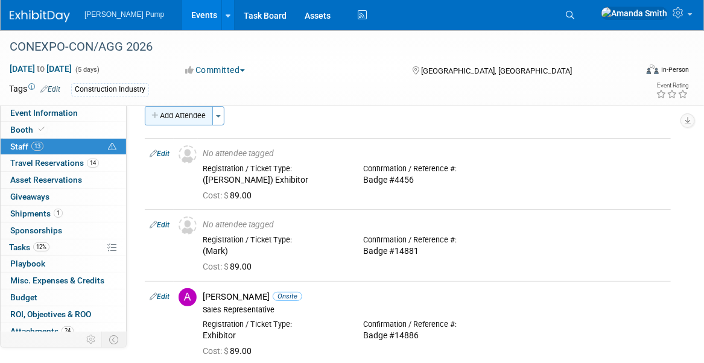
click at [165, 113] on button "Add Attendee" at bounding box center [179, 115] width 68 height 19
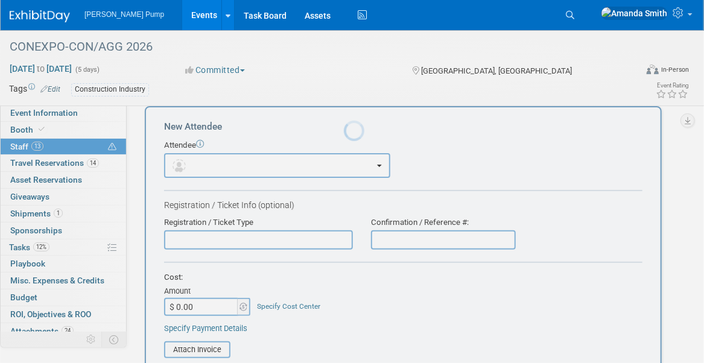
scroll to position [0, 0]
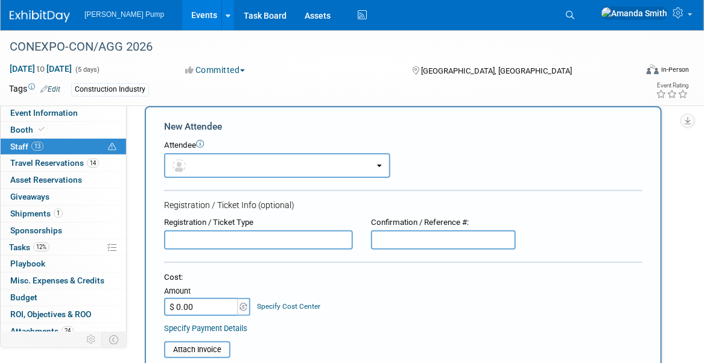
click at [203, 242] on input "text" at bounding box center [258, 239] width 189 height 19
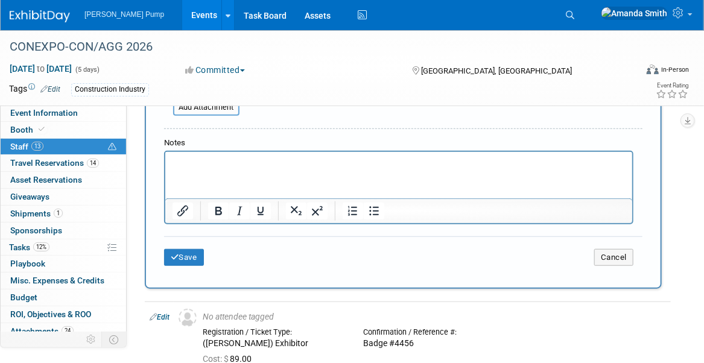
scroll to position [437, 0]
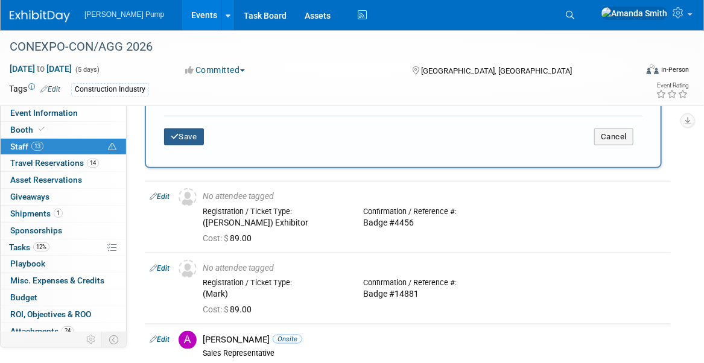
type input "(Craig)"
click at [194, 136] on button "Save" at bounding box center [184, 136] width 40 height 17
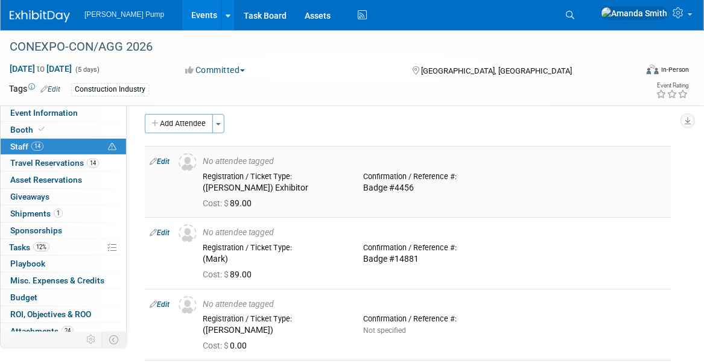
scroll to position [0, 0]
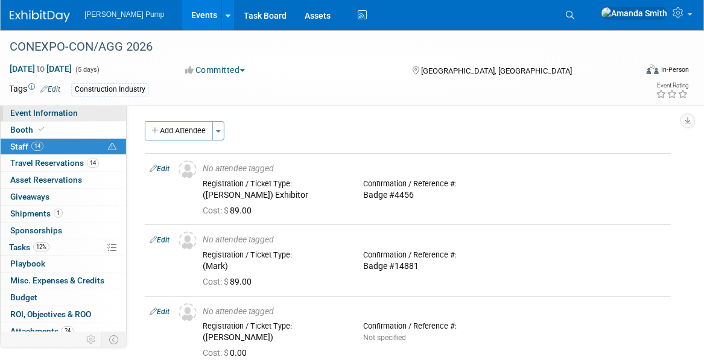
click at [63, 110] on span "Event Information" at bounding box center [44, 113] width 68 height 10
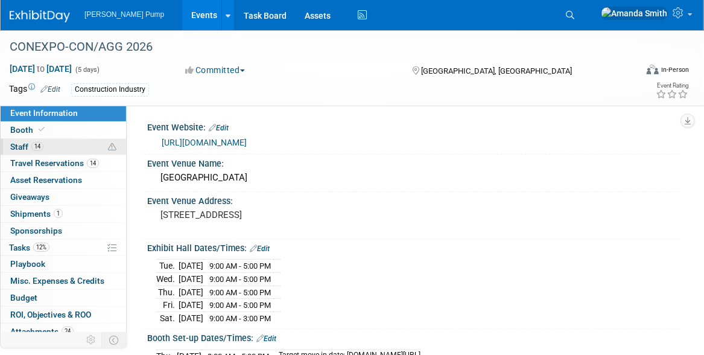
click at [15, 145] on span "Staff 14" at bounding box center [26, 147] width 33 height 10
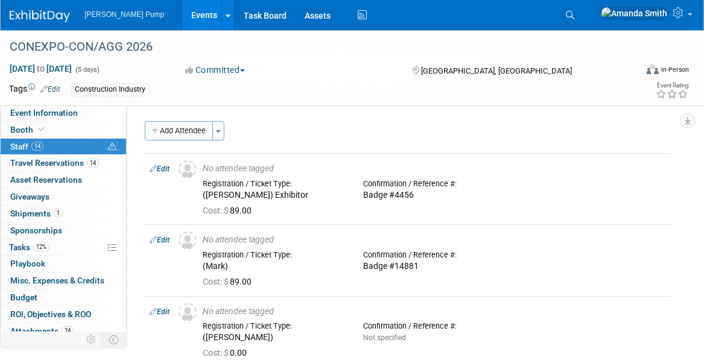
click at [182, 12] on link "Events" at bounding box center [204, 15] width 44 height 30
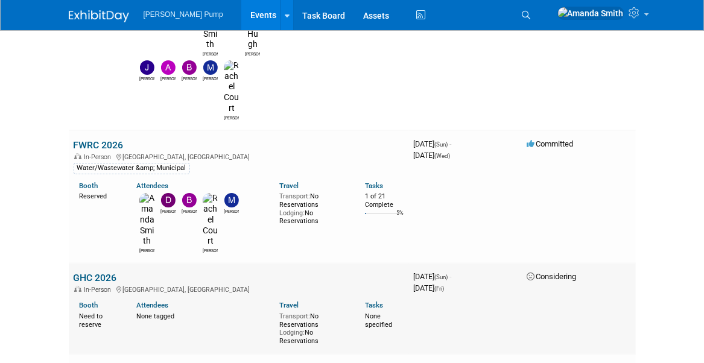
scroll to position [1628, 0]
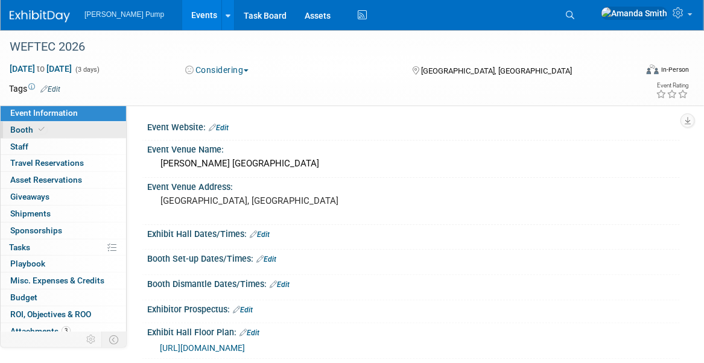
click at [53, 128] on link "Booth" at bounding box center [63, 130] width 125 height 16
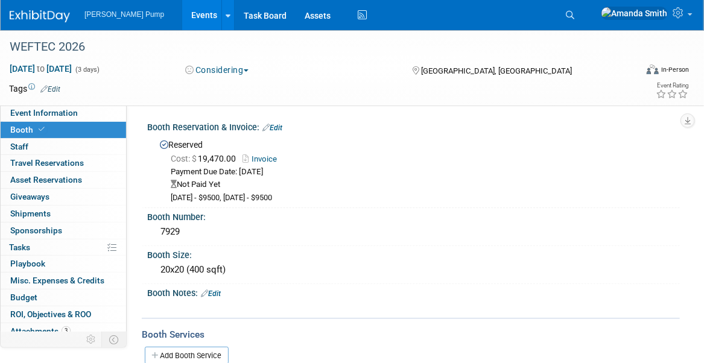
click at [229, 73] on button "Considering" at bounding box center [217, 70] width 72 height 12
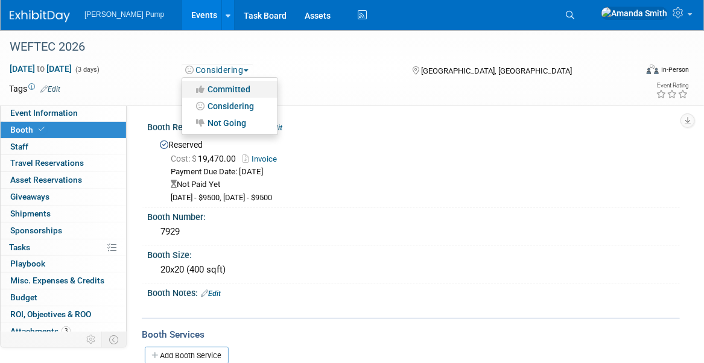
click at [233, 83] on link "Committed" at bounding box center [229, 89] width 95 height 17
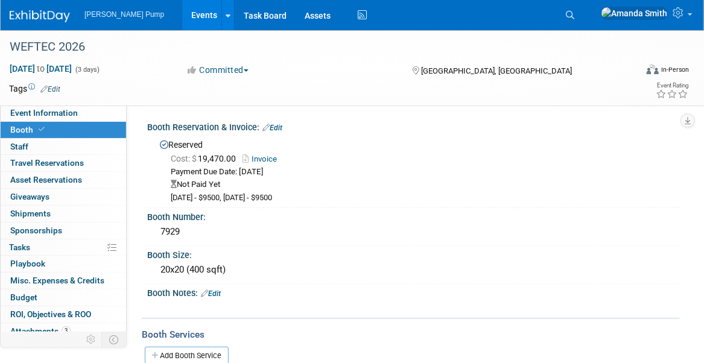
click at [183, 8] on link "Events" at bounding box center [204, 15] width 44 height 30
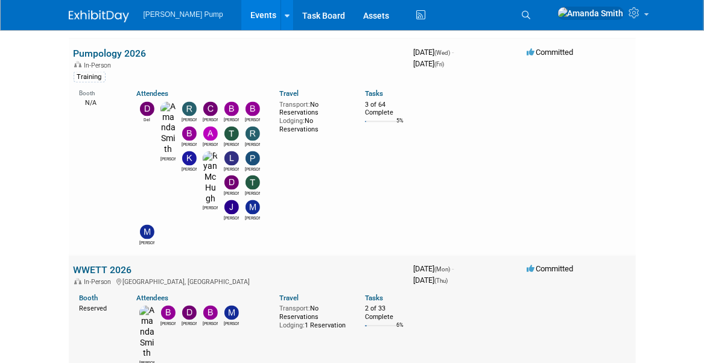
scroll to position [844, 0]
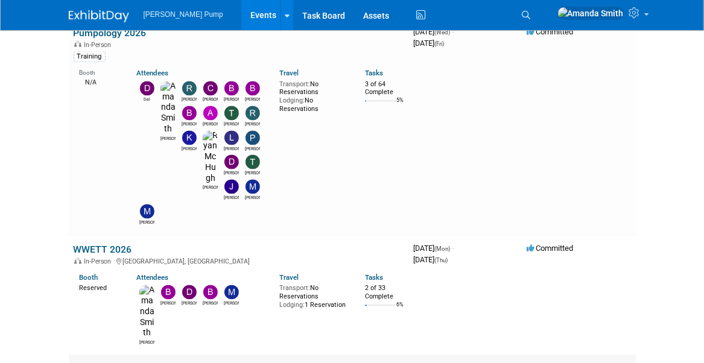
click at [109, 362] on link "Herc ProExpo 2026" at bounding box center [115, 369] width 83 height 11
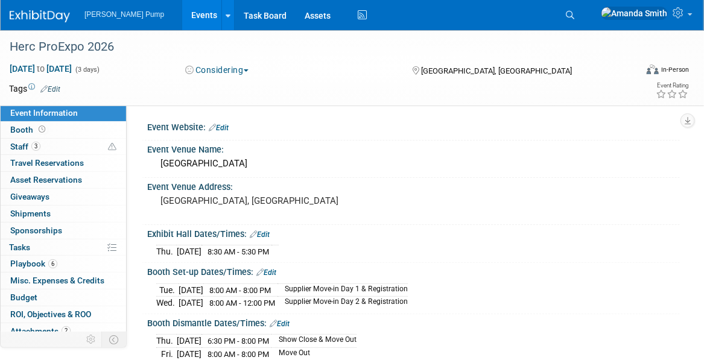
click at [229, 67] on button "Considering" at bounding box center [217, 70] width 72 height 12
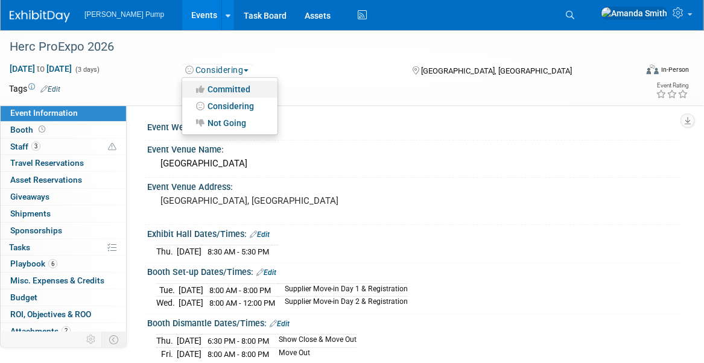
click at [233, 90] on link "Committed" at bounding box center [229, 89] width 95 height 17
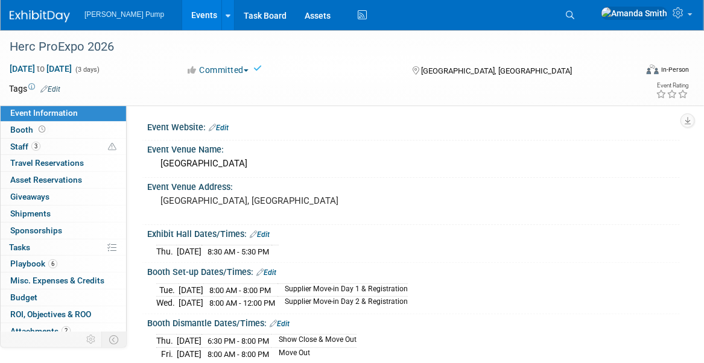
click at [182, 23] on link "Events" at bounding box center [204, 15] width 44 height 30
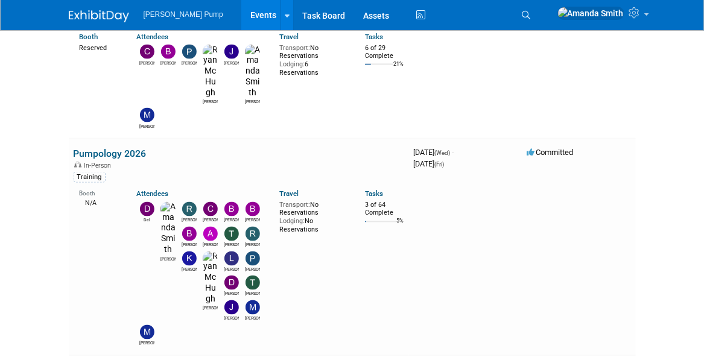
scroll to position [784, 0]
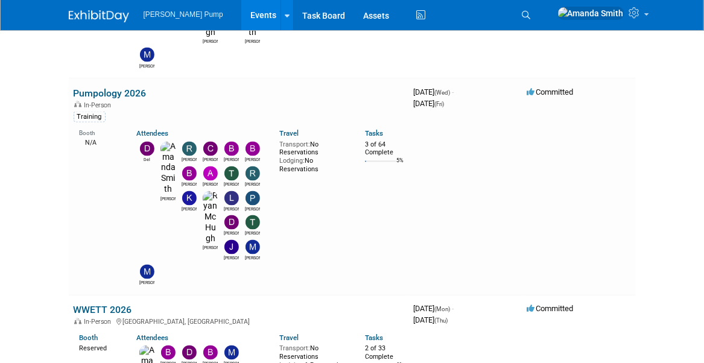
click at [95, 304] on link "WWETT 2026" at bounding box center [103, 309] width 58 height 11
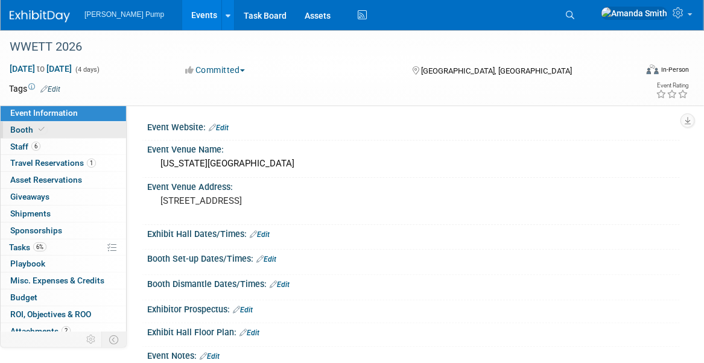
click at [68, 130] on link "Booth" at bounding box center [63, 130] width 125 height 16
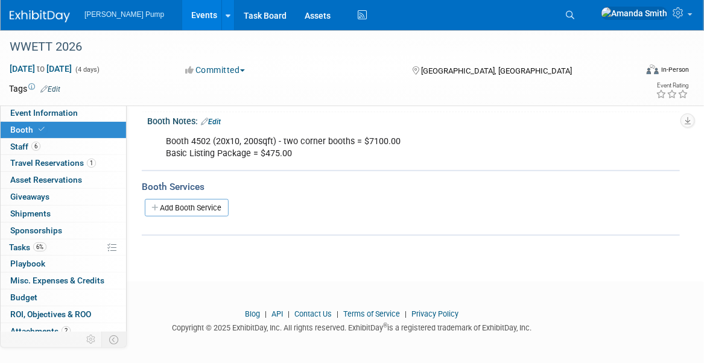
scroll to position [124, 0]
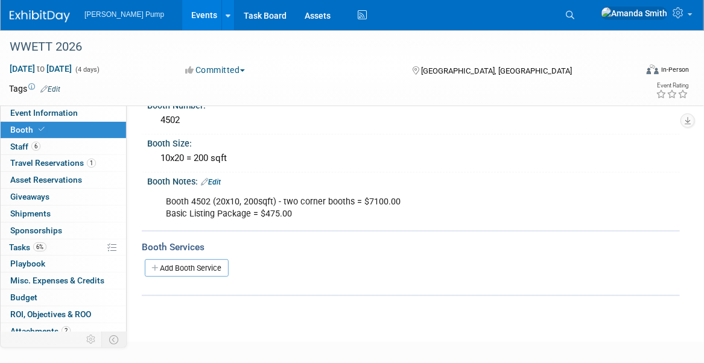
click at [214, 181] on link "Edit" at bounding box center [211, 182] width 20 height 8
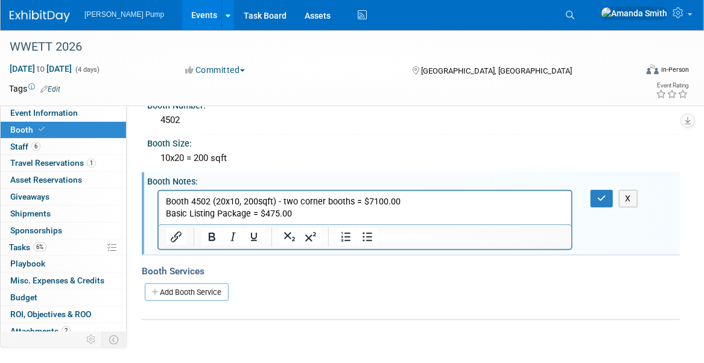
scroll to position [0, 0]
click at [327, 218] on p "Booth 4502 (20x10, 200sqft) - two corner booths = $7100.00 Basic Listing Packag…" at bounding box center [364, 207] width 399 height 24
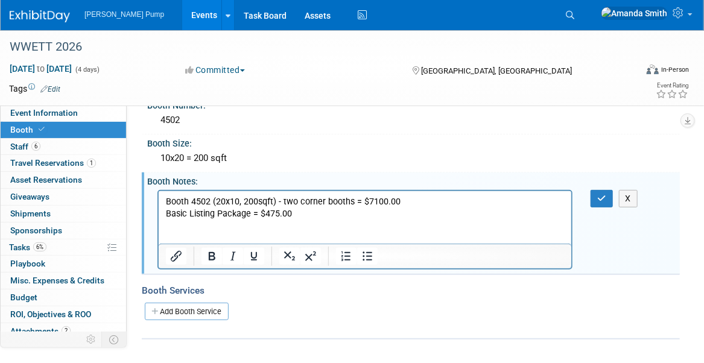
click at [173, 238] on p "Rich Text Area. Press ALT-0 for help." at bounding box center [364, 238] width 399 height 12
click at [177, 259] on icon "Insert/edit link" at bounding box center [176, 256] width 14 height 14
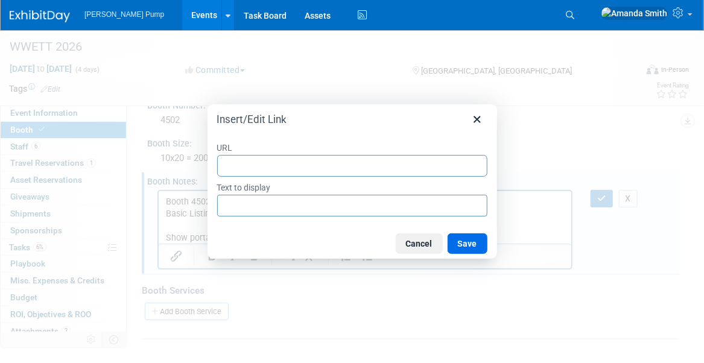
type input "https://ge26wwett.exh.mapyourshow.com/7_0/main/default"
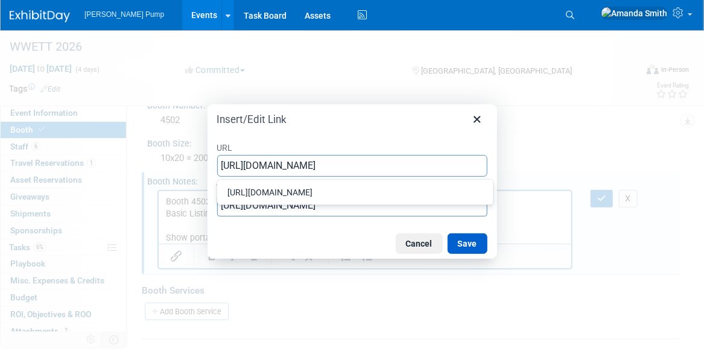
click at [470, 240] on button "Save" at bounding box center [467, 243] width 40 height 21
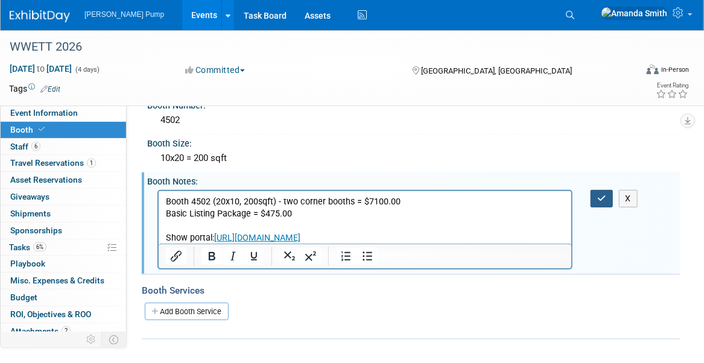
click at [605, 201] on button "button" at bounding box center [601, 198] width 22 height 17
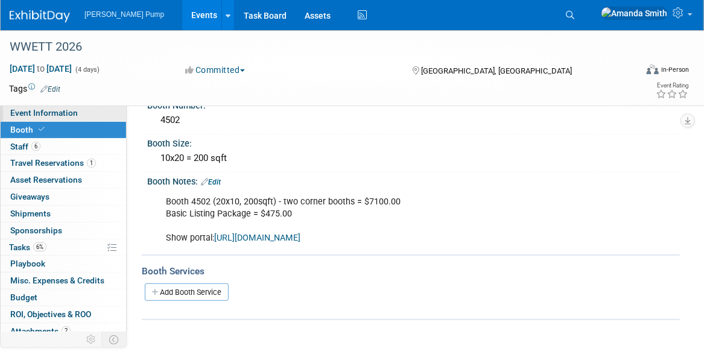
click at [21, 115] on span "Event Information" at bounding box center [44, 113] width 68 height 10
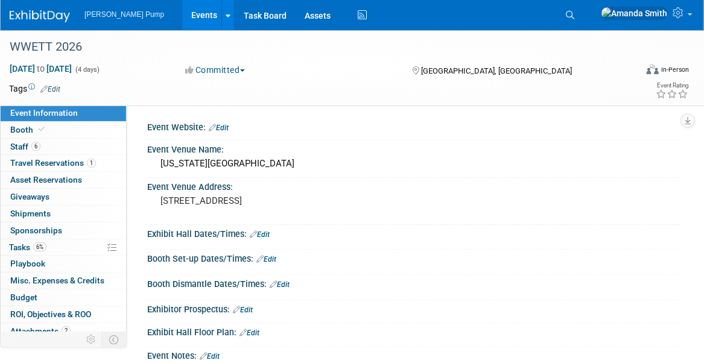
click at [182, 13] on link "Events" at bounding box center [204, 15] width 44 height 30
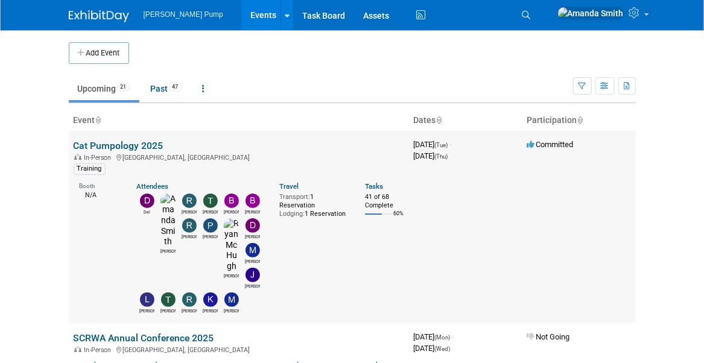
click at [98, 144] on link "Cat Pumpology 2025" at bounding box center [119, 145] width 90 height 11
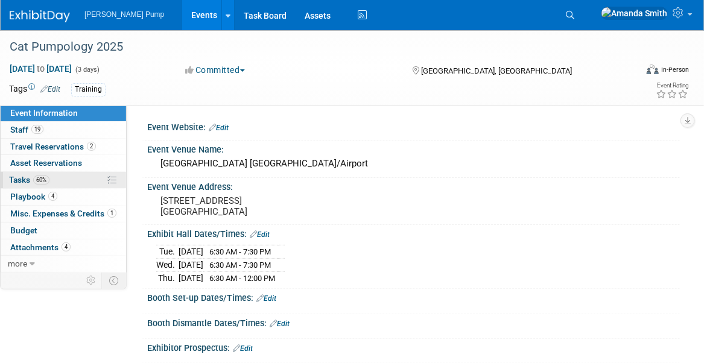
click at [17, 180] on span "Tasks 60%" at bounding box center [29, 180] width 40 height 10
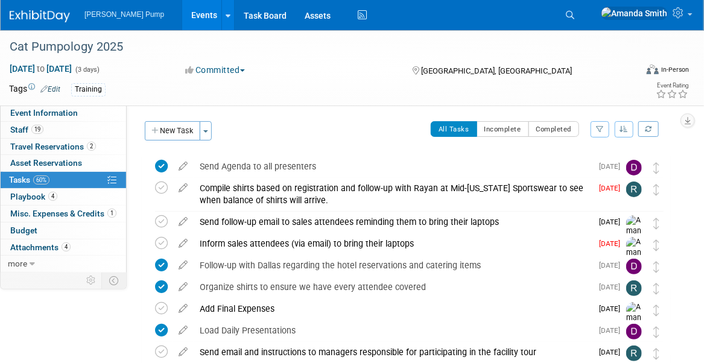
click at [623, 134] on button "button" at bounding box center [623, 129] width 19 height 16
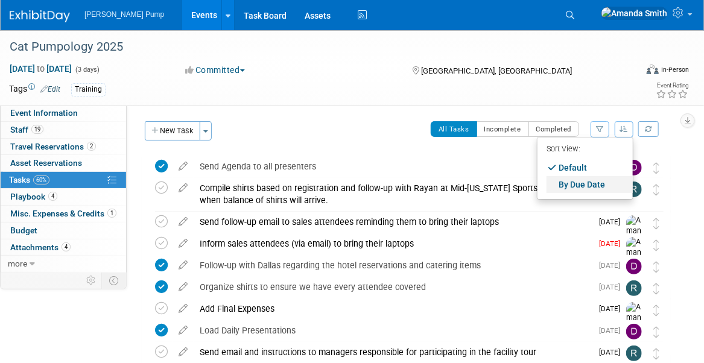
click at [595, 184] on link "By Due Date" at bounding box center [589, 184] width 86 height 17
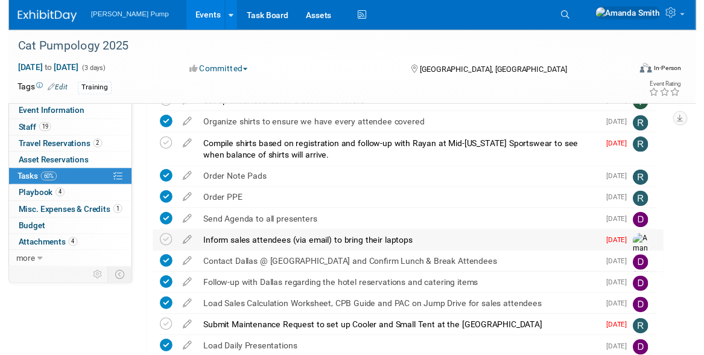
scroll to position [301, 0]
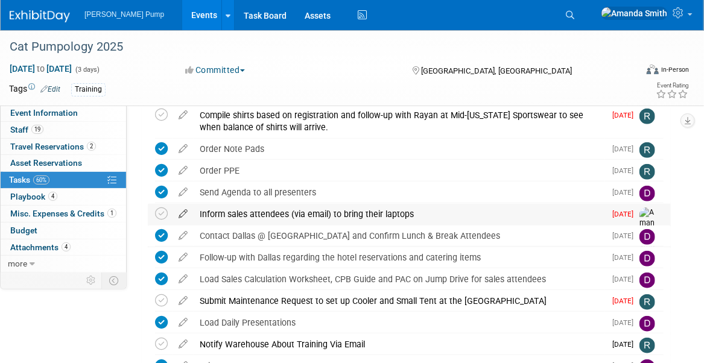
click at [184, 215] on icon at bounding box center [182, 211] width 21 height 15
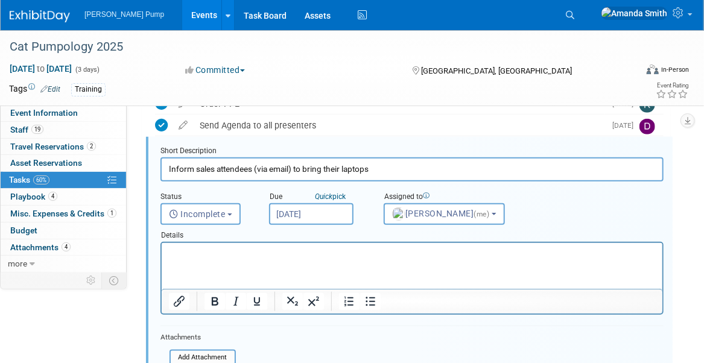
scroll to position [449, 0]
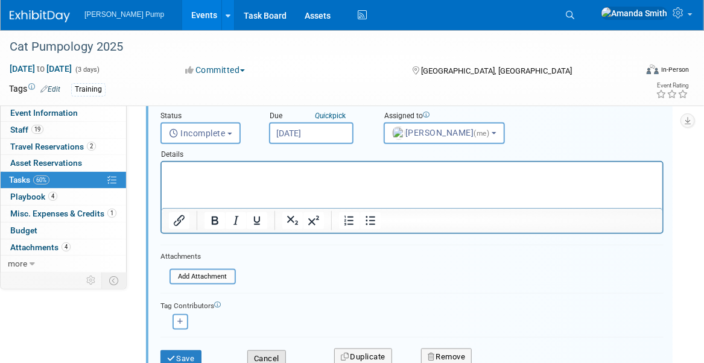
click at [275, 356] on button "Cancel" at bounding box center [266, 358] width 39 height 17
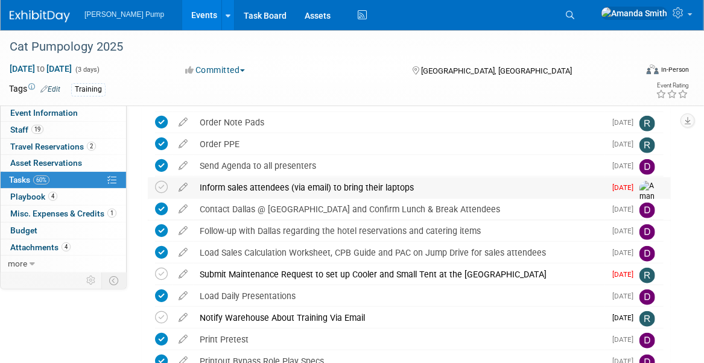
scroll to position [329, 0]
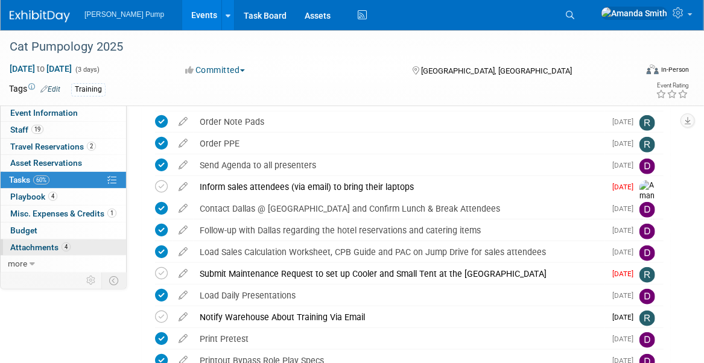
click at [21, 245] on span "Attachments 4" at bounding box center [40, 247] width 60 height 10
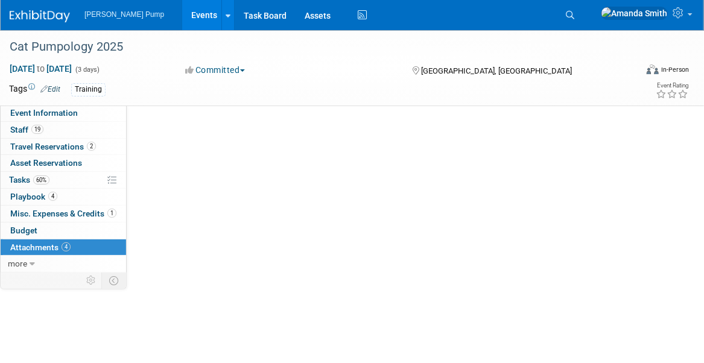
scroll to position [0, 0]
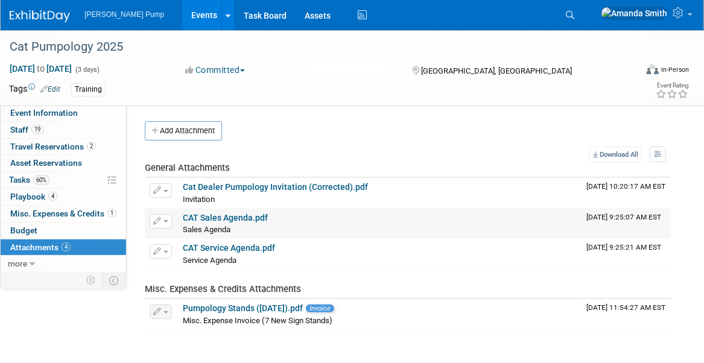
click at [235, 220] on link "CAT Sales Agenda.pdf" at bounding box center [225, 218] width 85 height 10
click at [182, 14] on link "Events" at bounding box center [204, 15] width 44 height 30
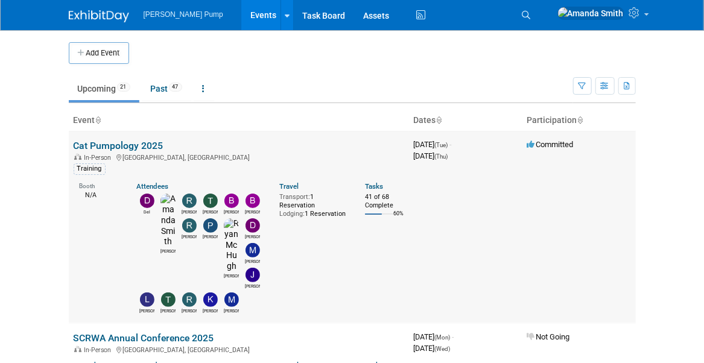
click at [108, 144] on link "Cat Pumpology 2025" at bounding box center [119, 145] width 90 height 11
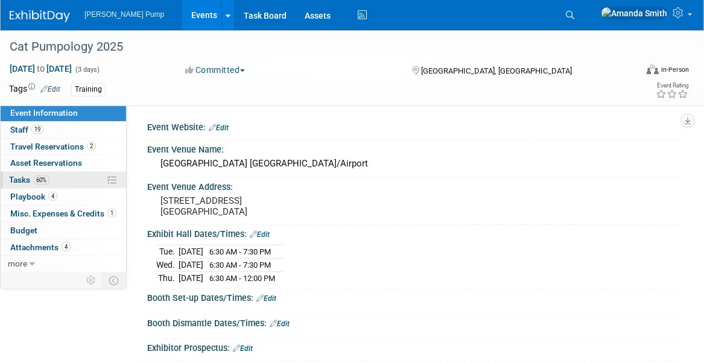
click at [15, 176] on span "Tasks 60%" at bounding box center [29, 180] width 40 height 10
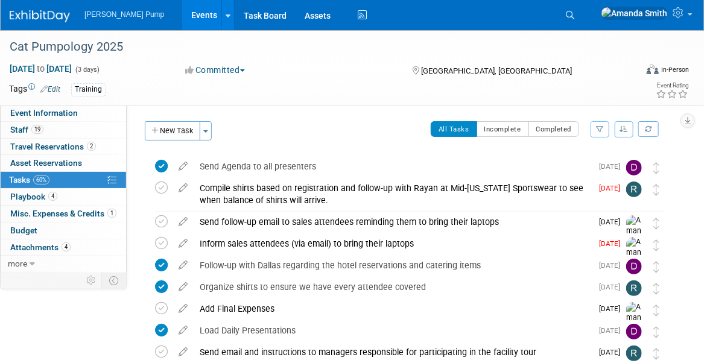
click at [603, 127] on icon "button" at bounding box center [600, 128] width 8 height 7
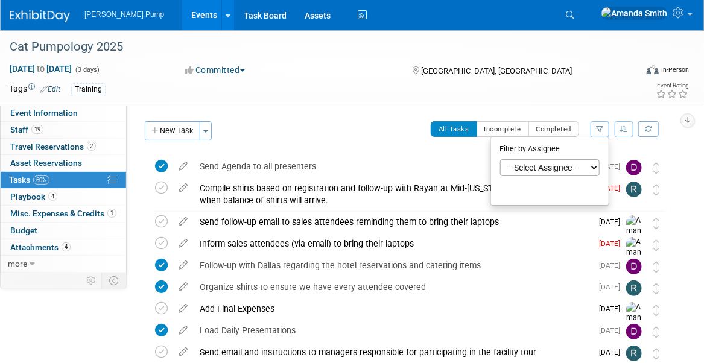
click at [619, 131] on button "button" at bounding box center [623, 129] width 19 height 16
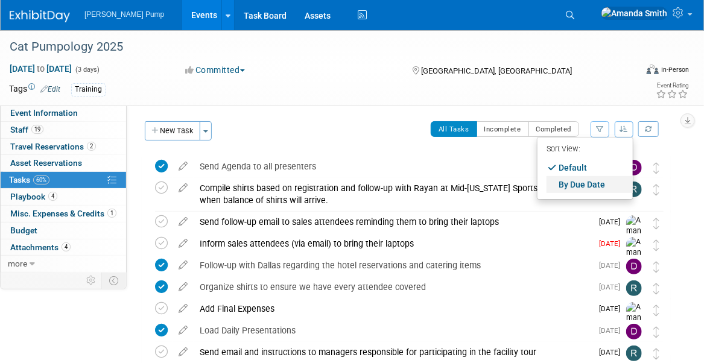
click at [596, 189] on link "By Due Date" at bounding box center [589, 184] width 86 height 17
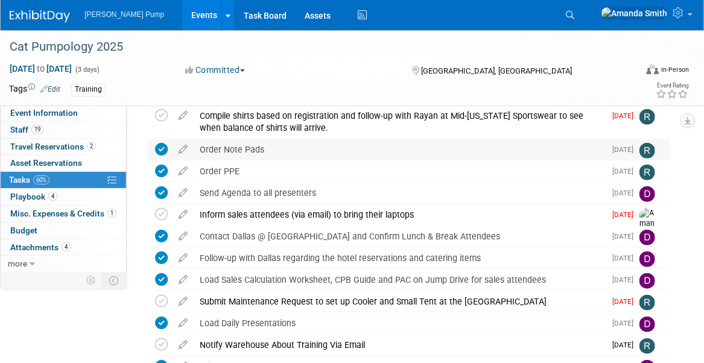
scroll to position [301, 0]
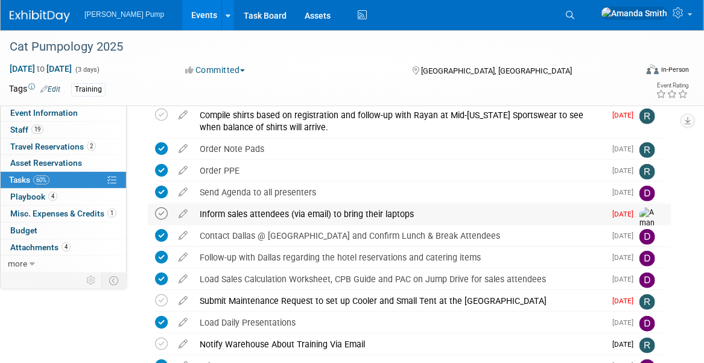
click at [166, 212] on icon at bounding box center [161, 213] width 13 height 13
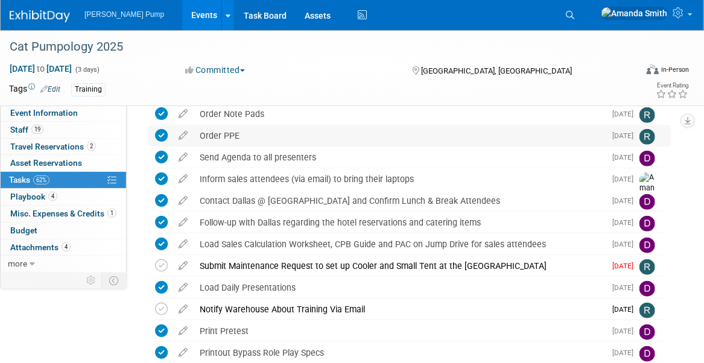
scroll to position [241, 0]
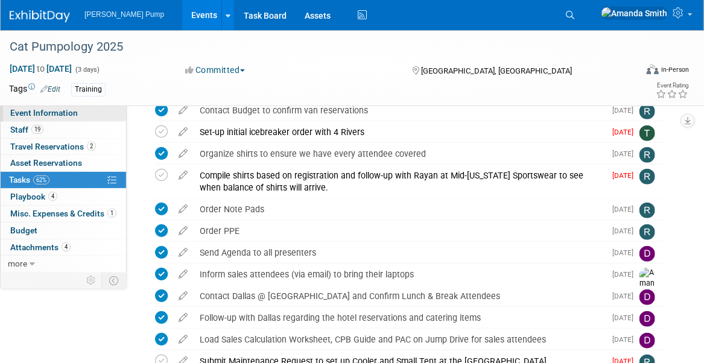
click at [36, 112] on span "Event Information" at bounding box center [44, 113] width 68 height 10
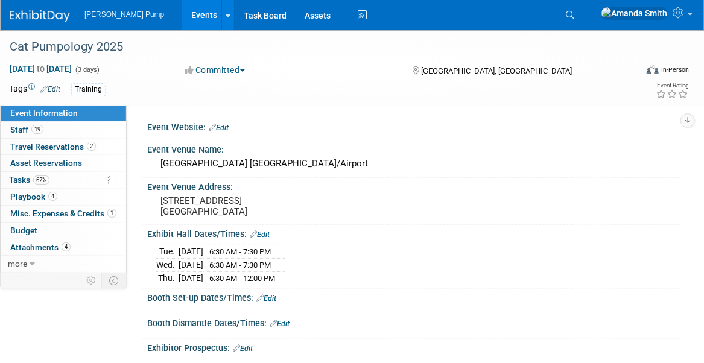
click at [190, 11] on link "Events" at bounding box center [204, 15] width 44 height 30
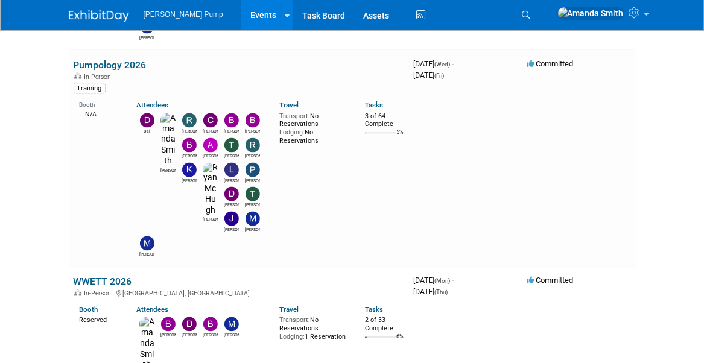
scroll to position [784, 0]
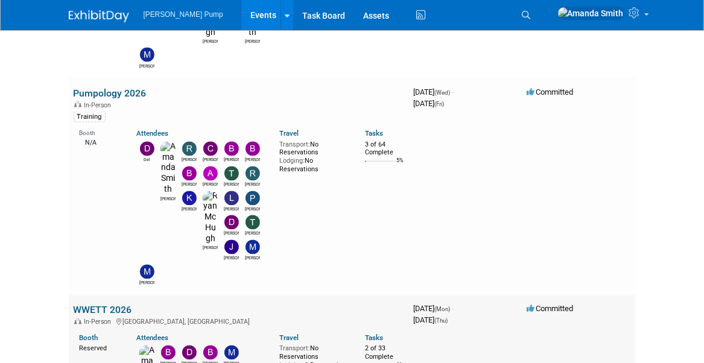
click at [87, 304] on link "WWETT 2026" at bounding box center [103, 309] width 58 height 11
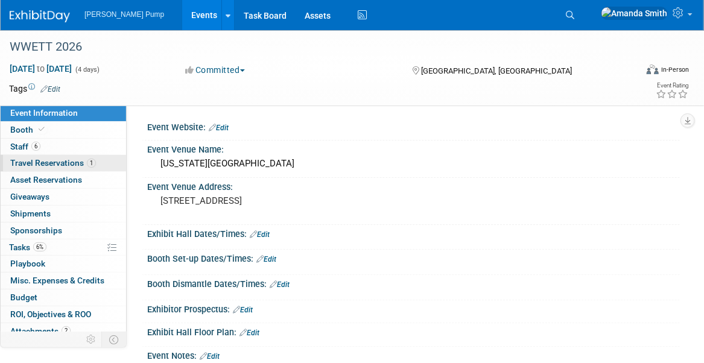
click at [43, 162] on span "Travel Reservations 1" at bounding box center [53, 163] width 86 height 10
